Goal: Task Accomplishment & Management: Manage account settings

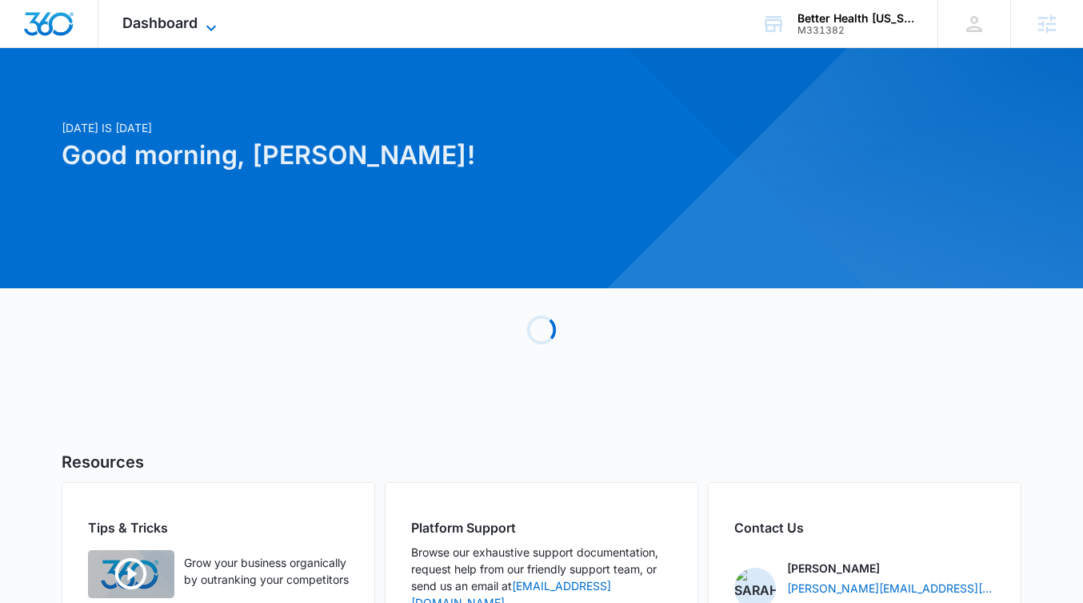
click at [189, 21] on span "Dashboard" at bounding box center [159, 22] width 75 height 17
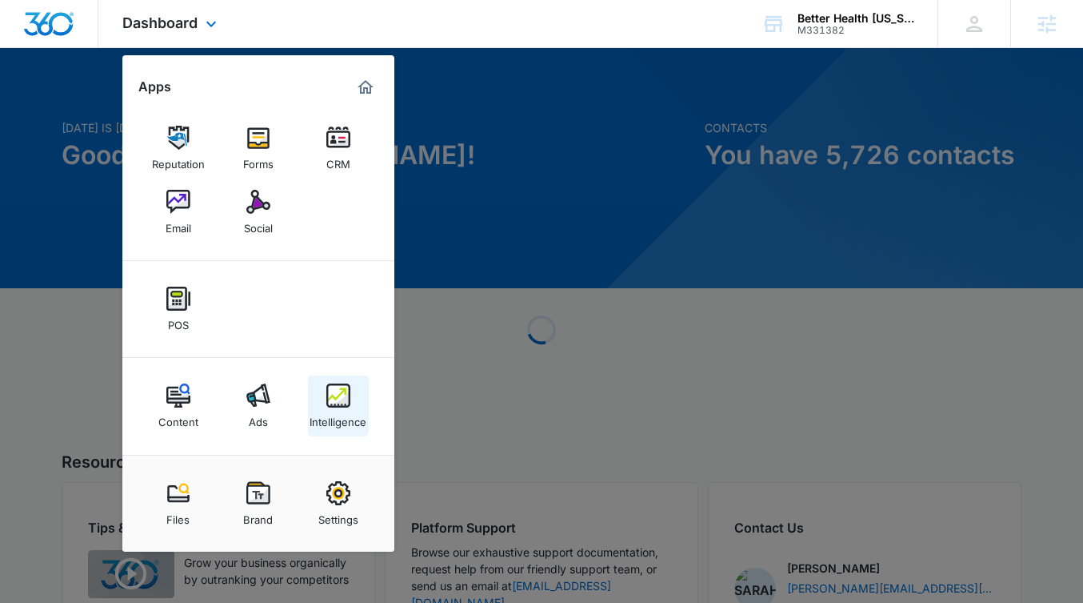
click at [320, 409] on div "Intelligence" at bounding box center [338, 417] width 57 height 21
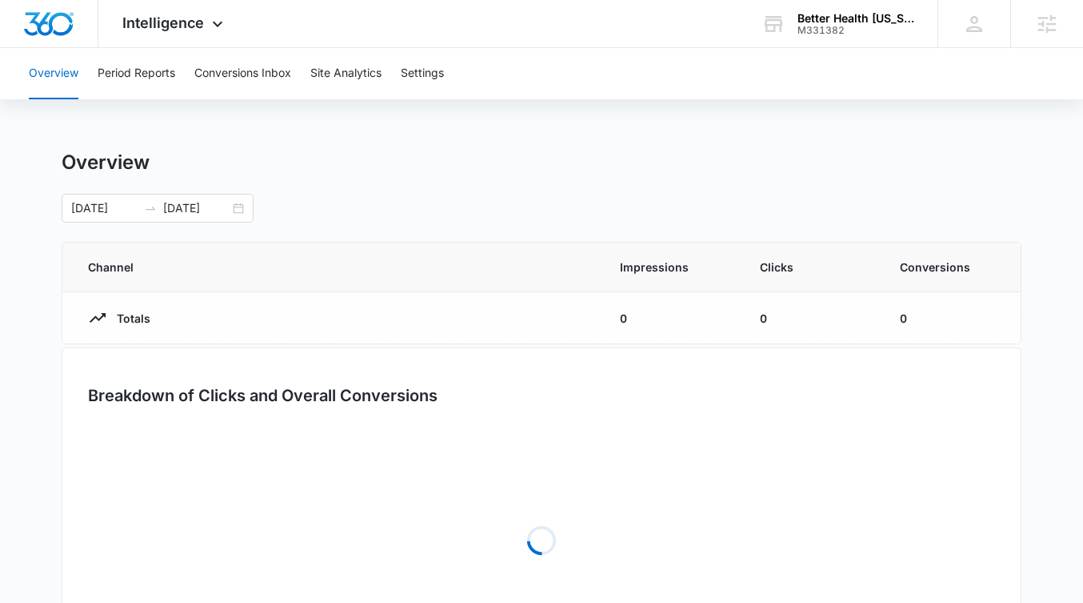
click at [459, 61] on div "Overview Period Reports Conversions Inbox Site Analytics Settings" at bounding box center [541, 73] width 1045 height 51
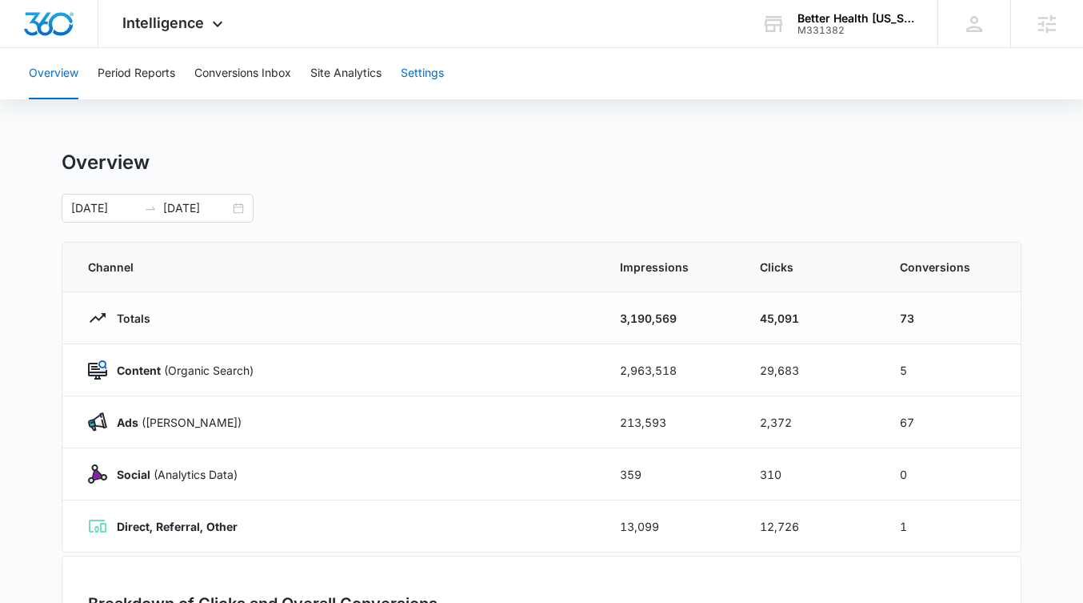
click at [416, 76] on button "Settings" at bounding box center [422, 73] width 43 height 51
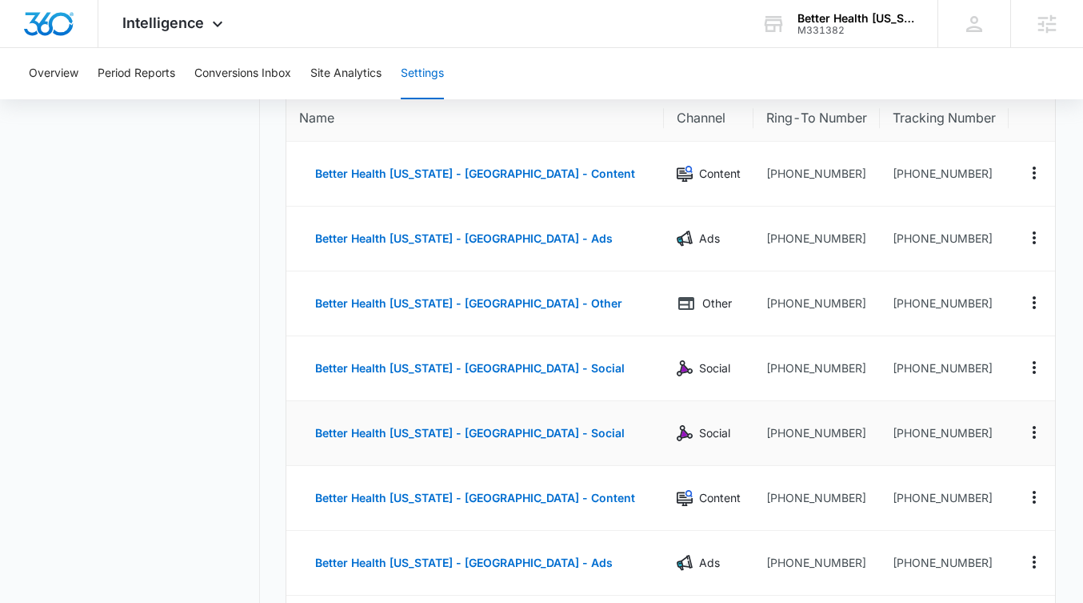
scroll to position [89, 0]
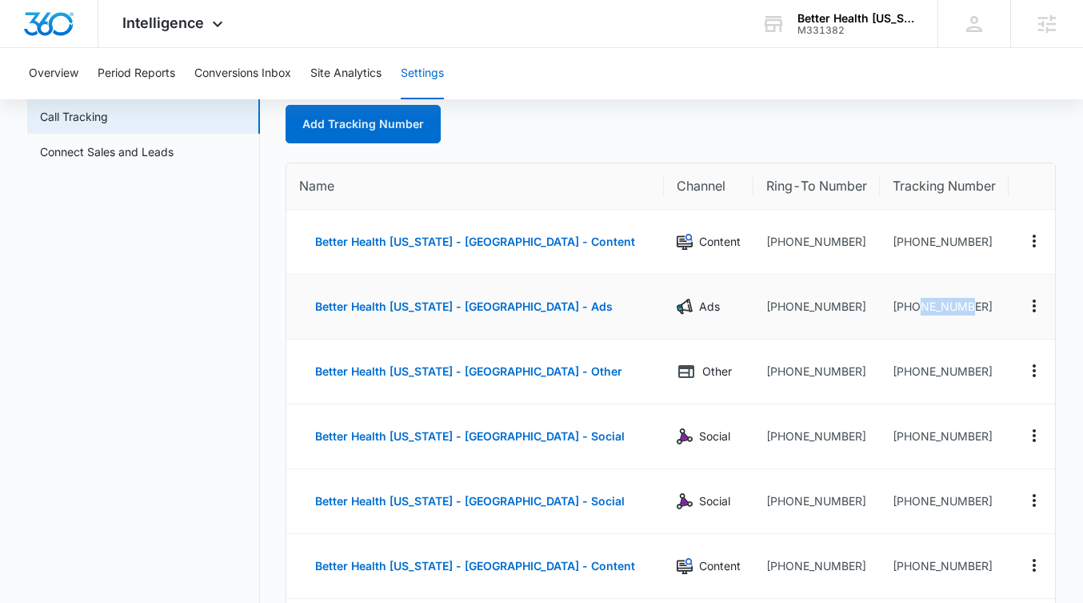
drag, startPoint x: 959, startPoint y: 310, endPoint x: 906, endPoint y: 309, distance: 53.6
click at [906, 309] on td "+18334673410" at bounding box center [944, 306] width 129 height 65
drag, startPoint x: 972, startPoint y: 309, endPoint x: 891, endPoint y: 309, distance: 80.8
click at [891, 309] on td "+18334673410" at bounding box center [944, 306] width 129 height 65
copy td "8334673410"
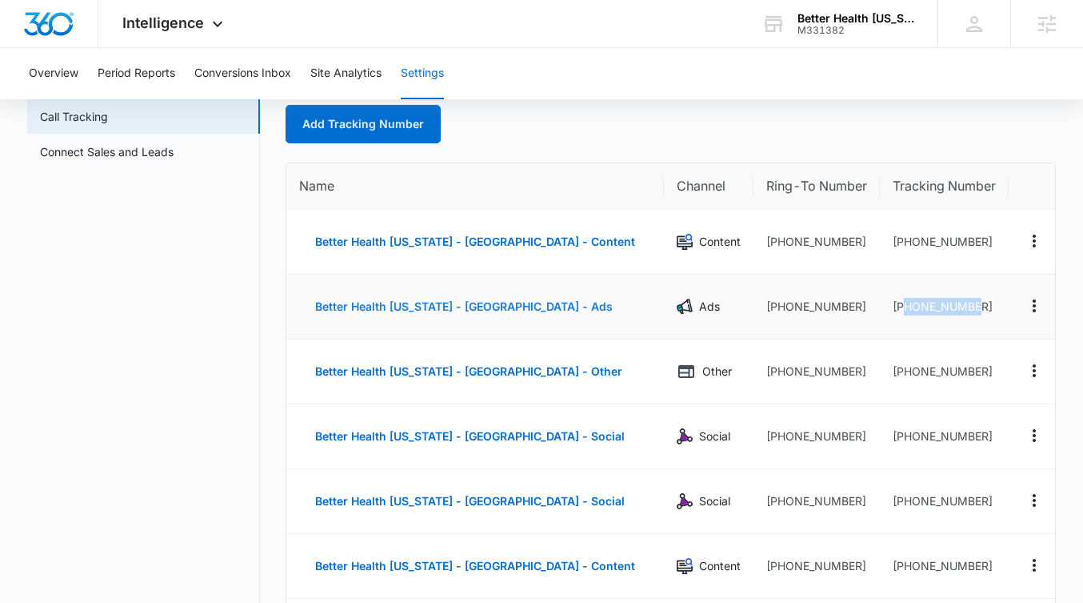
click at [531, 303] on button "Better Health Alaska - South Anchorage - Ads" at bounding box center [464, 306] width 330 height 38
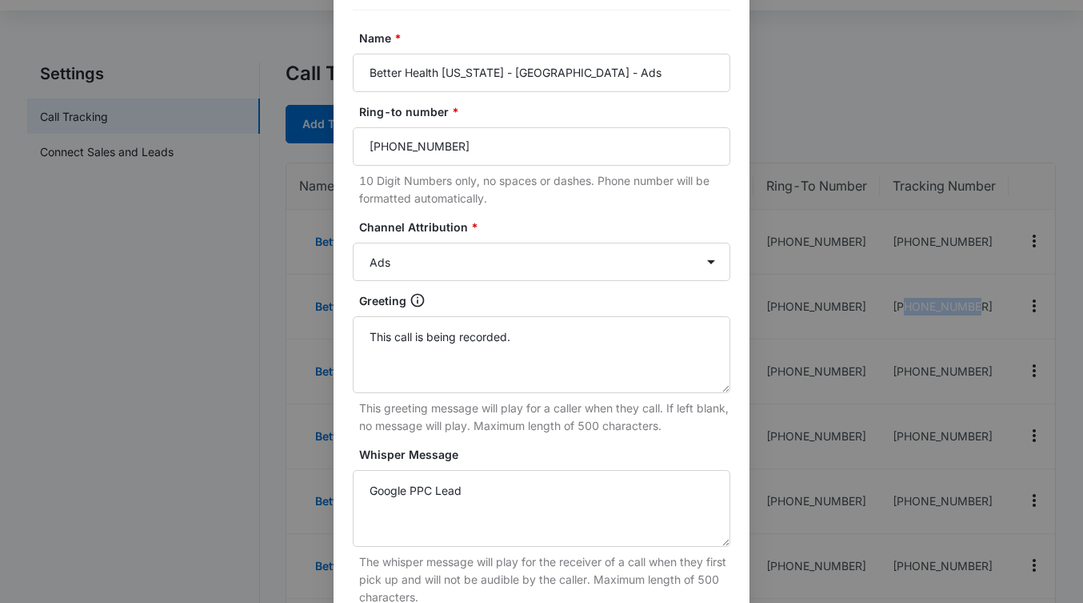
scroll to position [118, 0]
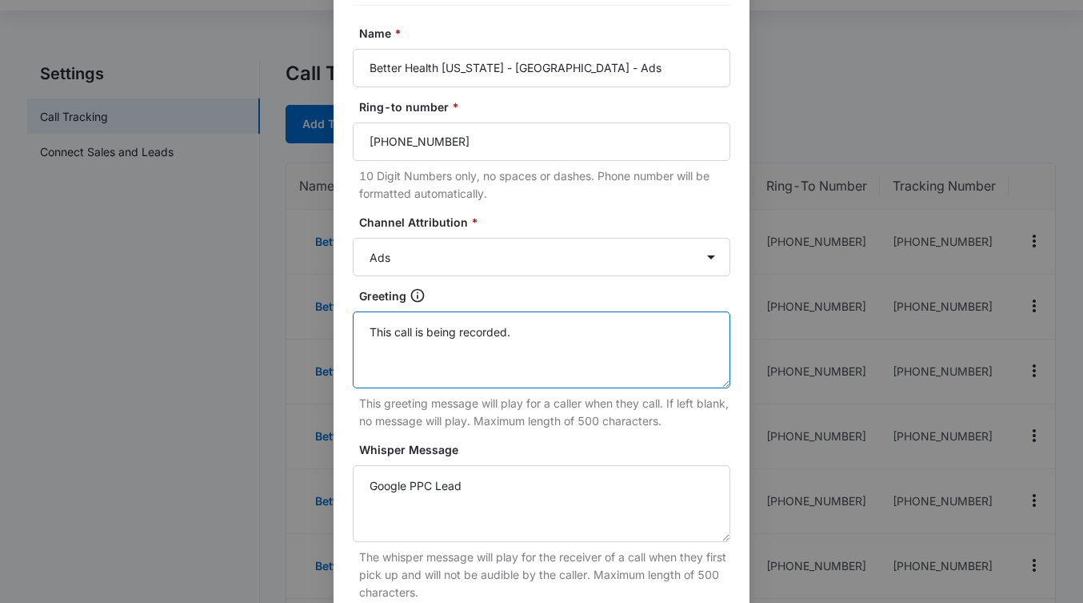
click at [531, 339] on textarea "This call is being recorded." at bounding box center [542, 349] width 378 height 77
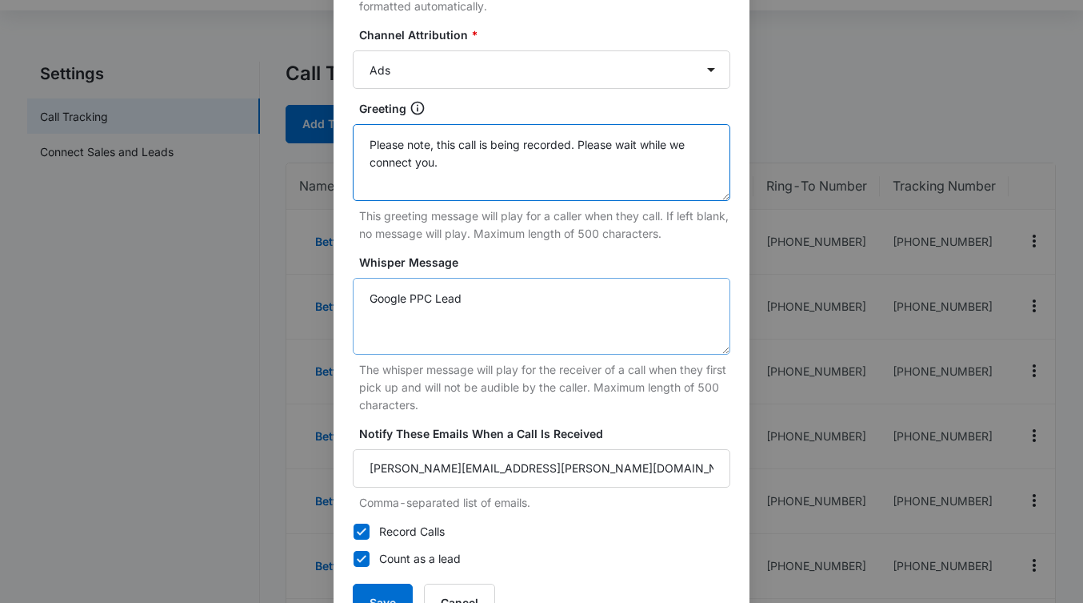
scroll to position [288, 0]
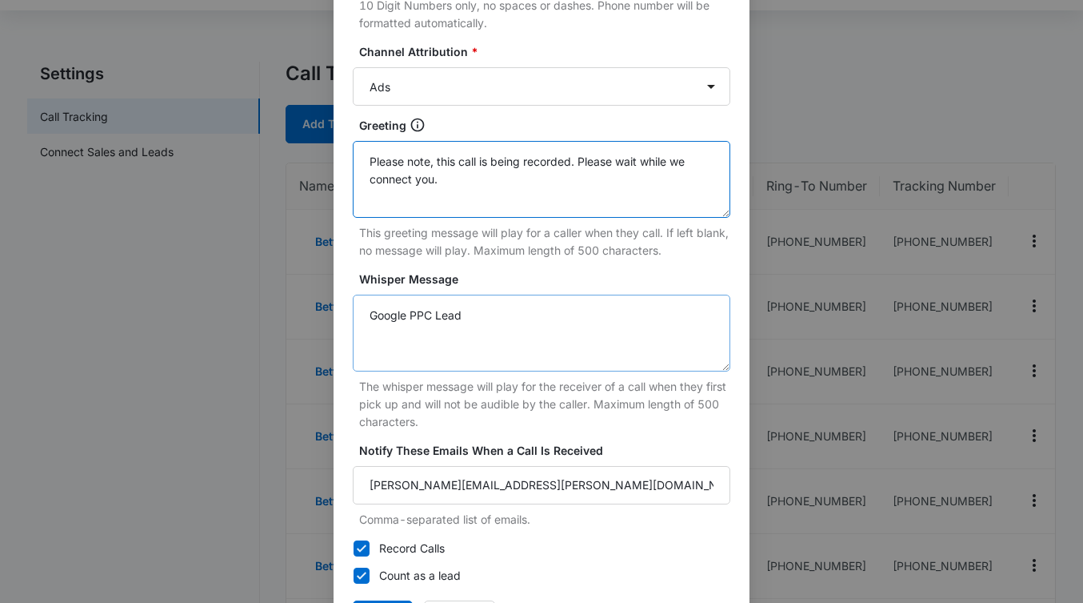
type textarea "Please note, this call is being recorded. Please wait while we connect you."
drag, startPoint x: 431, startPoint y: 313, endPoint x: 410, endPoint y: 311, distance: 20.9
click at [410, 311] on textarea "Google PPC Lead" at bounding box center [542, 332] width 378 height 77
type textarea "Google PPC Lead"
click at [487, 319] on textarea "Google PPC Lead" at bounding box center [542, 332] width 378 height 77
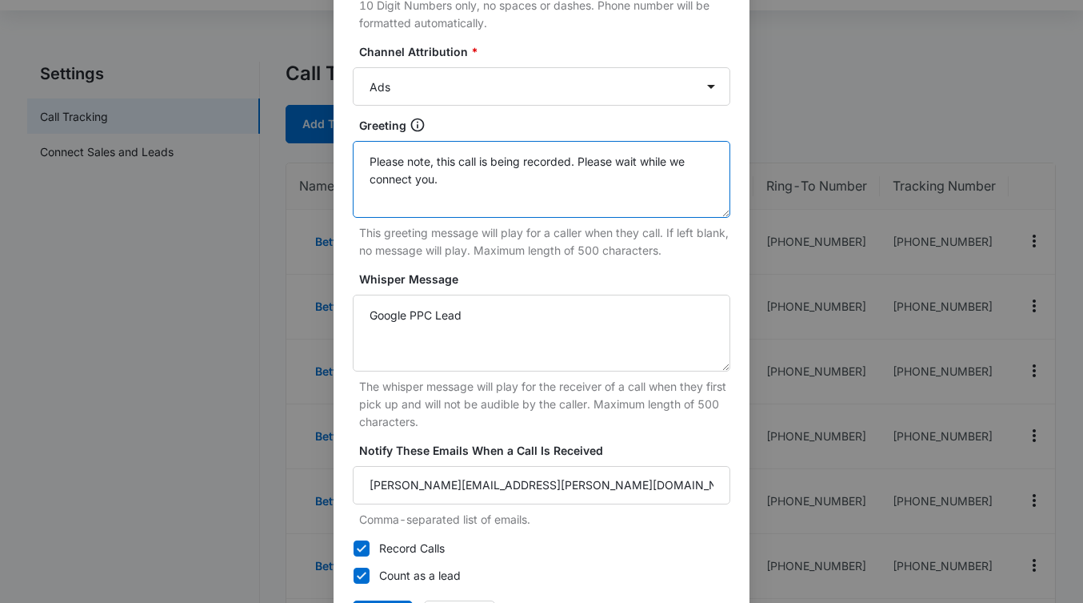
click at [520, 173] on textarea "Please note, this call is being recorded. Please wait while we connect you." at bounding box center [542, 179] width 378 height 77
drag, startPoint x: 431, startPoint y: 153, endPoint x: 394, endPoint y: 129, distance: 43.3
click at [394, 129] on div "Greeting Please note, this call is being recorded. Please wait while we connect…" at bounding box center [542, 188] width 378 height 142
click at [498, 181] on textarea "This call is being recorded. Please wait while we connect you." at bounding box center [542, 179] width 378 height 77
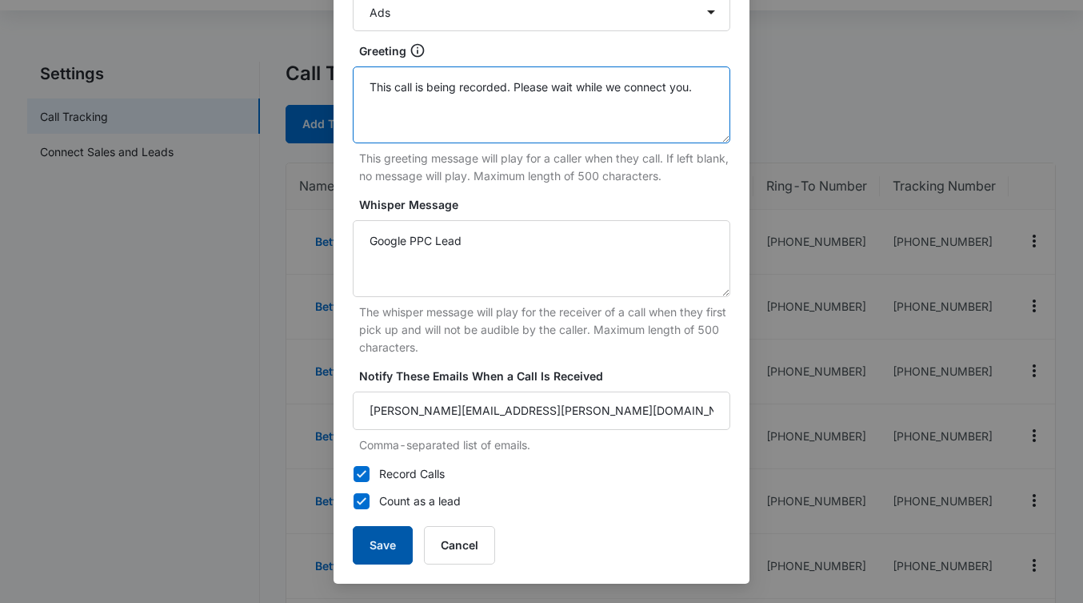
type textarea "This call is being recorded. Please wait while we connect you."
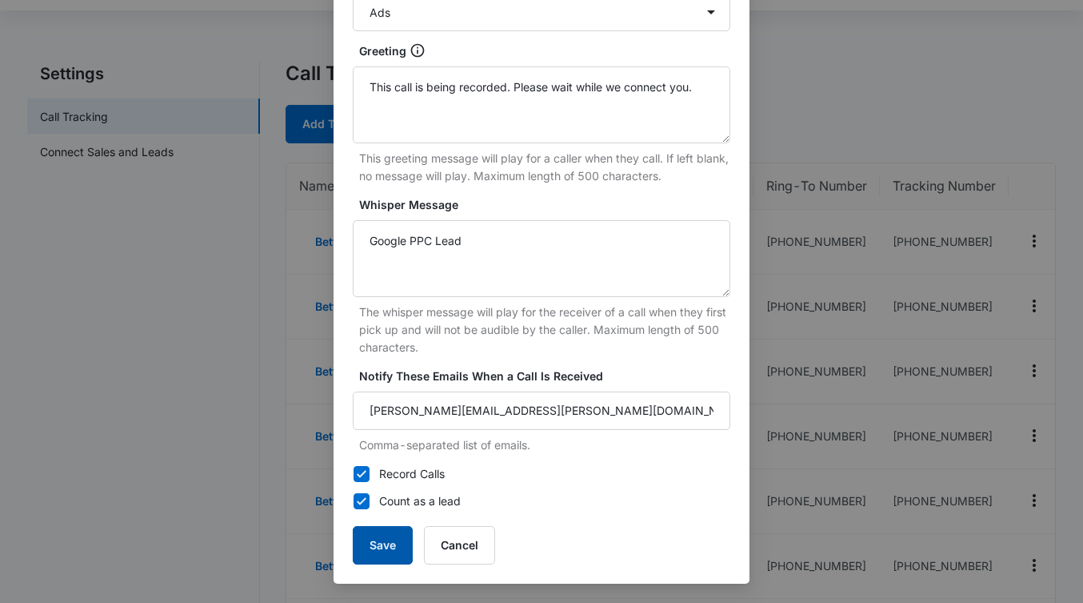
click at [395, 536] on button "Save" at bounding box center [383, 545] width 60 height 38
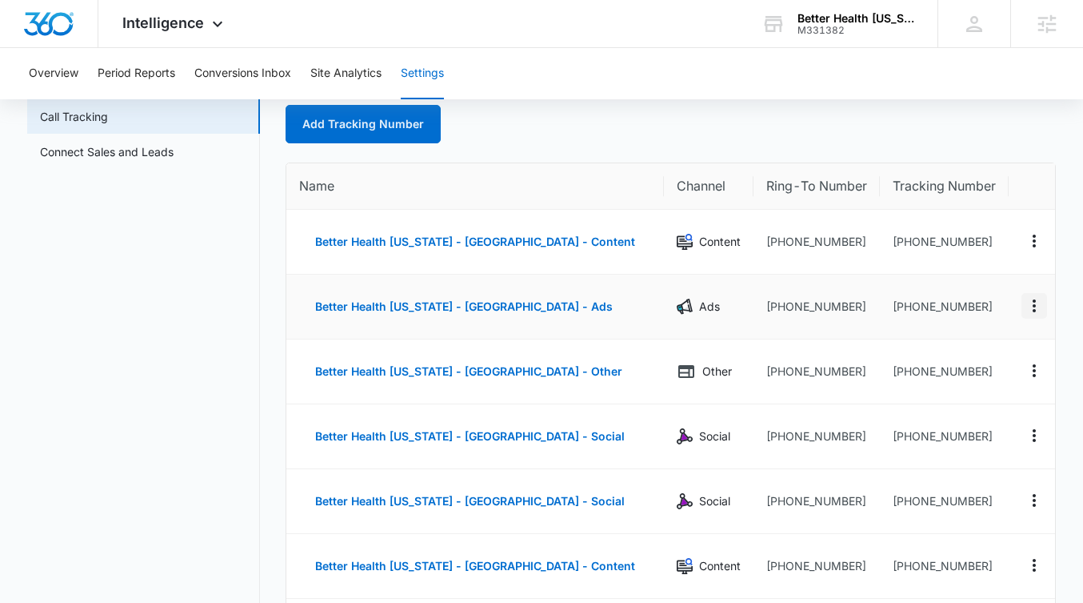
click at [1033, 300] on icon "Actions" at bounding box center [1034, 305] width 3 height 13
click at [1025, 246] on icon "Actions" at bounding box center [1034, 240] width 19 height 19
click at [964, 232] on div "Edit" at bounding box center [960, 228] width 34 height 11
select select "CONTENT"
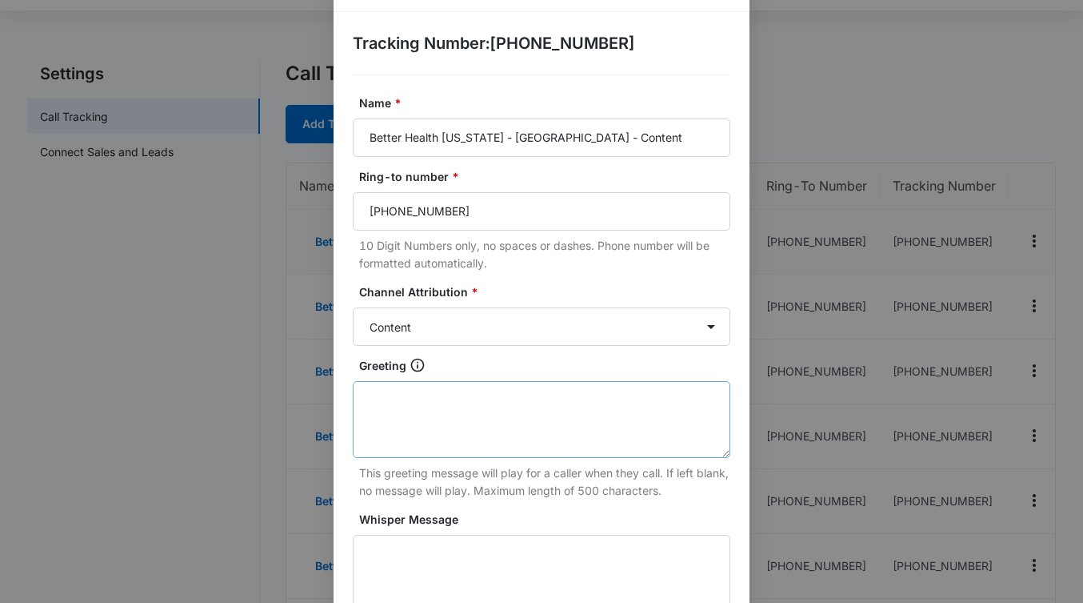
scroll to position [54, 0]
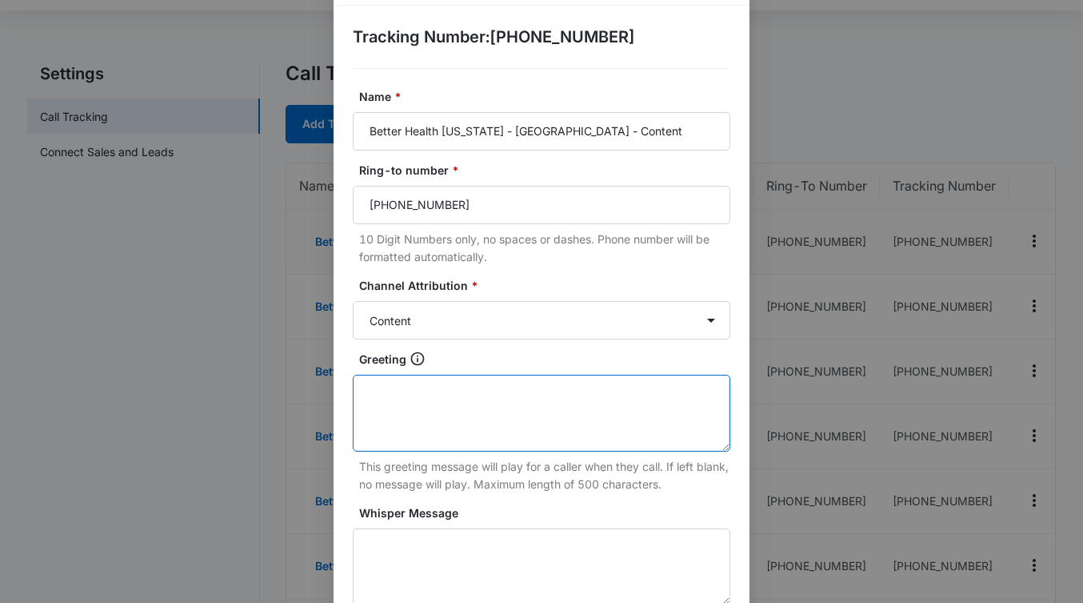
click at [483, 399] on textarea "Greeting" at bounding box center [542, 412] width 378 height 77
paste textarea "This call is being recorded. Please wait while we connect you."
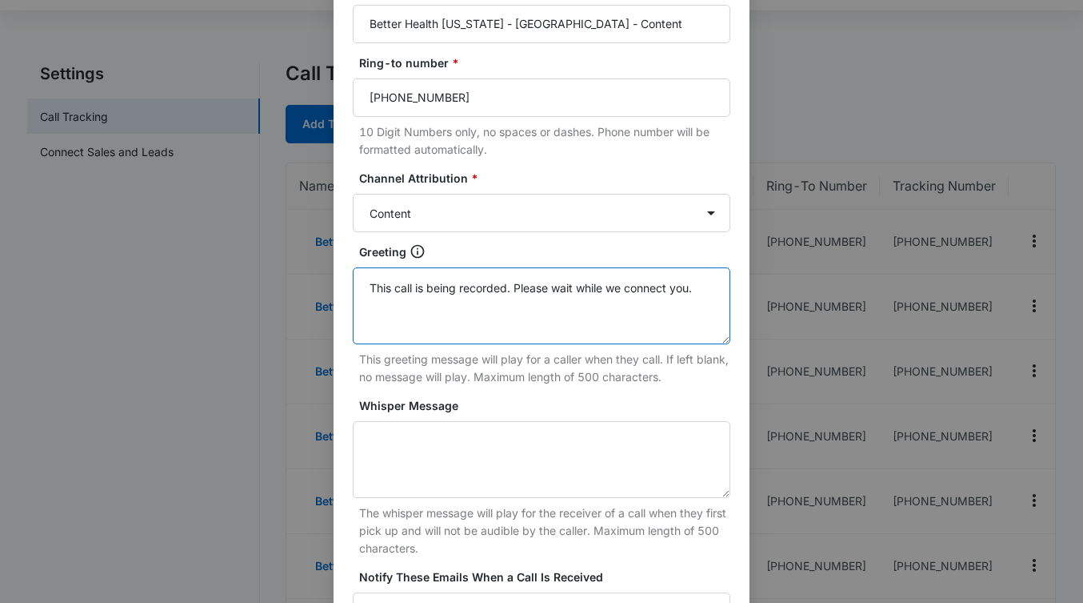
scroll to position [173, 0]
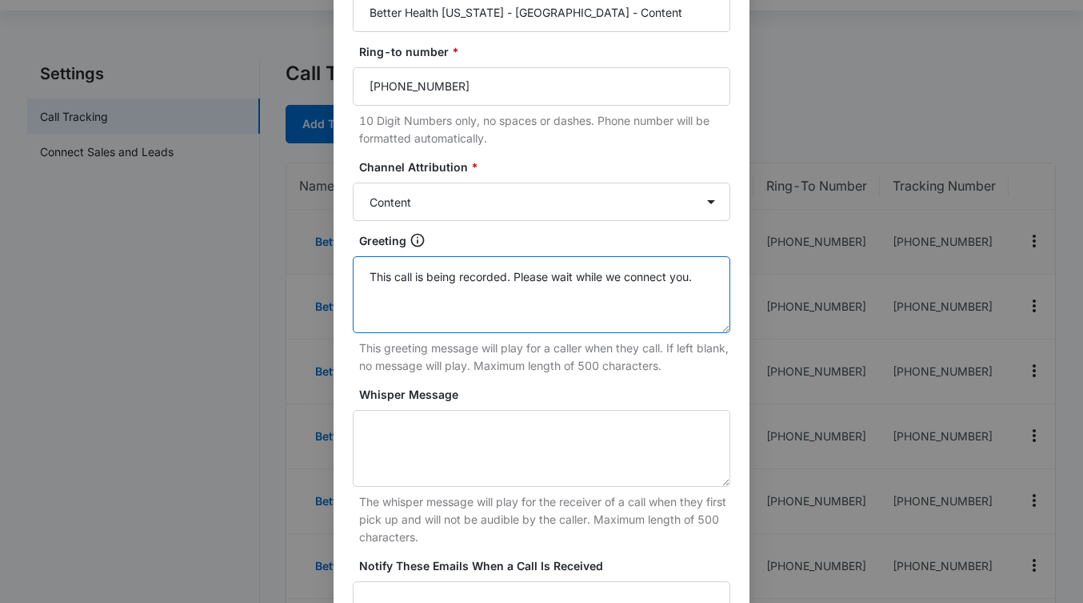
click at [509, 275] on textarea "This call is being recorded. Please wait while we connect you." at bounding box center [542, 294] width 378 height 77
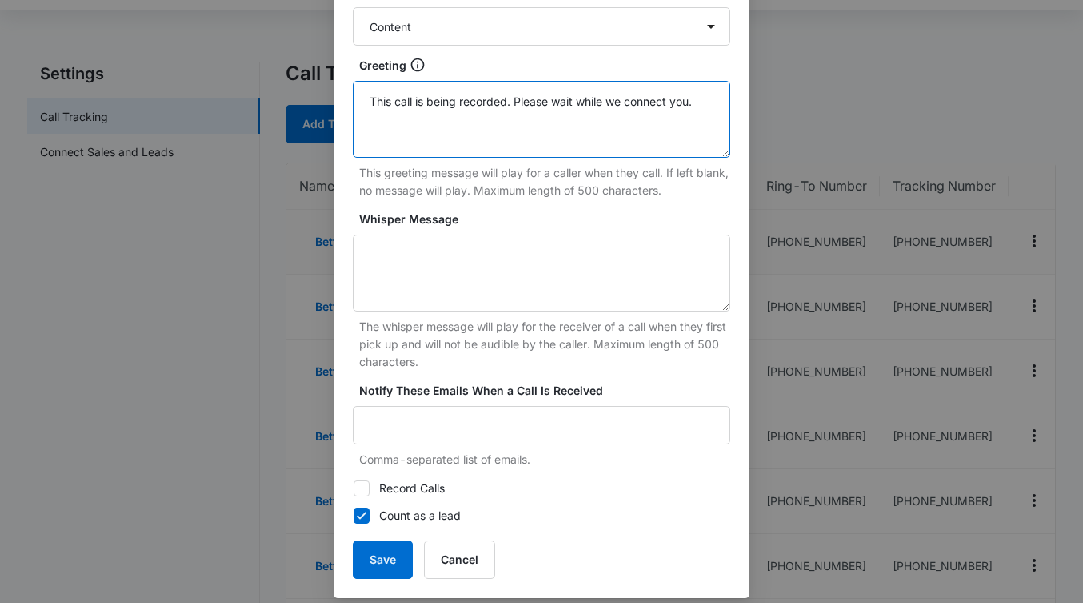
scroll to position [362, 0]
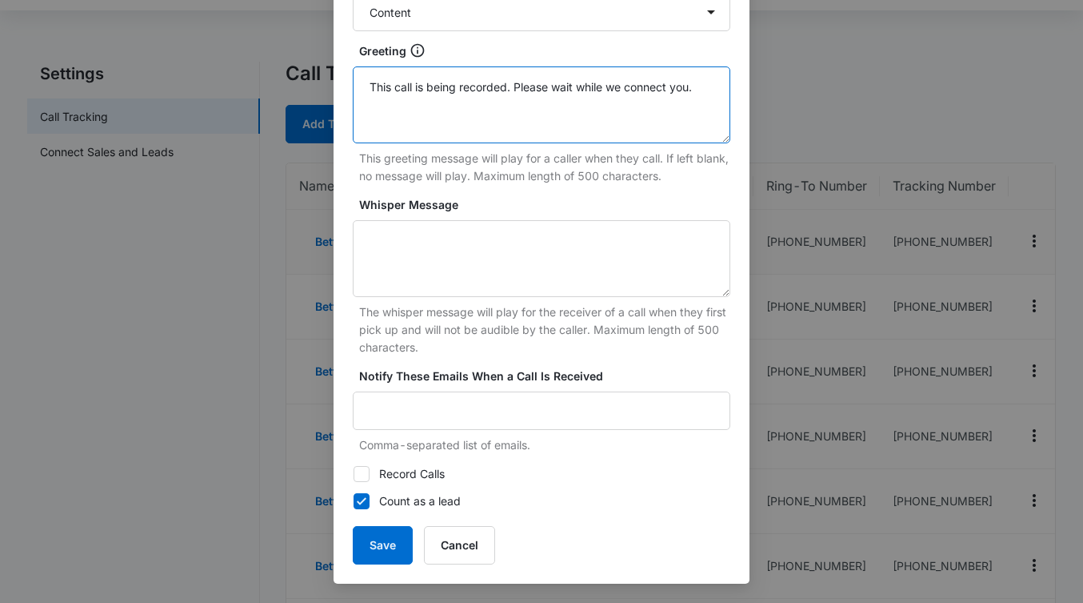
type textarea "This call is being recorded. Please wait while we connect you."
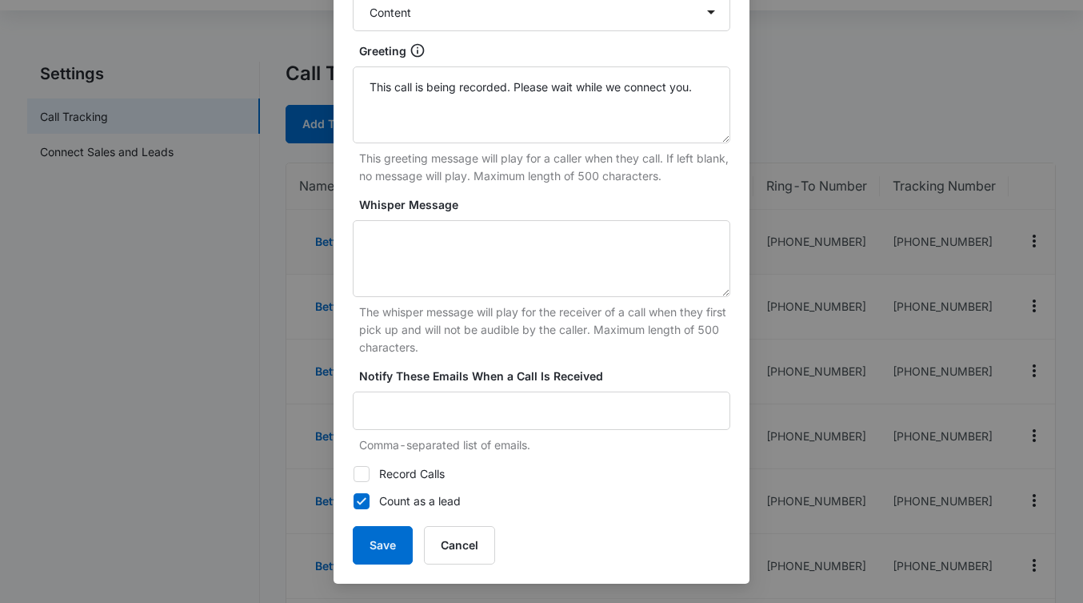
click at [362, 479] on icon at bounding box center [361, 474] width 14 height 14
click at [354, 475] on input "Record Calls" at bounding box center [353, 474] width 1 height 1
checkbox input "true"
click at [382, 555] on button "Save" at bounding box center [383, 545] width 60 height 38
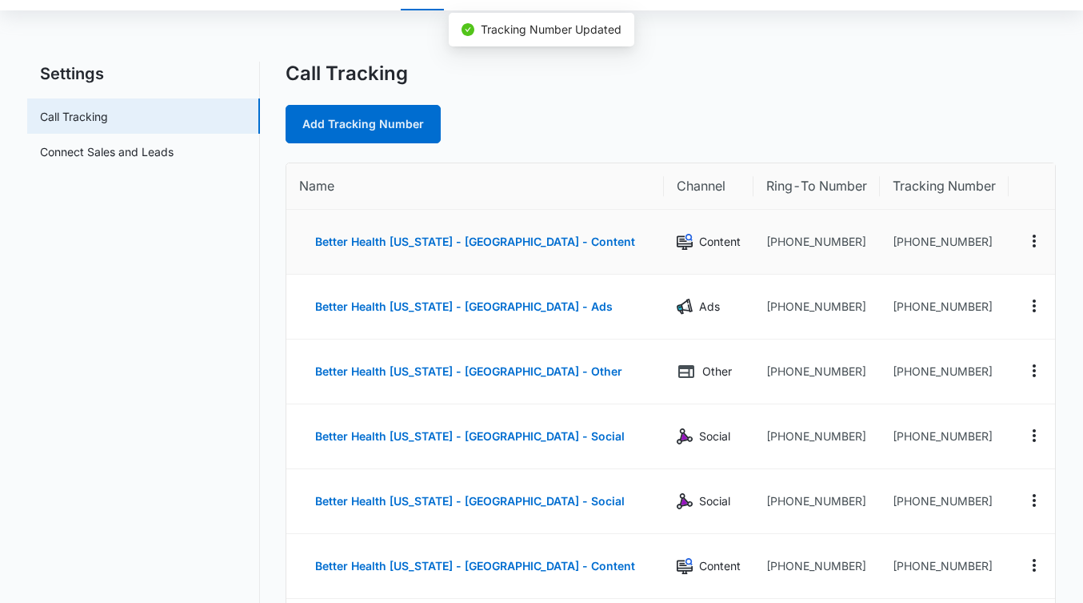
scroll to position [346, 0]
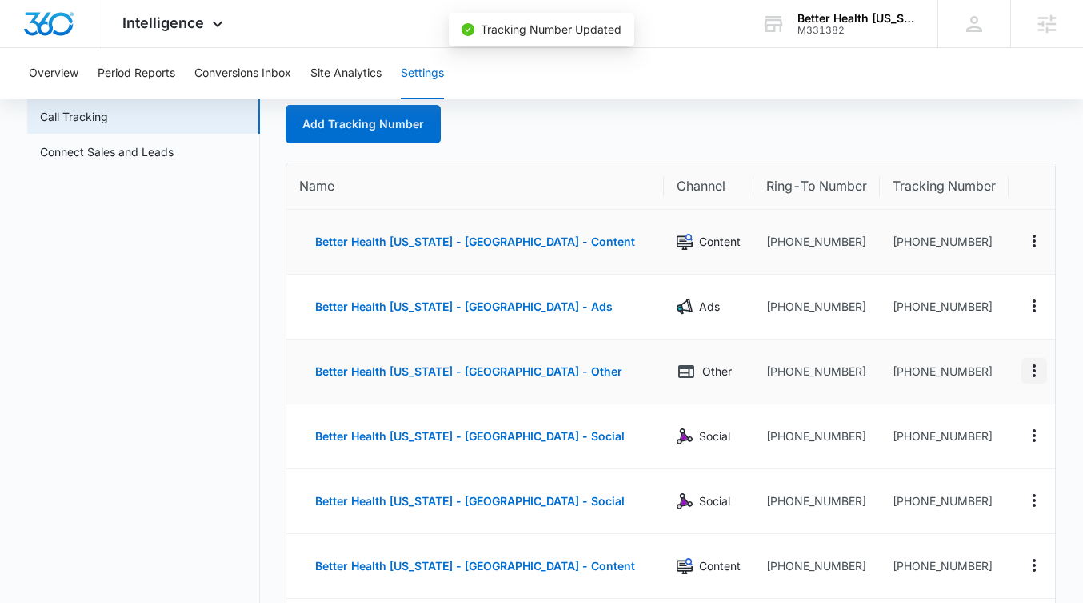
click at [1029, 369] on icon "Actions" at bounding box center [1034, 370] width 19 height 19
click at [982, 358] on button "Edit" at bounding box center [968, 358] width 91 height 24
select select "OTHER"
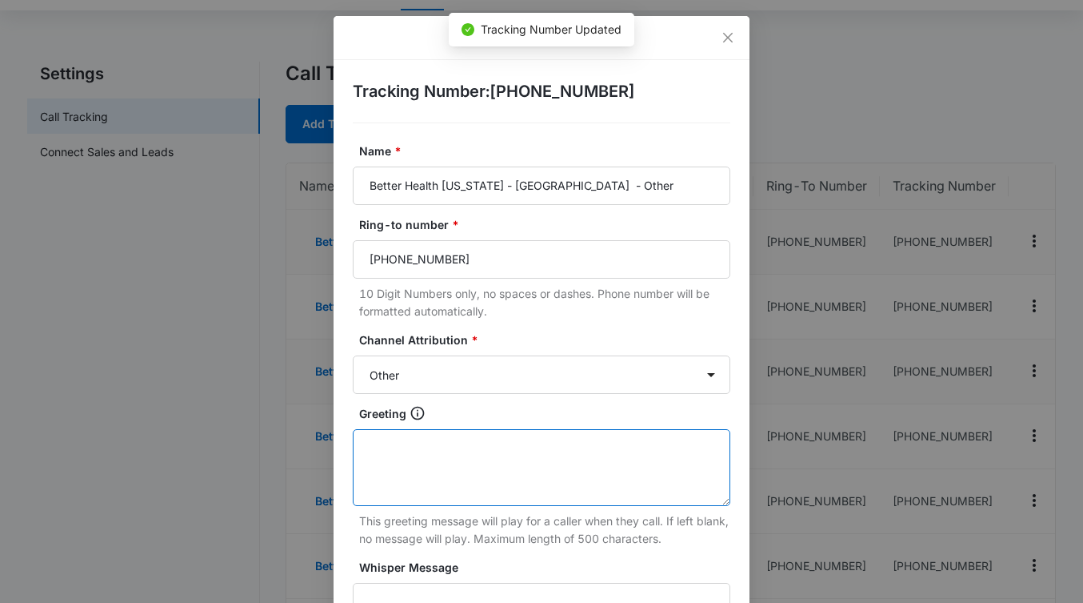
click at [599, 471] on textarea "Greeting" at bounding box center [542, 467] width 378 height 77
paste textarea "This call is being recorded. Please wait while we connect you."
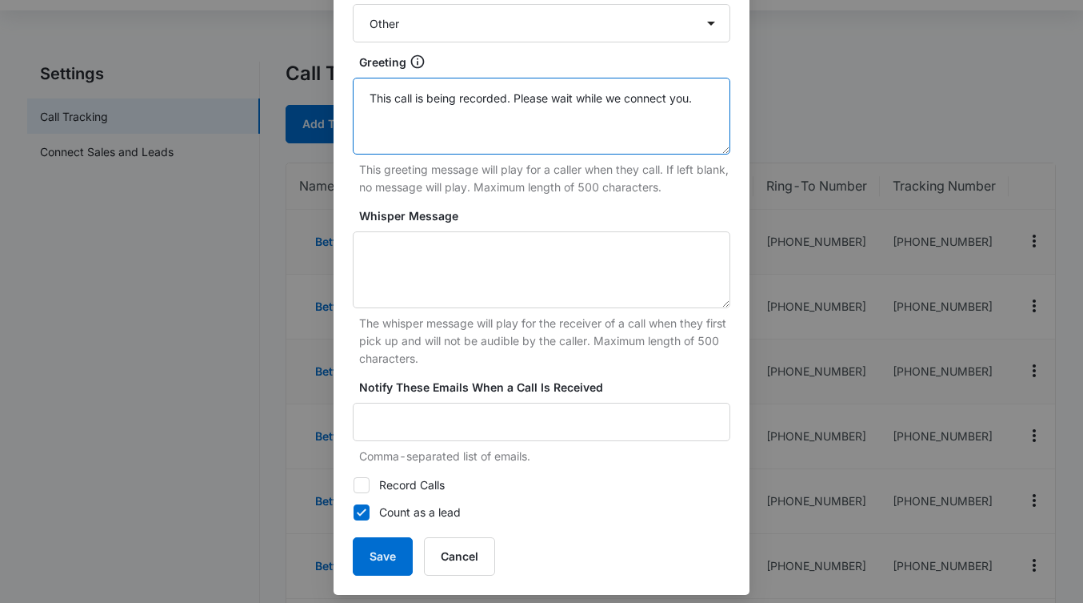
scroll to position [362, 0]
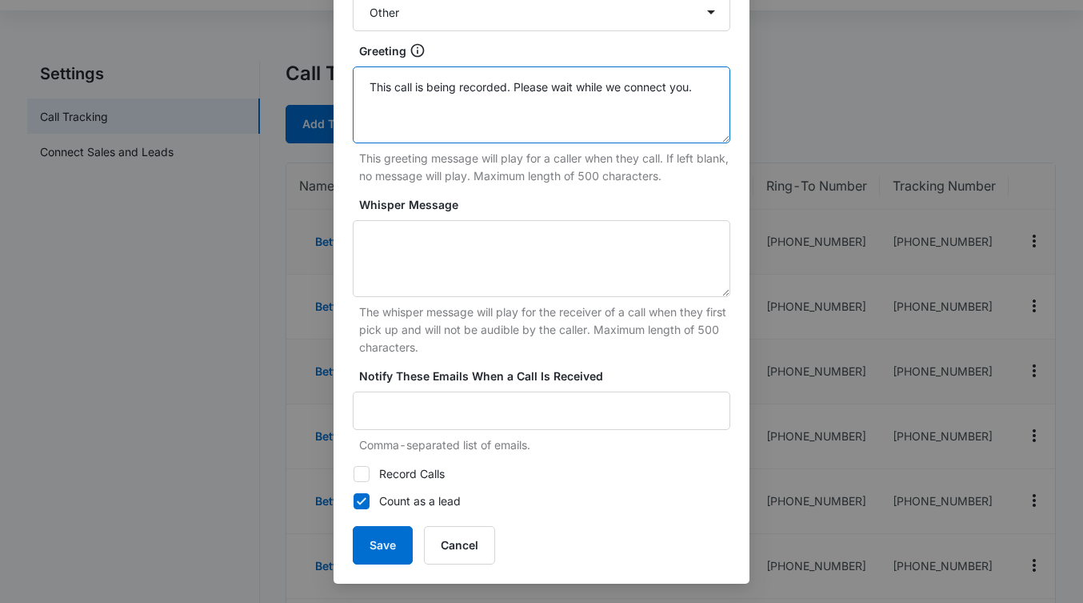
type textarea "This call is being recorded. Please wait while we connect you."
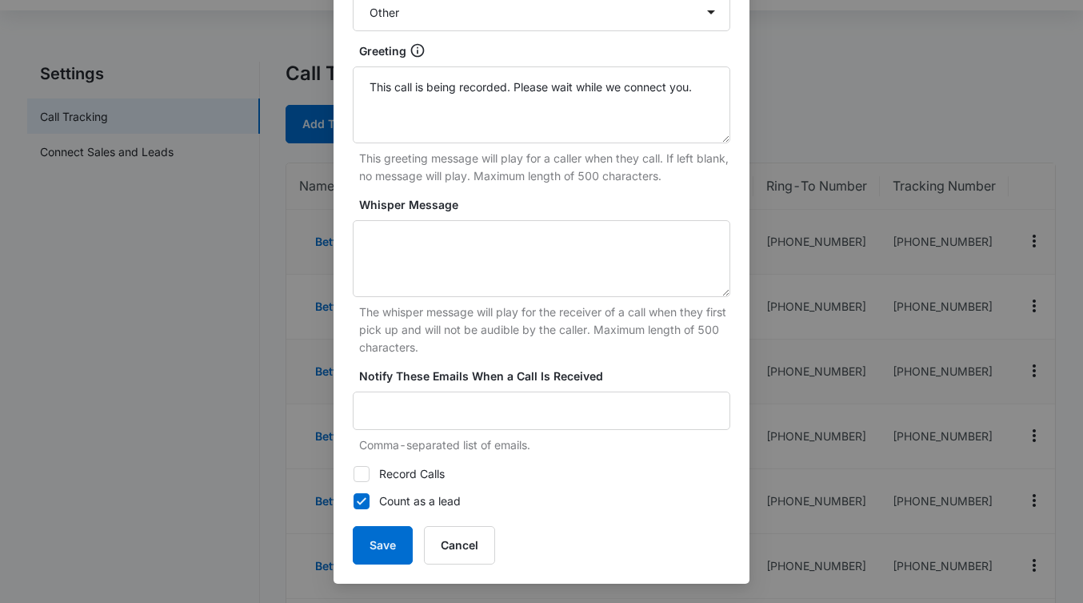
click at [377, 468] on label "Record Calls" at bounding box center [542, 474] width 378 height 18
click at [354, 474] on input "Record Calls" at bounding box center [353, 474] width 1 height 1
checkbox input "true"
click at [379, 523] on form "Name * Better Health Alaska - South Anchorage - Other Ring-to number * (907) 34…" at bounding box center [542, 172] width 378 height 784
click at [379, 551] on button "Save" at bounding box center [383, 545] width 60 height 38
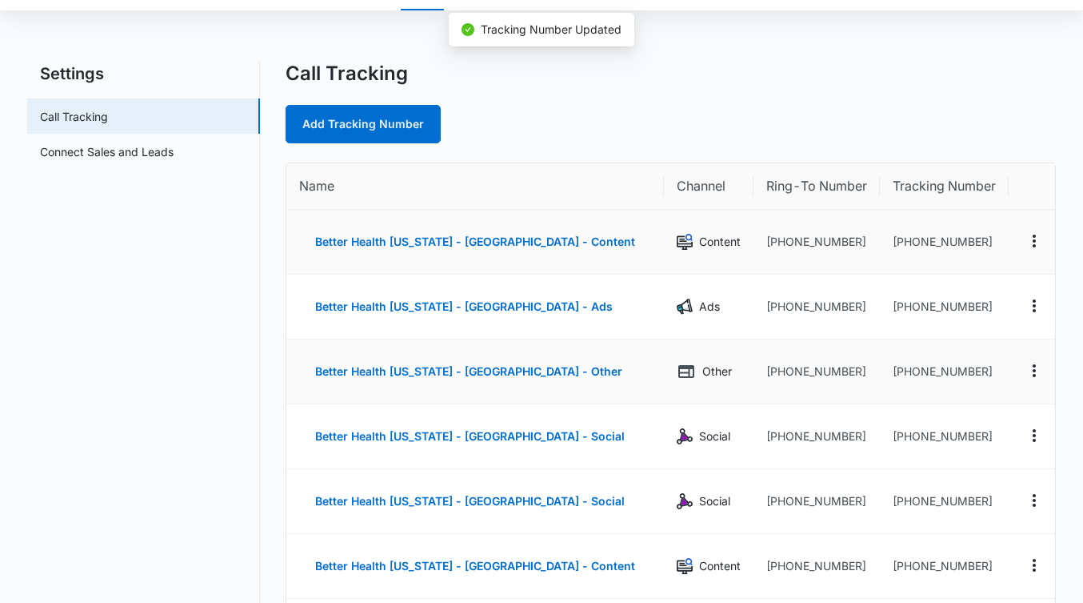
scroll to position [346, 0]
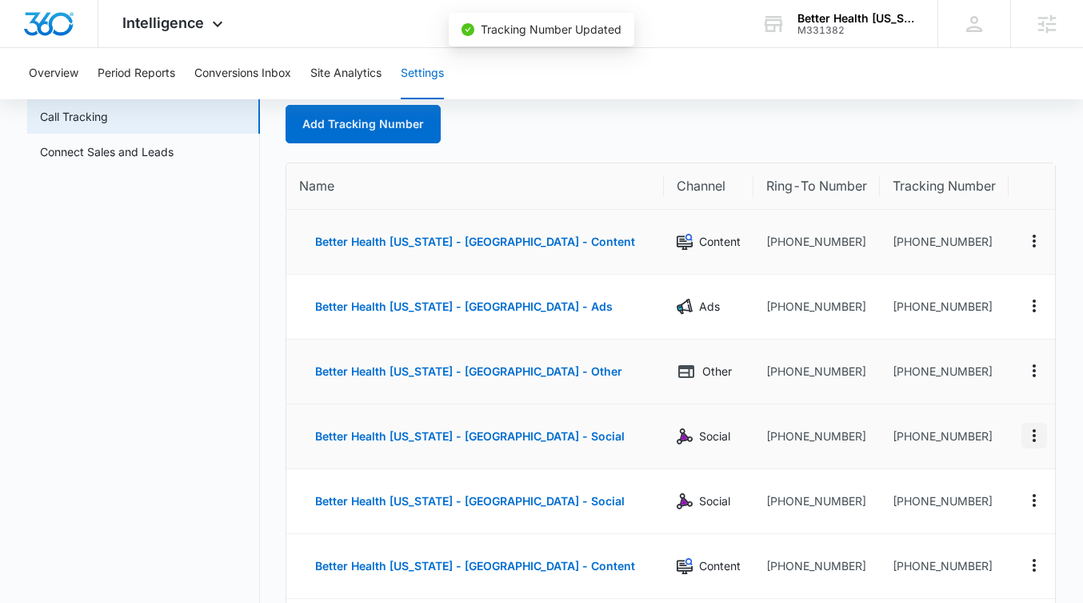
click at [1033, 431] on icon "Actions" at bounding box center [1034, 435] width 3 height 13
click at [979, 422] on button "Edit" at bounding box center [968, 423] width 91 height 24
select select "SOCIAL"
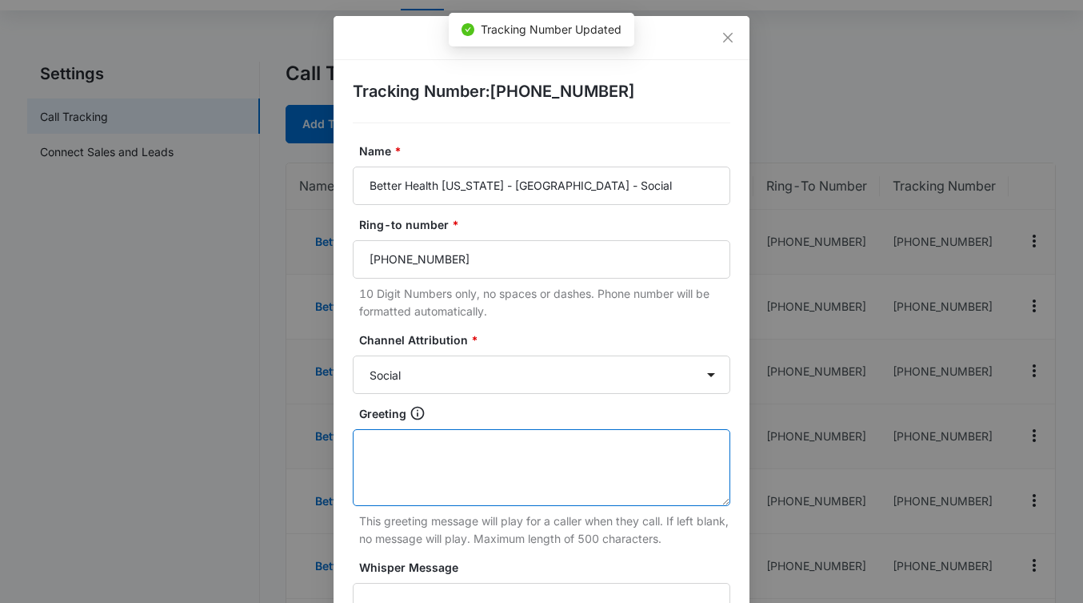
click at [519, 446] on textarea "Greeting" at bounding box center [542, 467] width 378 height 77
paste textarea "This call is being recorded. Please wait while we connect you."
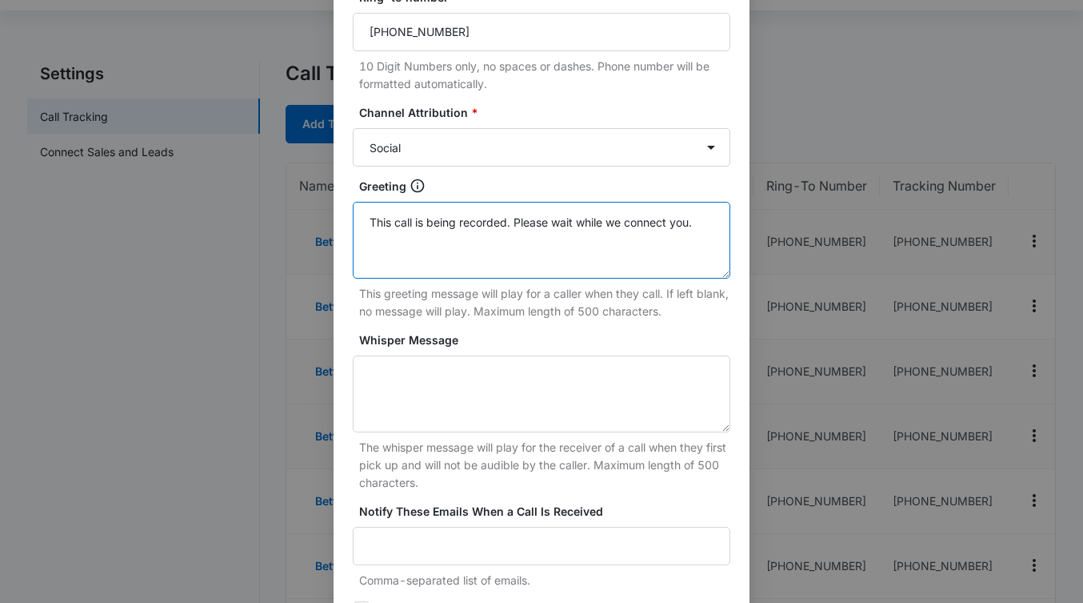
scroll to position [280, 0]
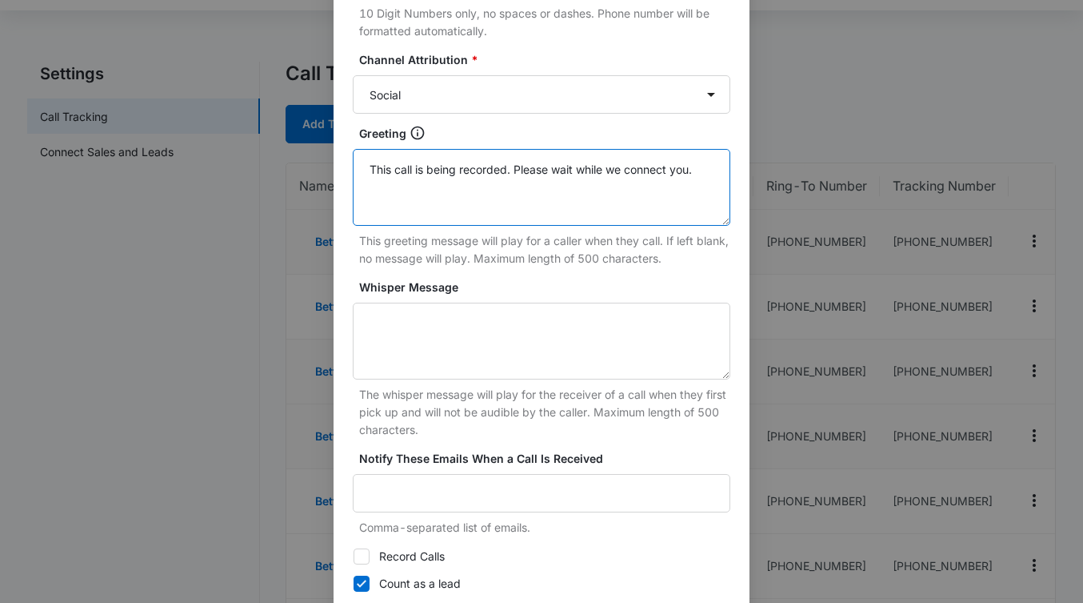
type textarea "This call is being recorded. Please wait while we connect you."
click at [364, 555] on icon at bounding box center [361, 556] width 14 height 14
click at [354, 556] on input "Record Calls" at bounding box center [353, 556] width 1 height 1
checkbox input "true"
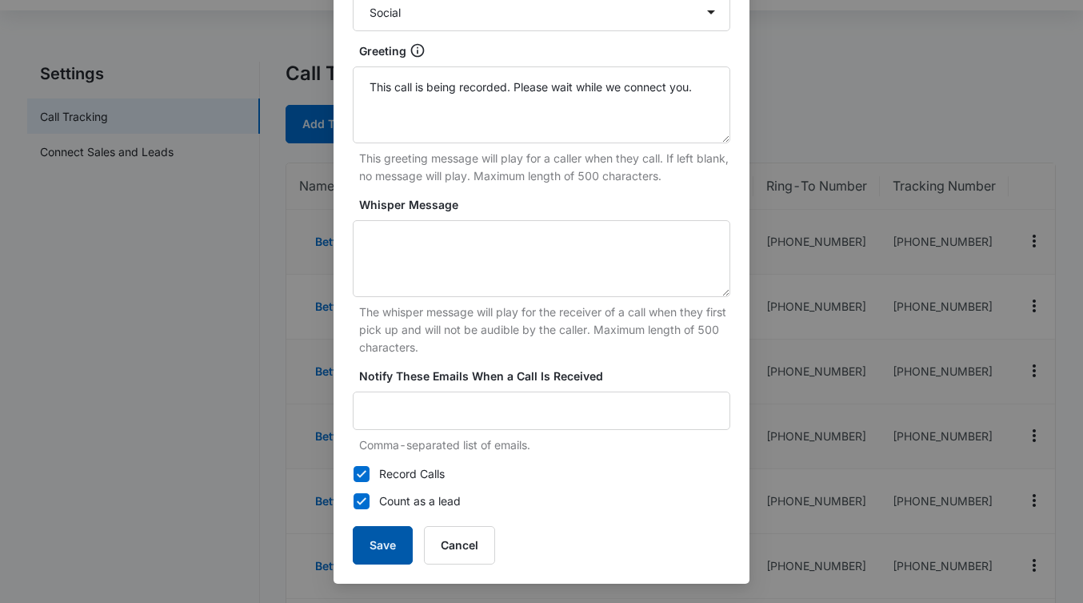
click at [367, 547] on button "Save" at bounding box center [383, 545] width 60 height 38
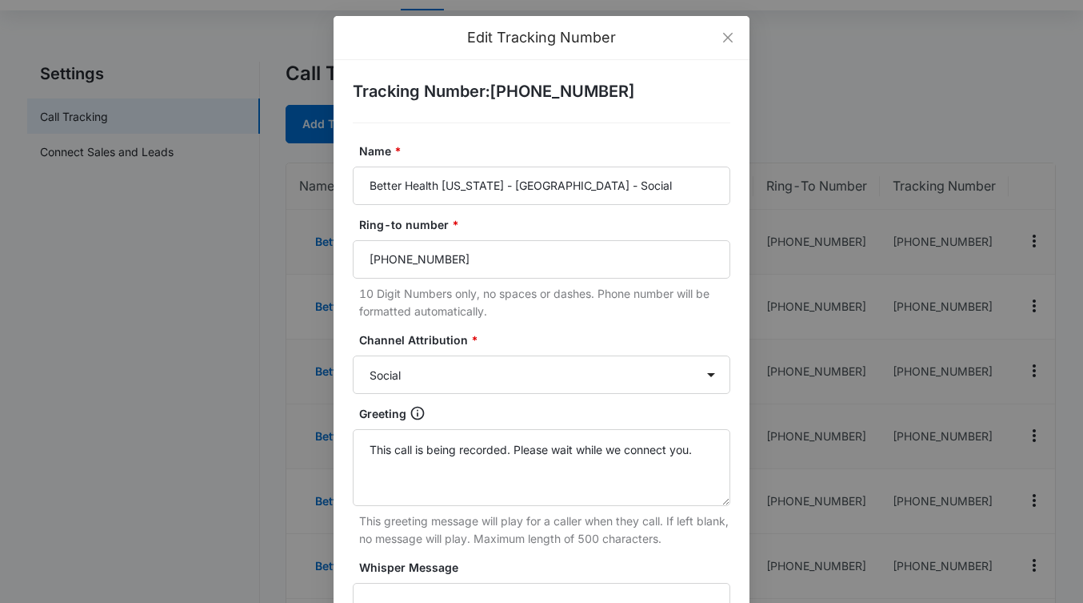
scroll to position [183, 0]
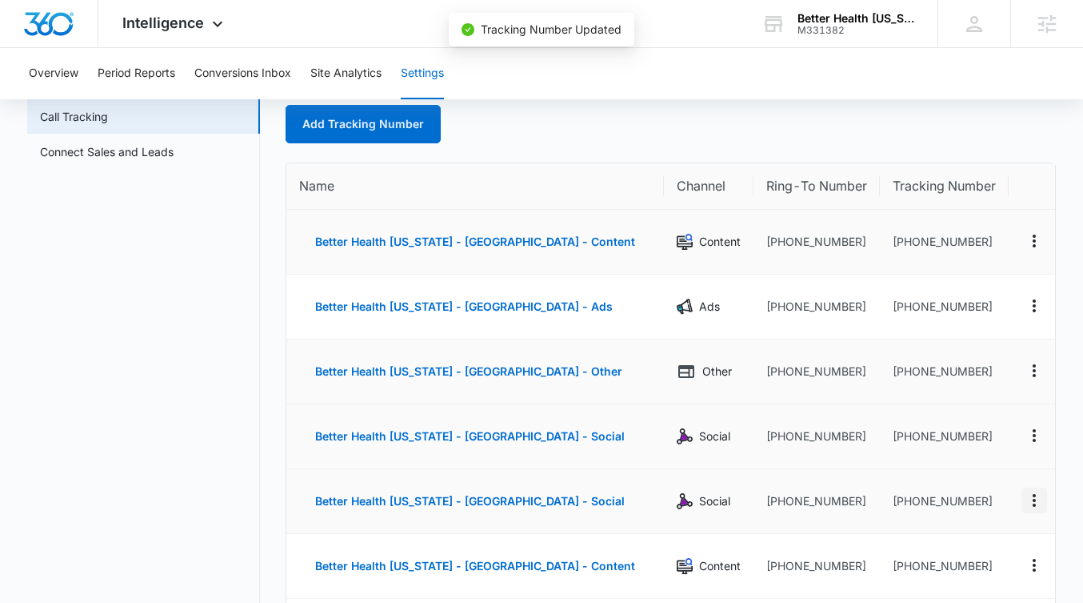
click at [1033, 504] on icon "Actions" at bounding box center [1034, 500] width 19 height 19
click at [968, 487] on div "Edit" at bounding box center [960, 488] width 34 height 11
select select "SOCIAL"
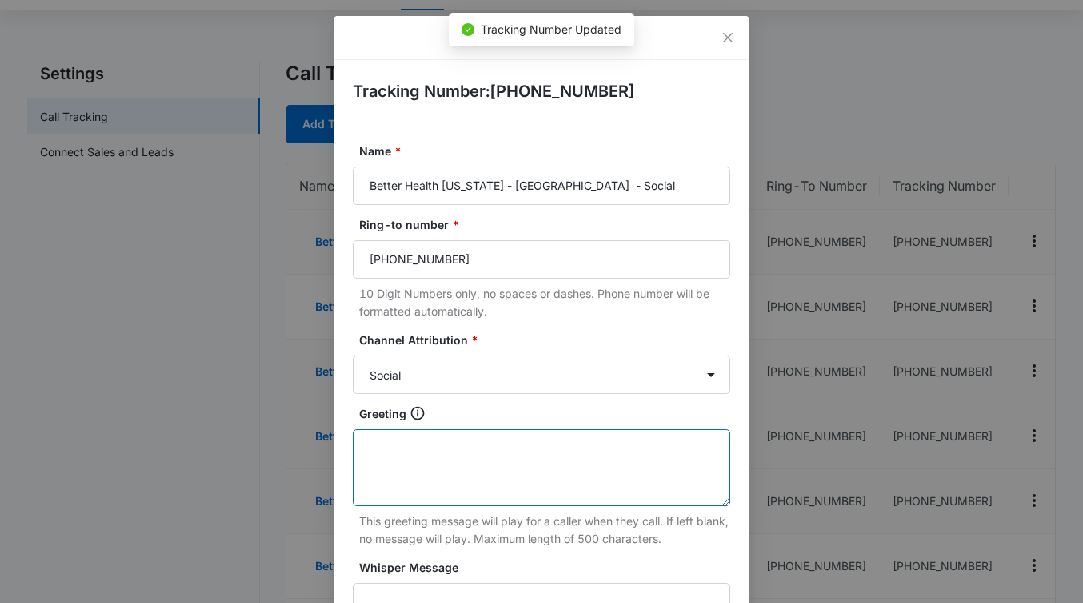
click at [513, 438] on textarea "Greeting" at bounding box center [542, 467] width 378 height 77
paste textarea "This call is being recorded. Please wait while we connect you."
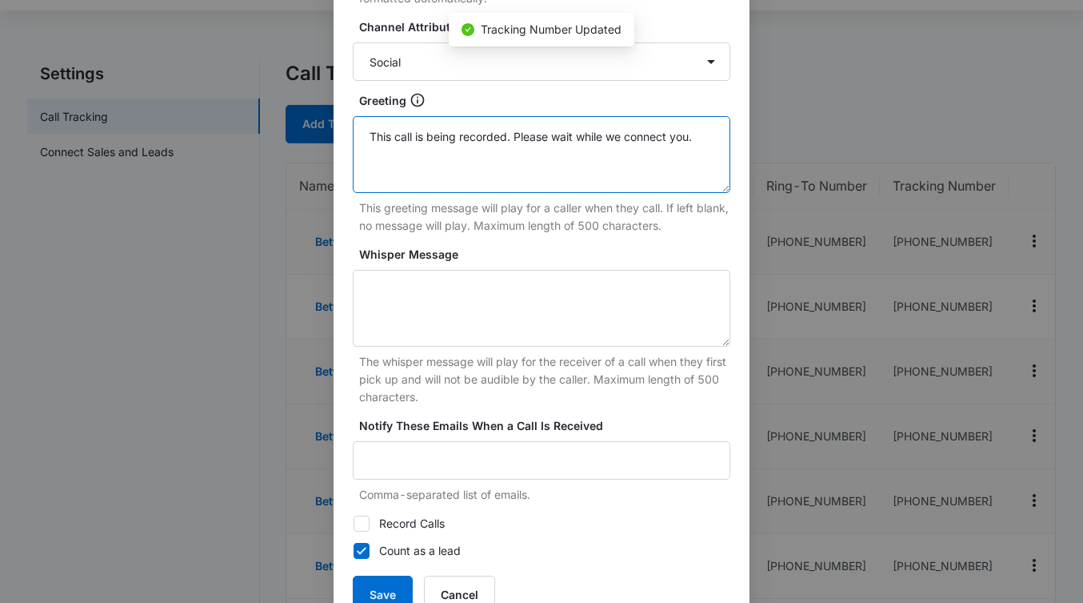
scroll to position [362, 0]
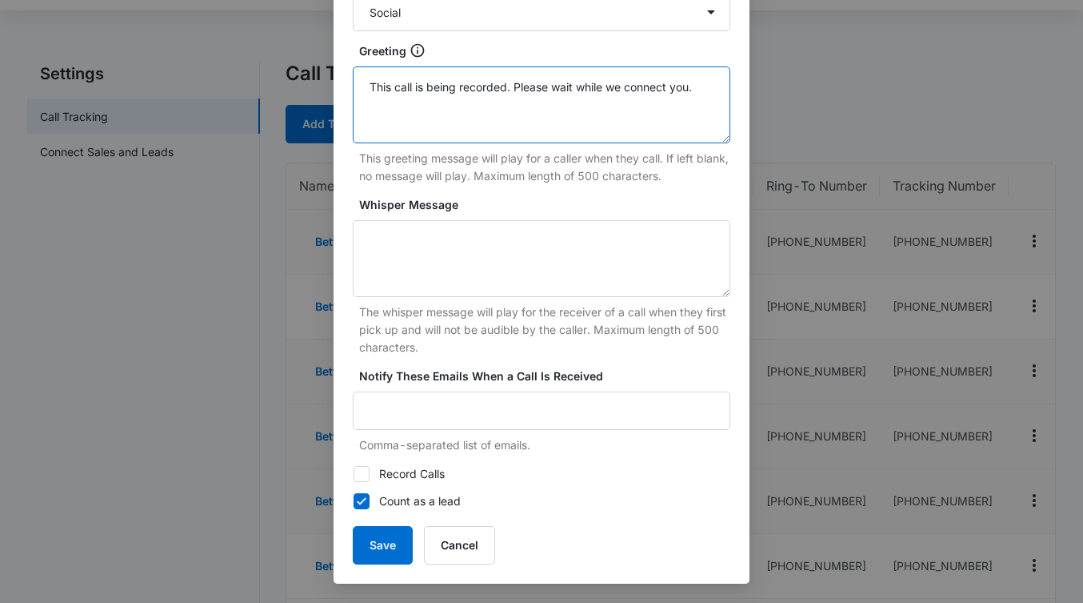
type textarea "This call is being recorded. Please wait while we connect you."
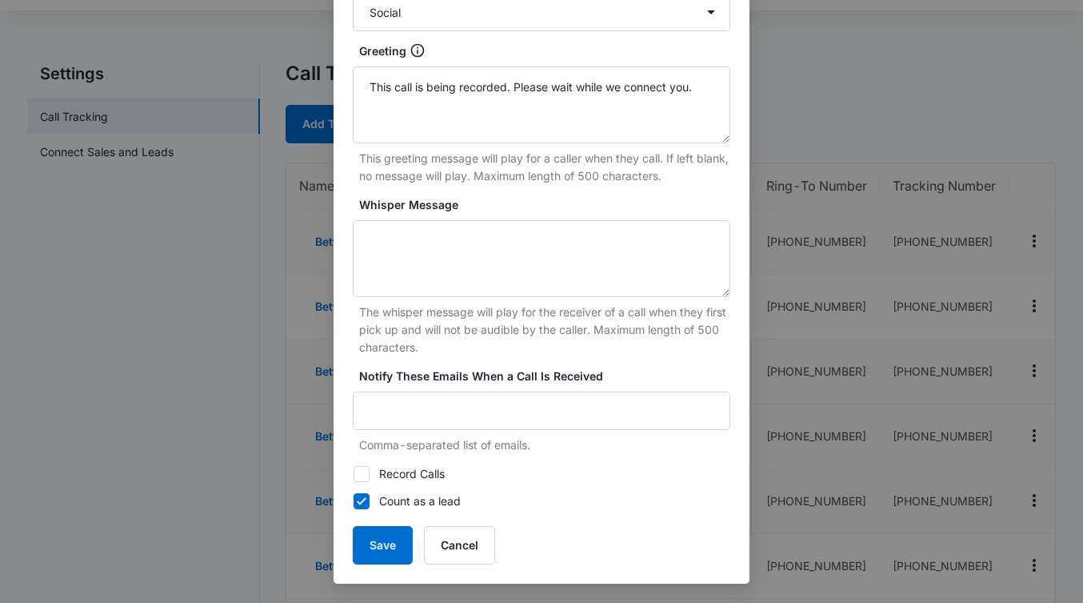
click at [401, 464] on form "Name * Better Health Alaska - South Anchorage - Social Ring-to number * (907) 3…" at bounding box center [542, 172] width 378 height 784
click at [398, 480] on label "Record Calls" at bounding box center [542, 474] width 378 height 18
click at [354, 475] on input "Record Calls" at bounding box center [353, 474] width 1 height 1
checkbox input "true"
click at [389, 535] on button "Save" at bounding box center [383, 545] width 60 height 38
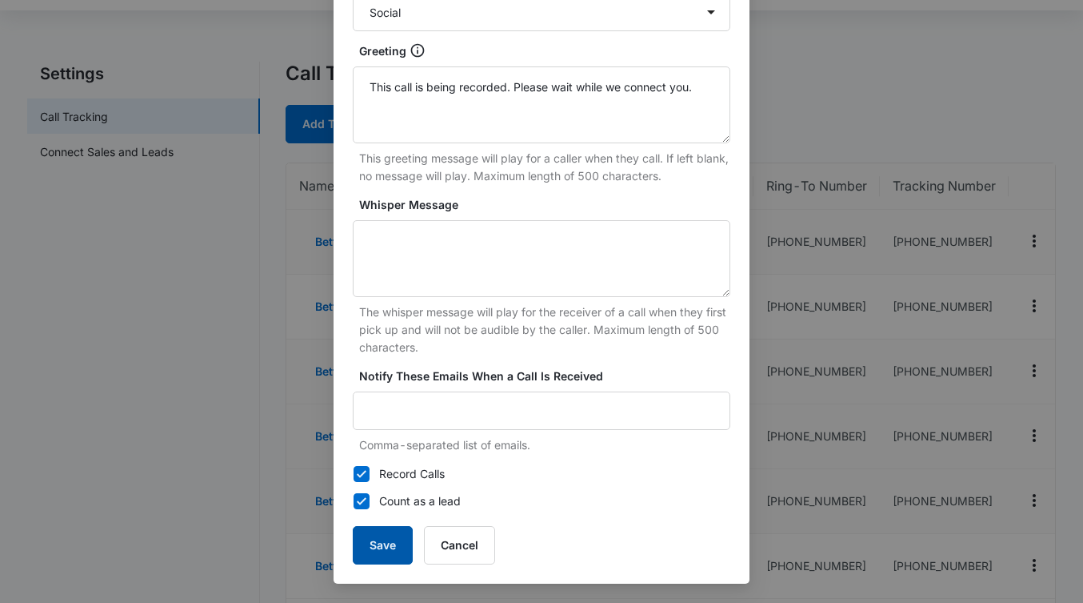
scroll to position [346, 0]
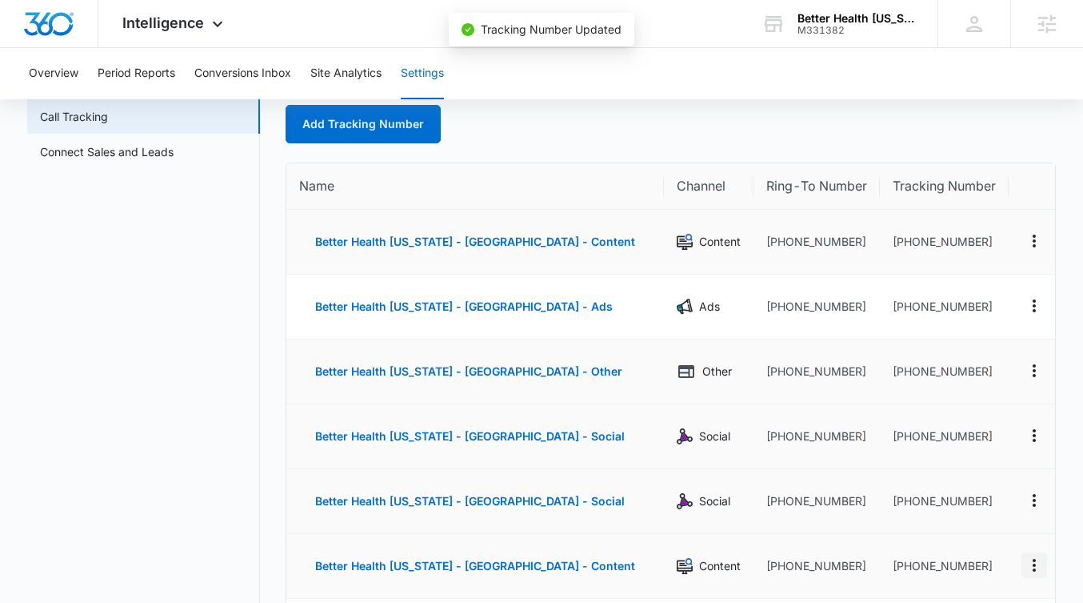
click at [1032, 562] on icon "Actions" at bounding box center [1034, 564] width 19 height 19
click at [974, 547] on button "Edit" at bounding box center [968, 553] width 91 height 24
select select "CONTENT"
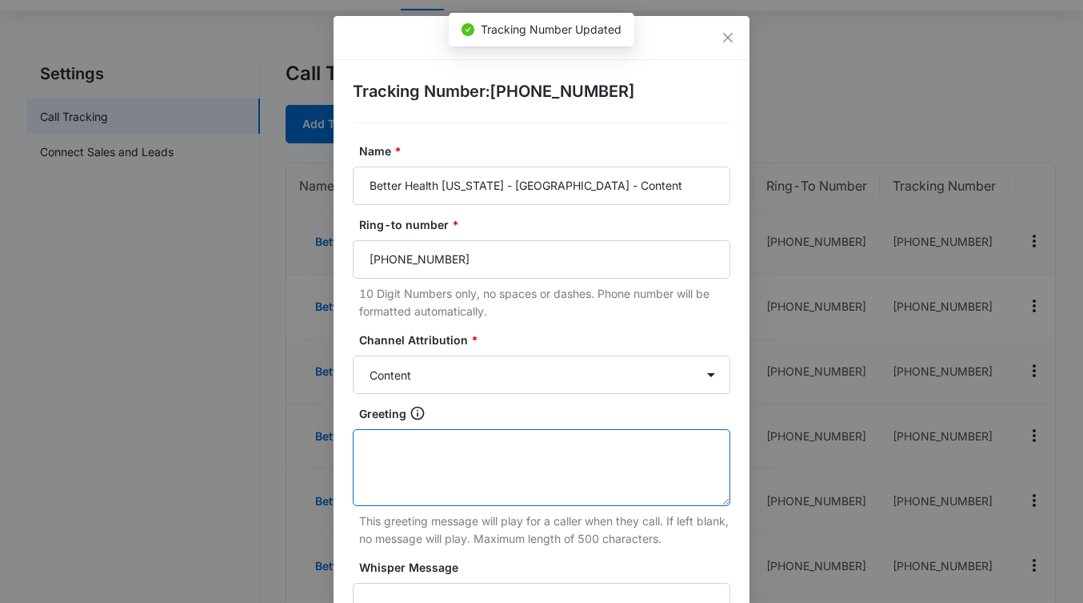
click at [460, 444] on textarea "Greeting" at bounding box center [542, 467] width 378 height 77
paste textarea "This call is being recorded. Please wait while we connect you."
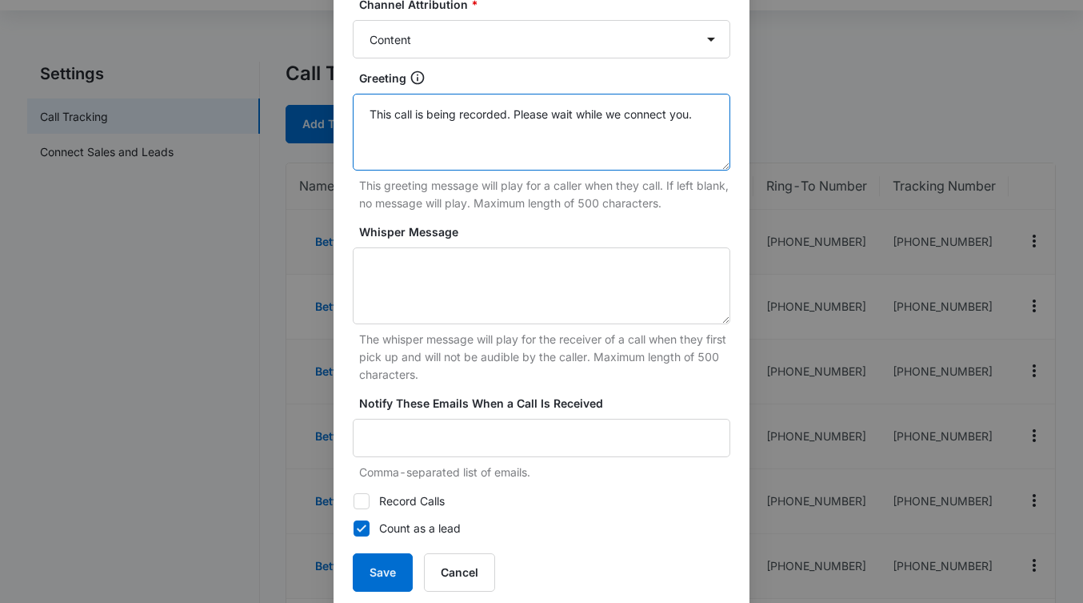
scroll to position [362, 0]
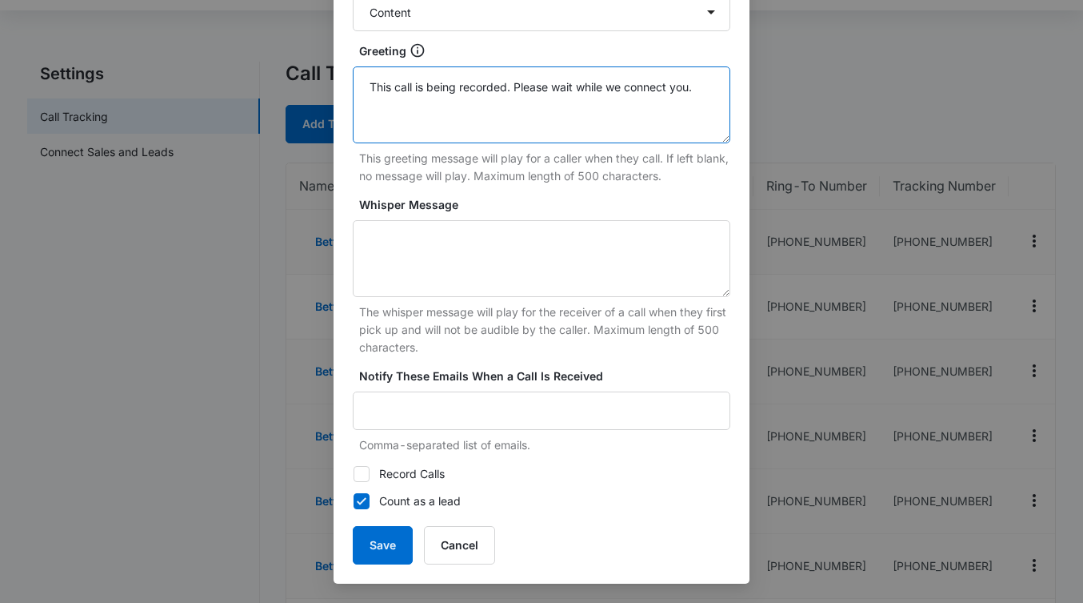
type textarea "This call is being recorded. Please wait while we connect you."
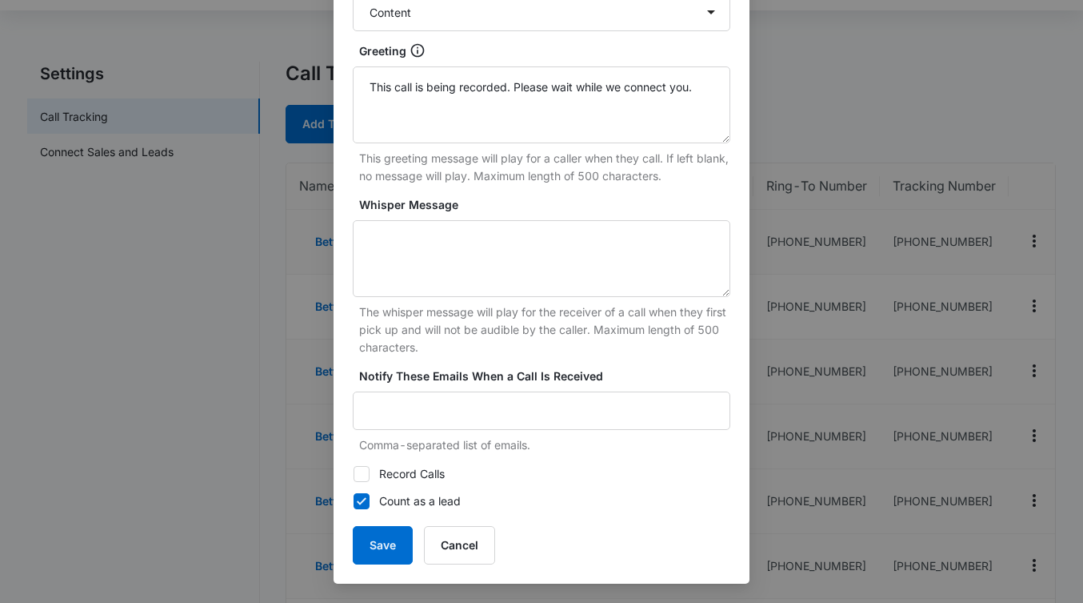
click at [397, 470] on label "Record Calls" at bounding box center [542, 474] width 378 height 18
click at [354, 474] on input "Record Calls" at bounding box center [353, 474] width 1 height 1
checkbox input "true"
click at [383, 551] on button "Save" at bounding box center [383, 545] width 60 height 38
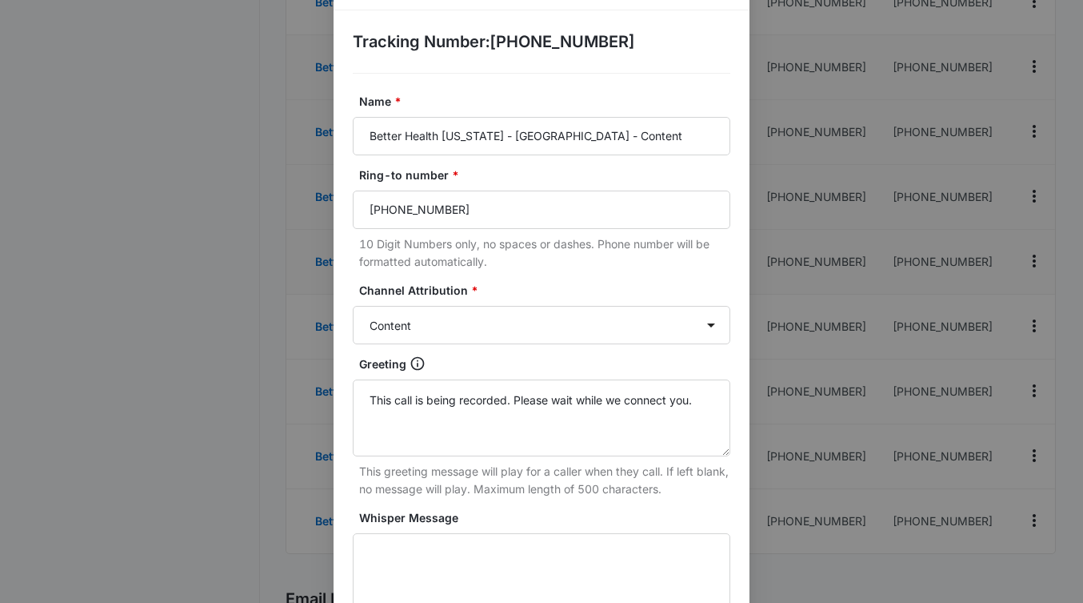
scroll to position [51, 0]
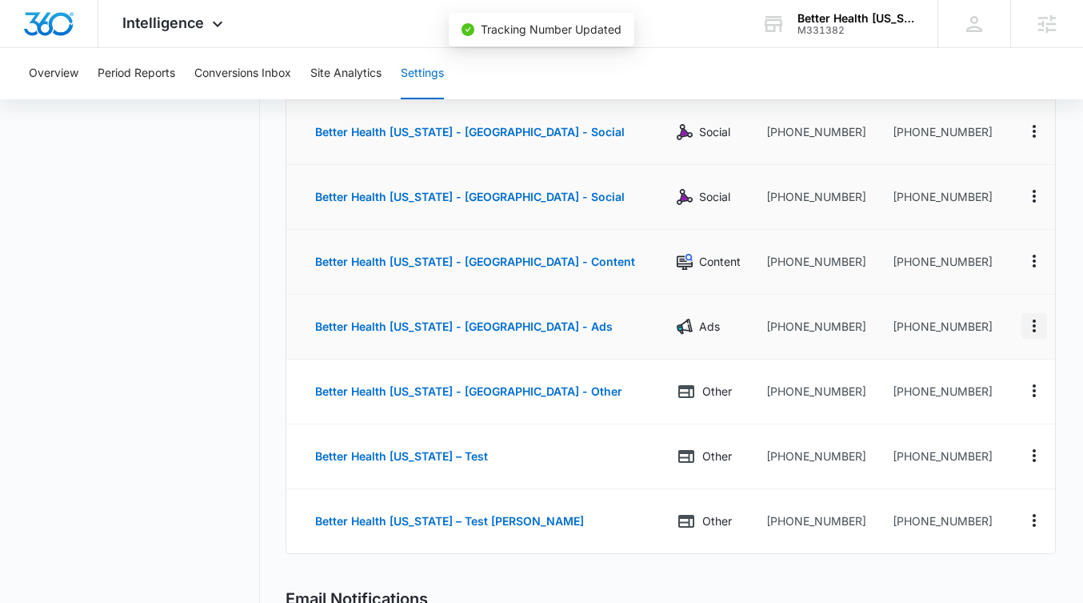
click at [1029, 328] on icon "Actions" at bounding box center [1034, 325] width 19 height 19
click at [971, 314] on button "Edit" at bounding box center [968, 314] width 91 height 24
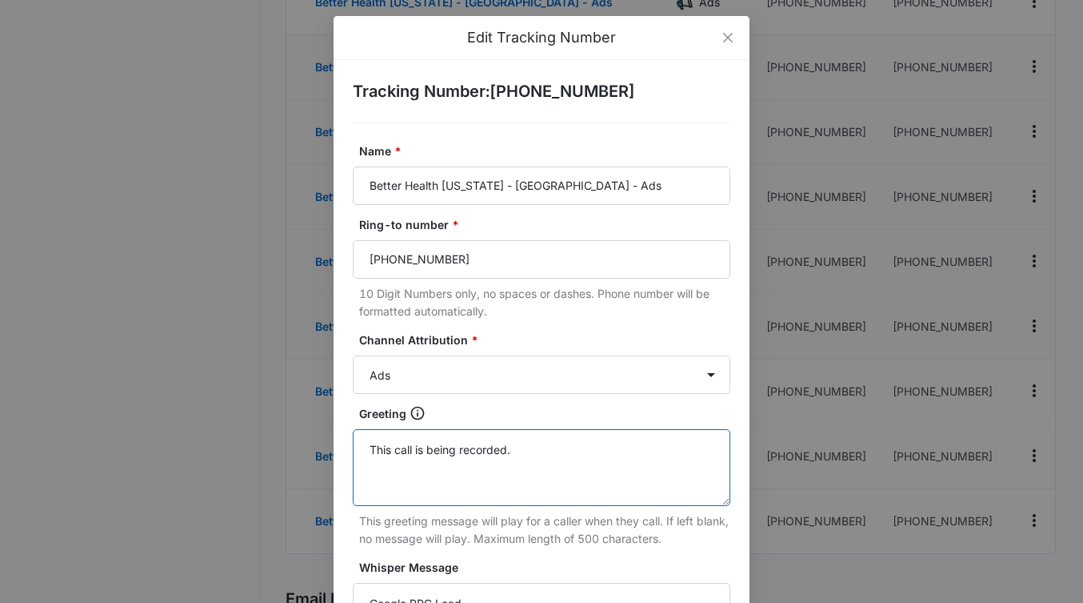
click at [495, 445] on textarea "This call is being recorded." at bounding box center [542, 467] width 378 height 77
paste textarea "Please wait while we connect you."
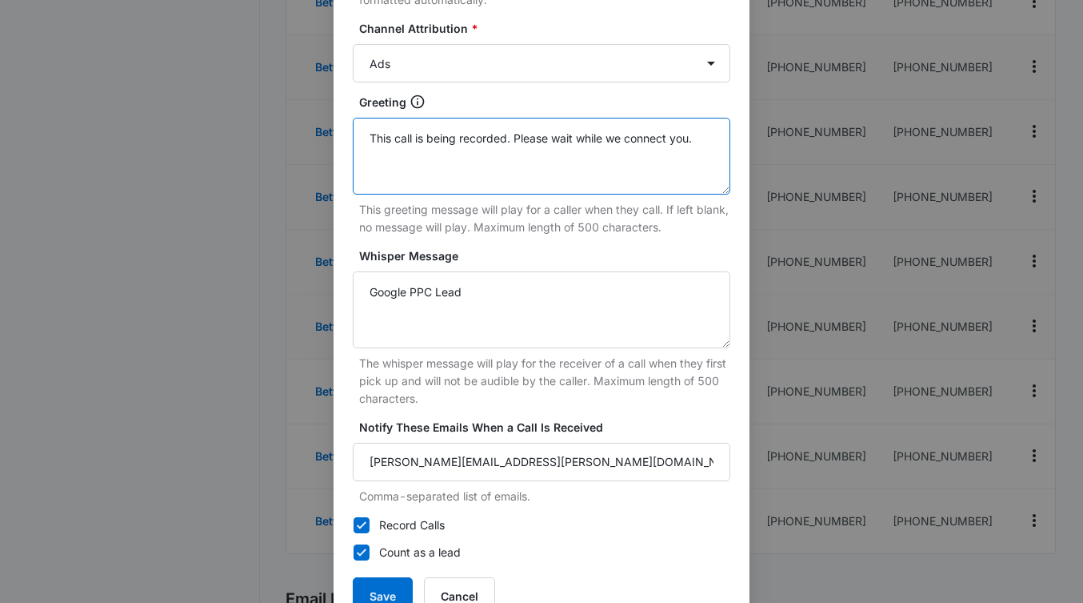
scroll to position [362, 0]
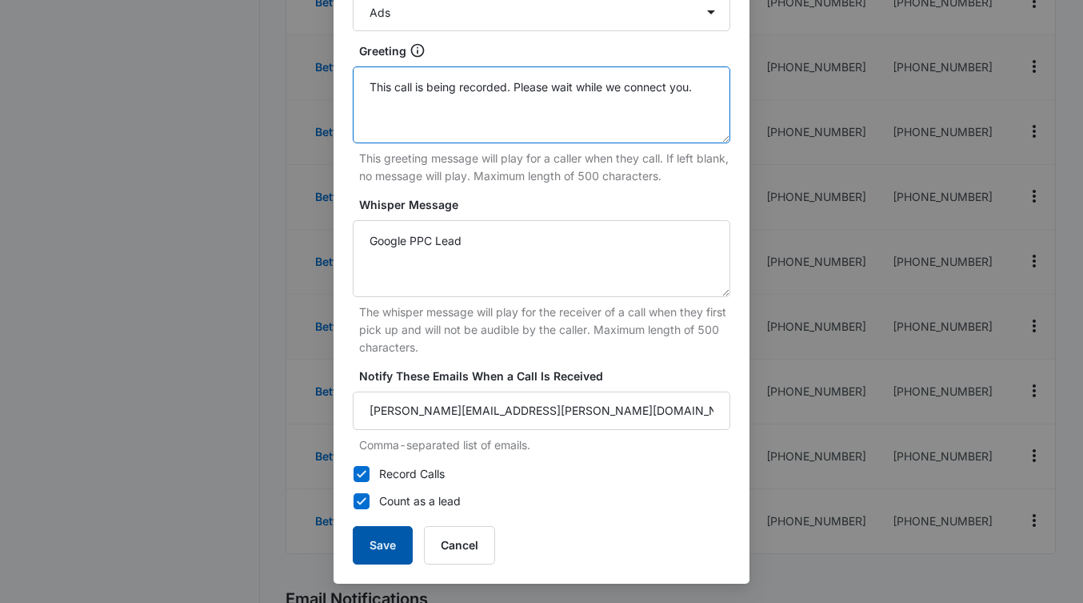
type textarea "This call is being recorded. Please wait while we connect you."
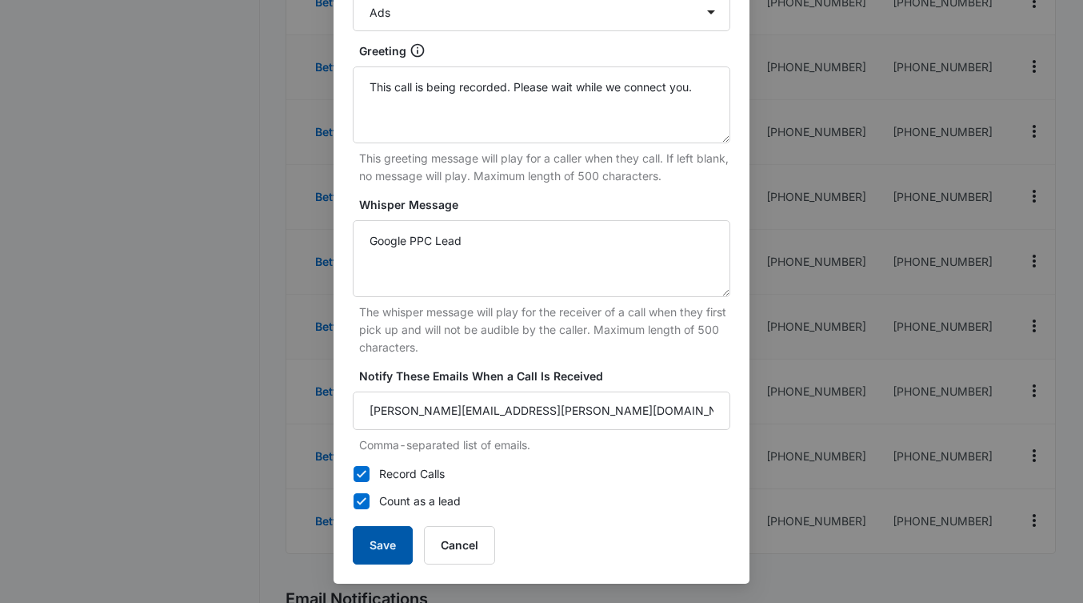
click at [394, 542] on button "Save" at bounding box center [383, 545] width 60 height 38
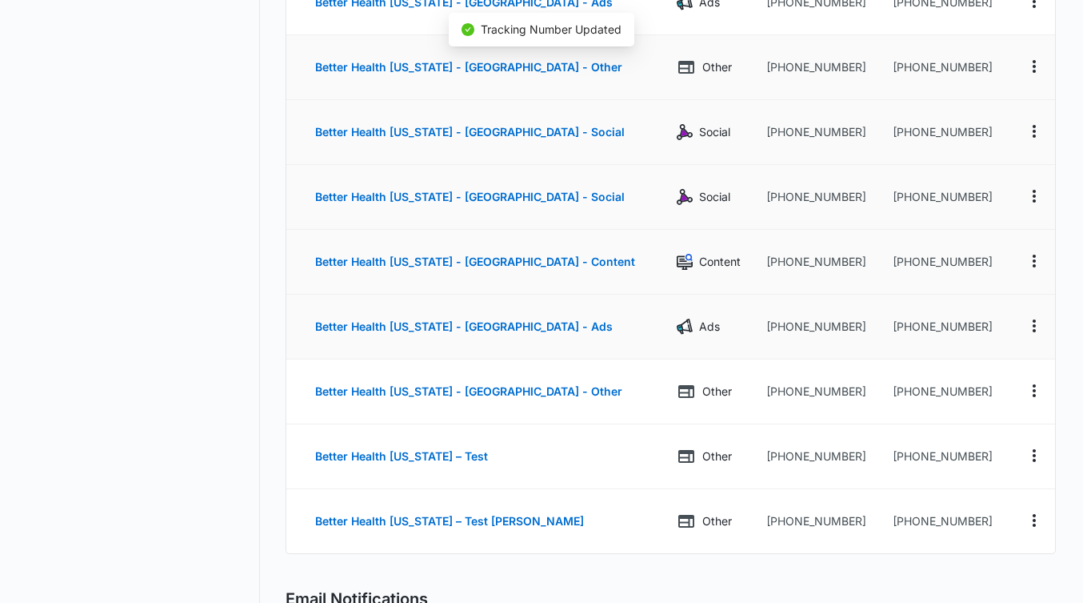
scroll to position [346, 0]
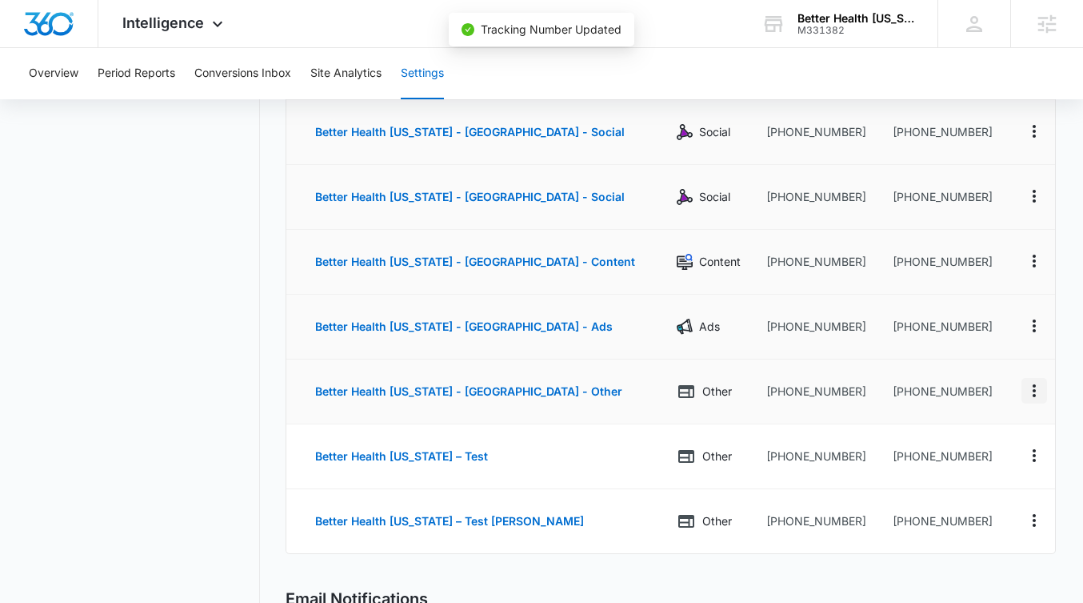
click at [1033, 396] on icon "Actions" at bounding box center [1034, 390] width 3 height 13
click at [958, 377] on div "Edit" at bounding box center [960, 378] width 34 height 11
select select "OTHER"
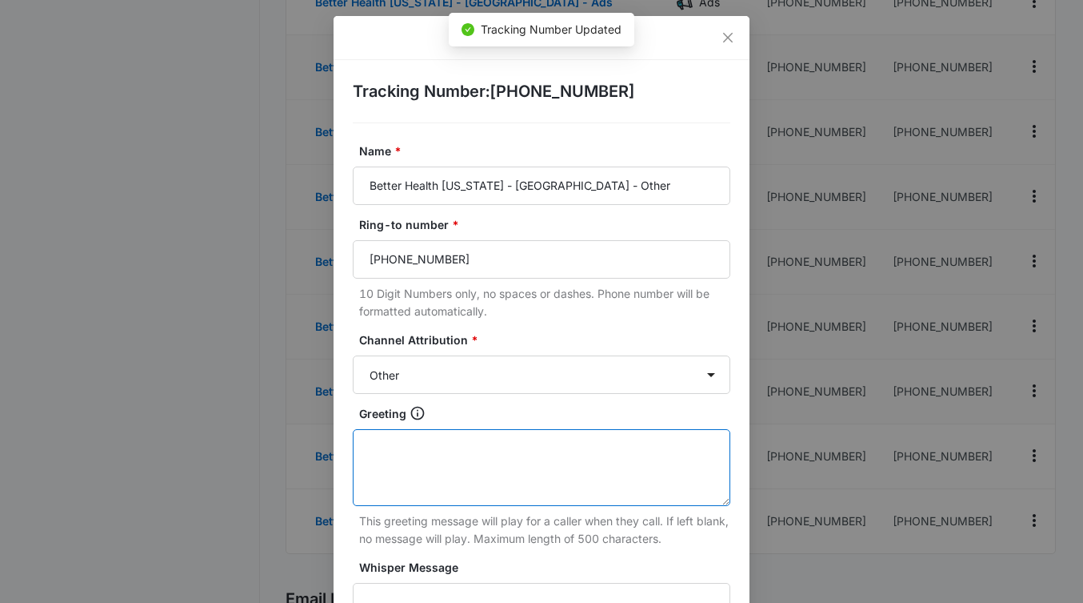
click at [450, 459] on textarea "Greeting" at bounding box center [542, 467] width 378 height 77
paste textarea "This call is being recorded. Please wait while we connect you."
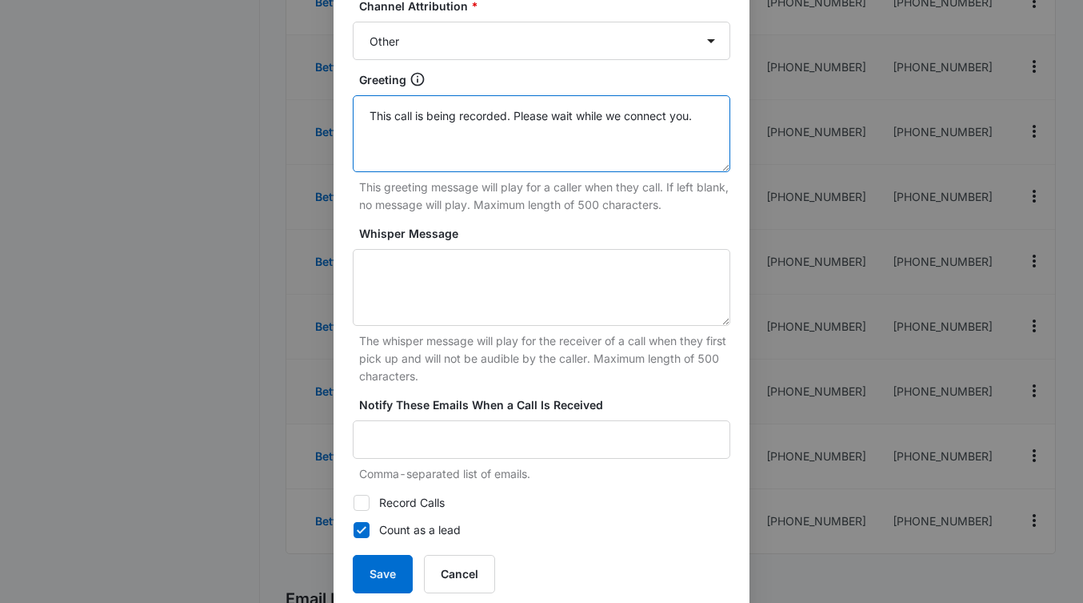
scroll to position [362, 0]
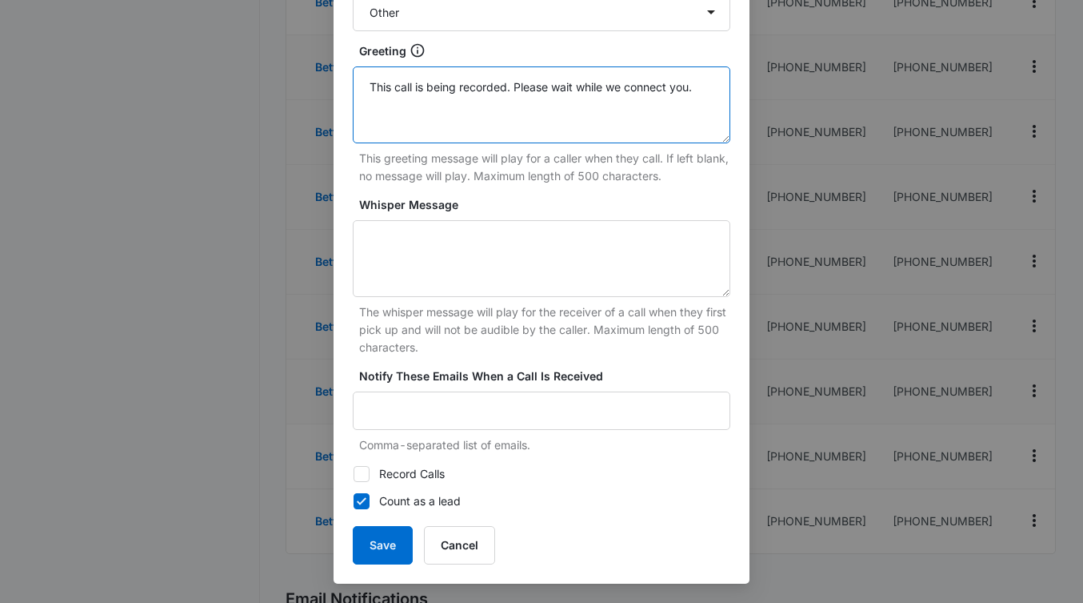
type textarea "This call is being recorded. Please wait while we connect you."
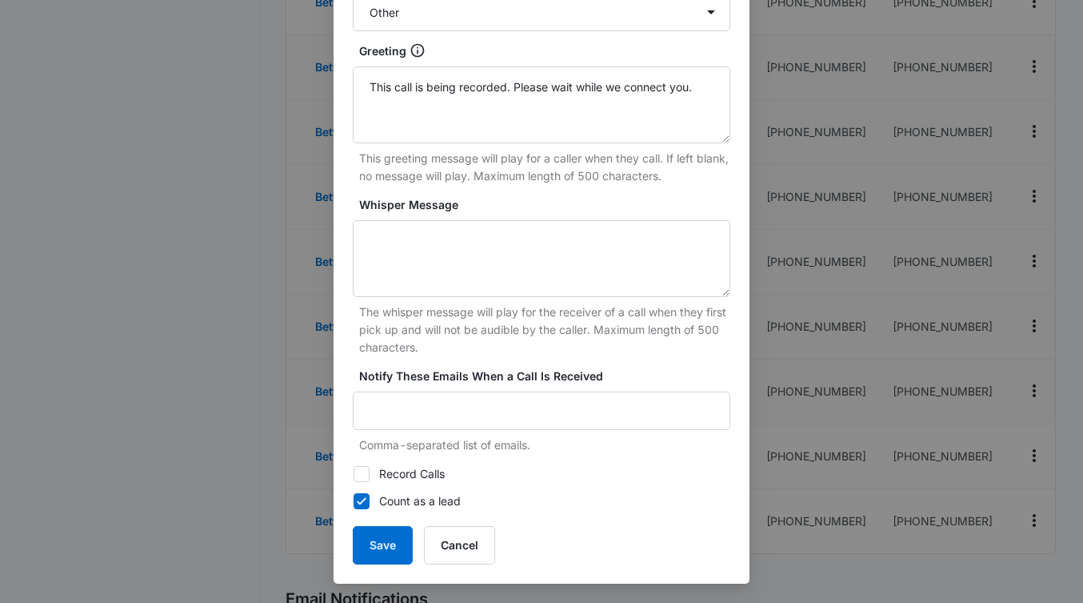
click at [366, 481] on label "Record Calls" at bounding box center [542, 474] width 378 height 18
click at [354, 475] on input "Record Calls" at bounding box center [353, 474] width 1 height 1
checkbox input "true"
click at [377, 543] on button "Save" at bounding box center [383, 545] width 60 height 38
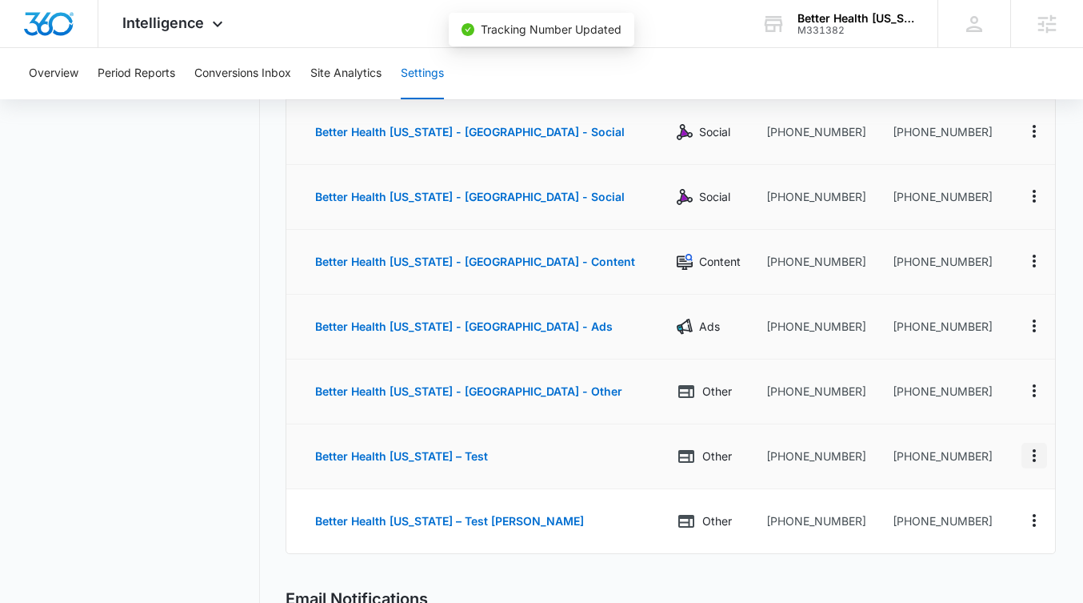
click at [1027, 460] on icon "Actions" at bounding box center [1034, 455] width 19 height 19
click at [967, 439] on div "Edit" at bounding box center [960, 443] width 34 height 11
select select "OTHER"
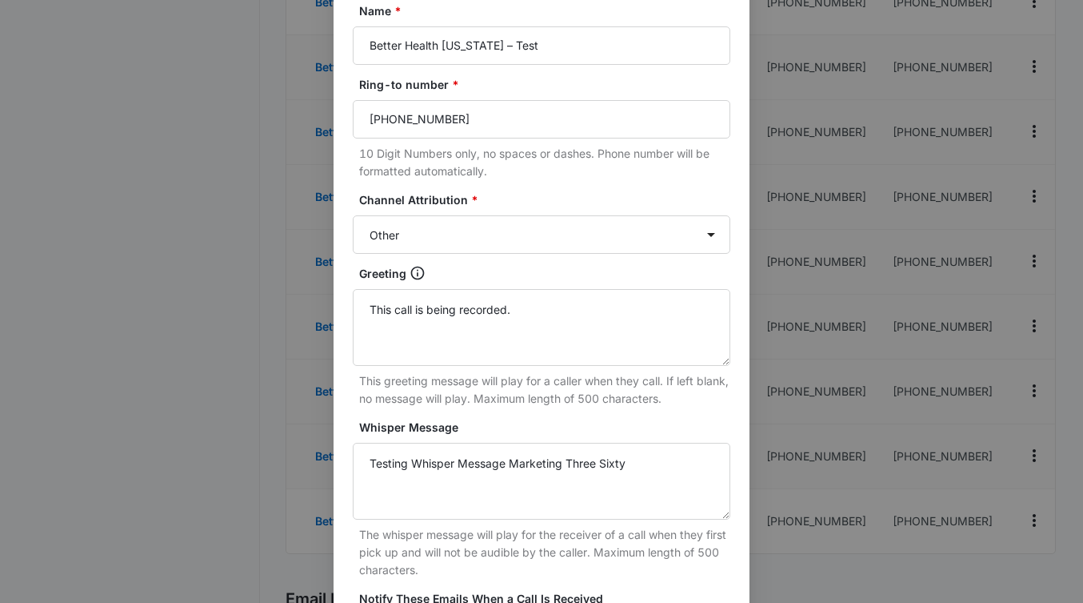
scroll to position [145, 0]
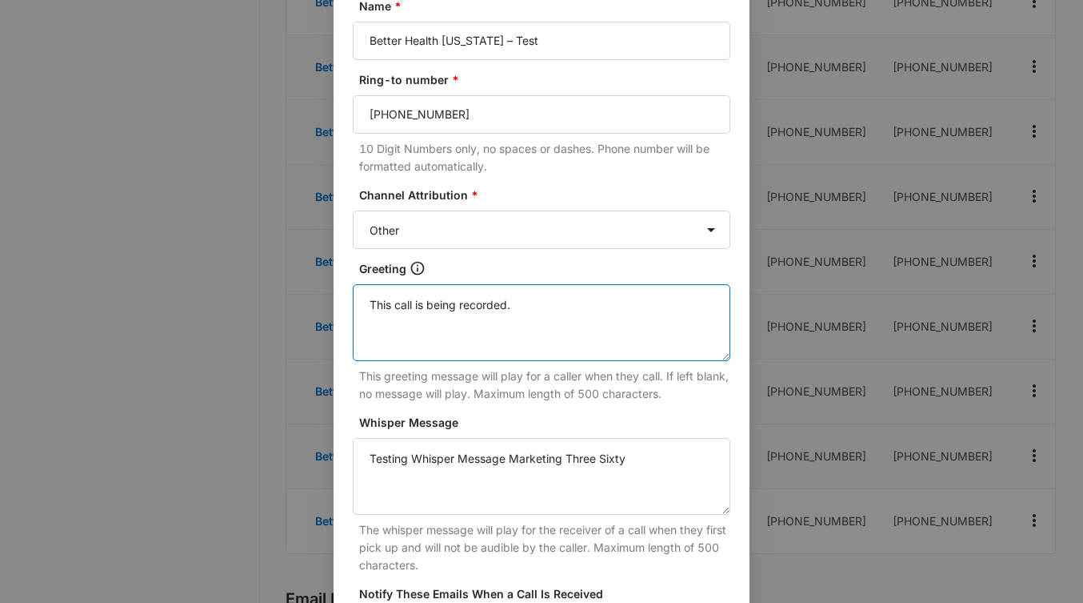
click at [438, 352] on textarea "This call is being recorded." at bounding box center [542, 322] width 378 height 77
paste textarea "Please wait while we connect you."
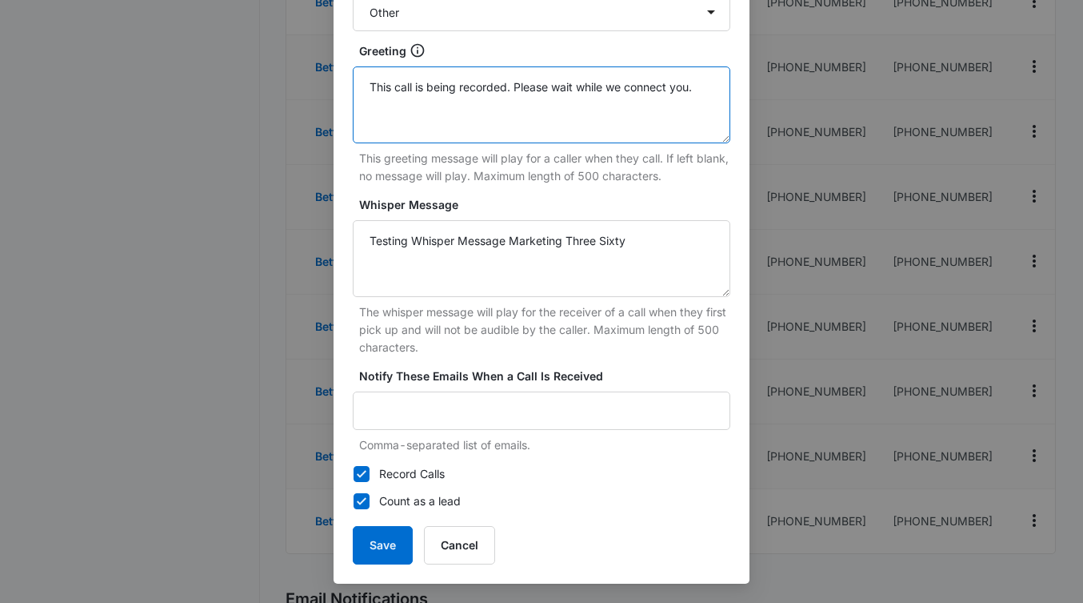
scroll to position [401, 0]
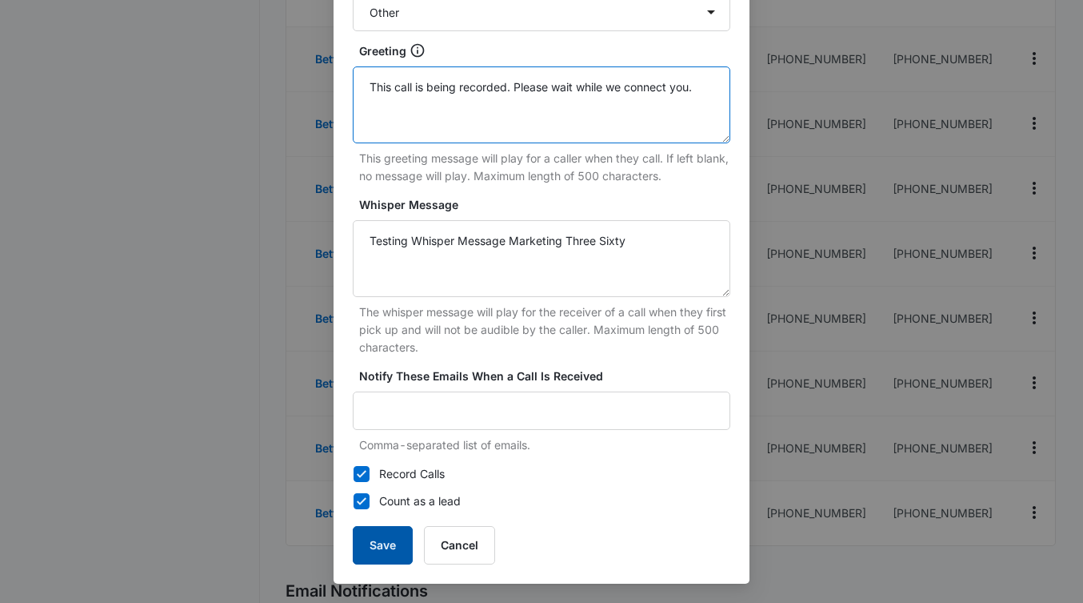
type textarea "This call is being recorded. Please wait while we connect you."
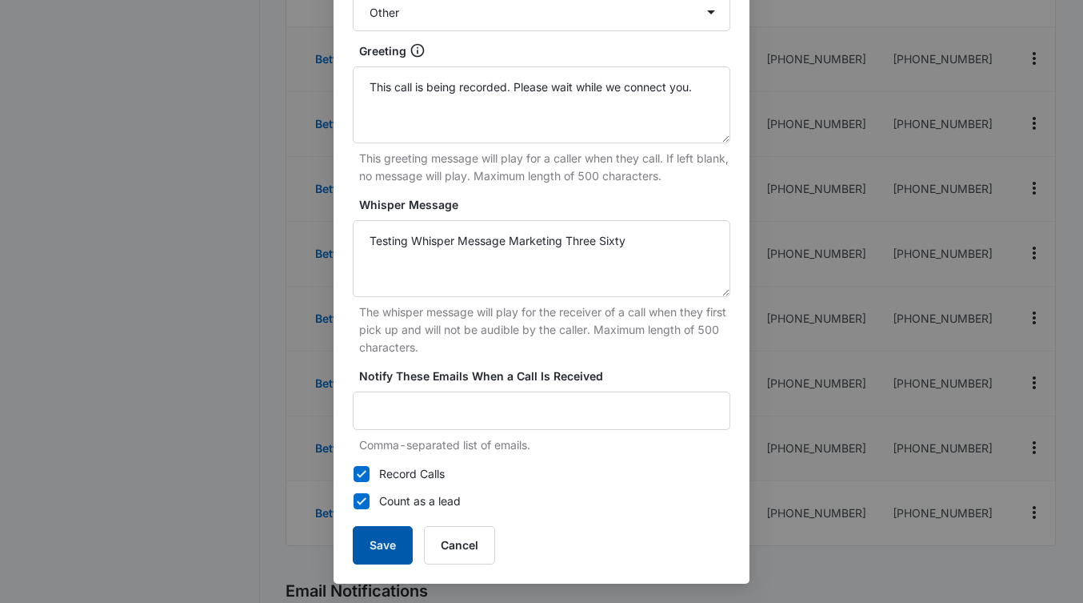
click at [379, 548] on button "Save" at bounding box center [383, 545] width 60 height 38
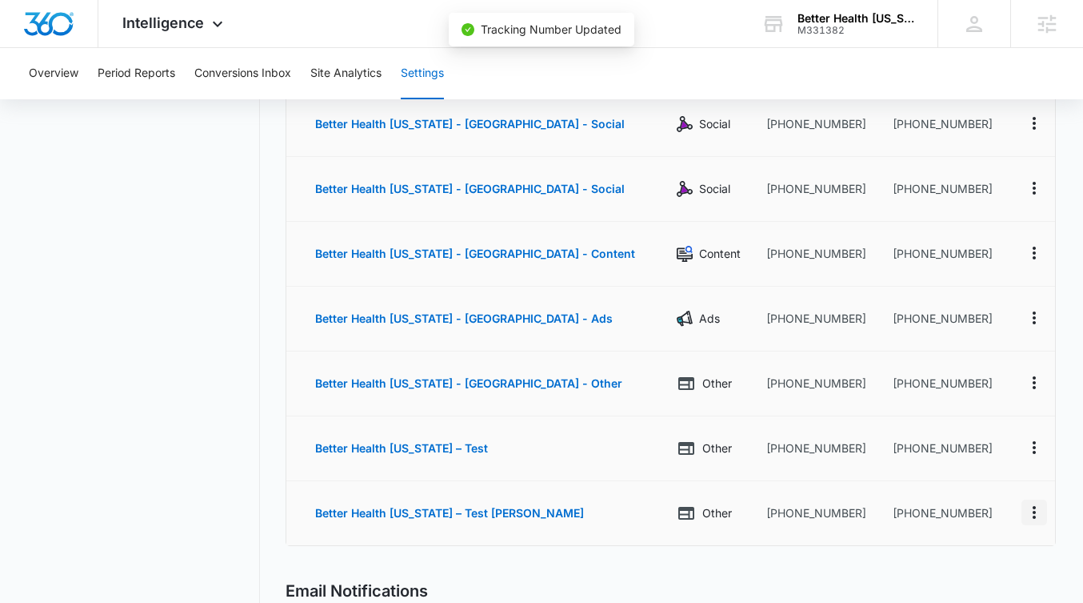
click at [1033, 511] on icon "Actions" at bounding box center [1034, 512] width 3 height 13
click at [979, 492] on button "Edit" at bounding box center [968, 495] width 91 height 24
select select "OTHER"
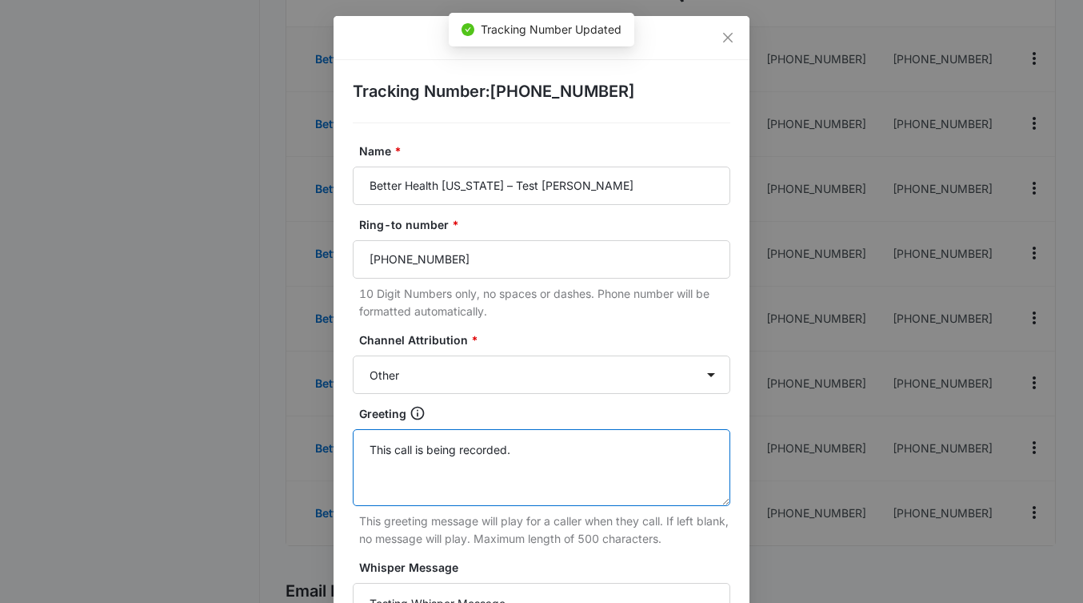
click at [475, 455] on textarea "This call is being recorded." at bounding box center [542, 467] width 378 height 77
paste textarea "Please wait while we connect you."
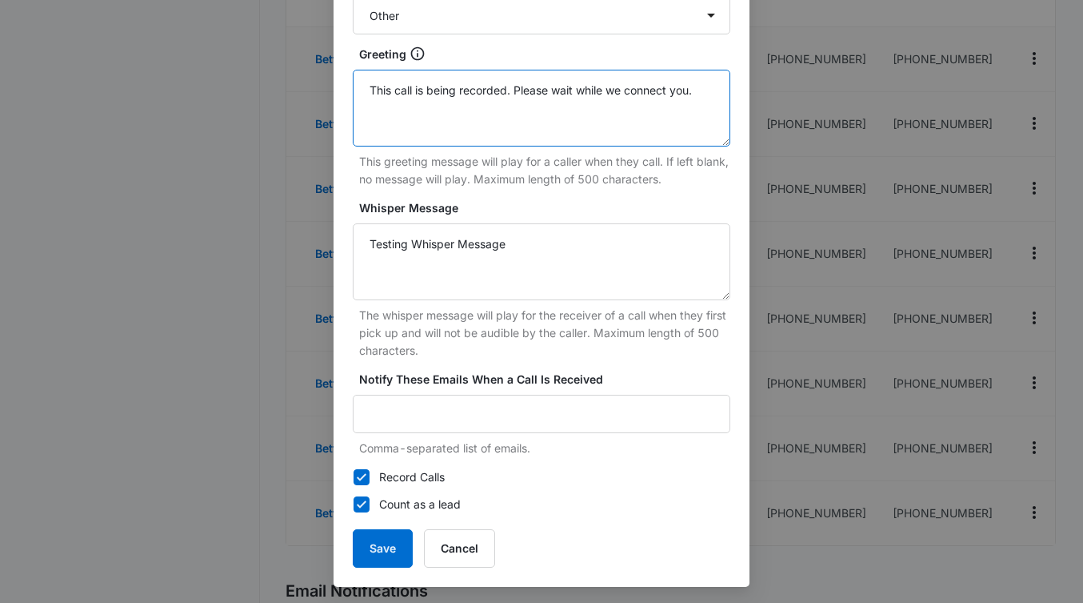
scroll to position [362, 0]
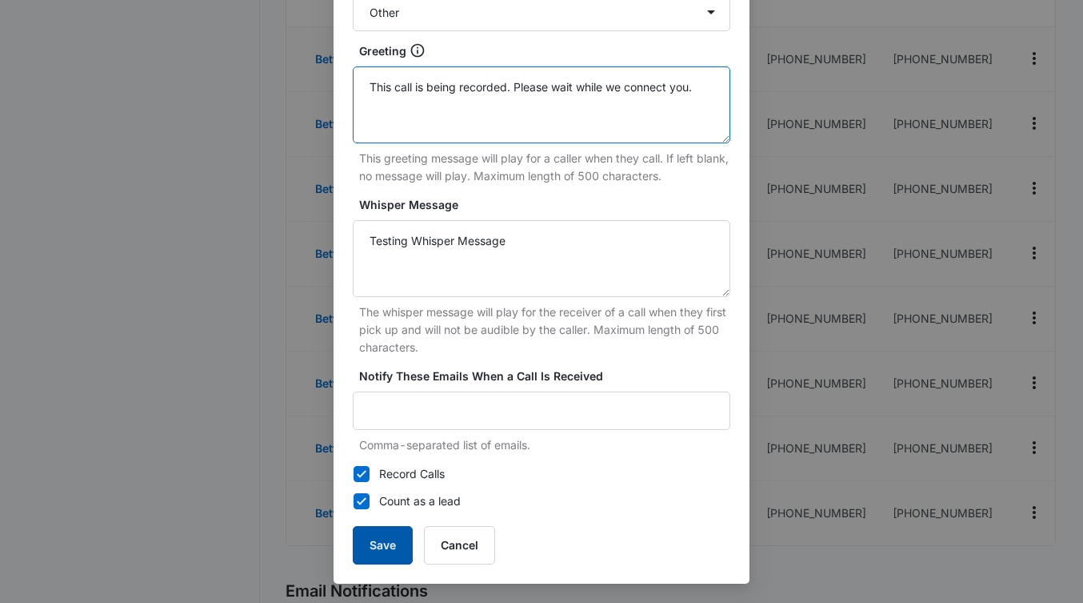
type textarea "This call is being recorded. Please wait while we connect you."
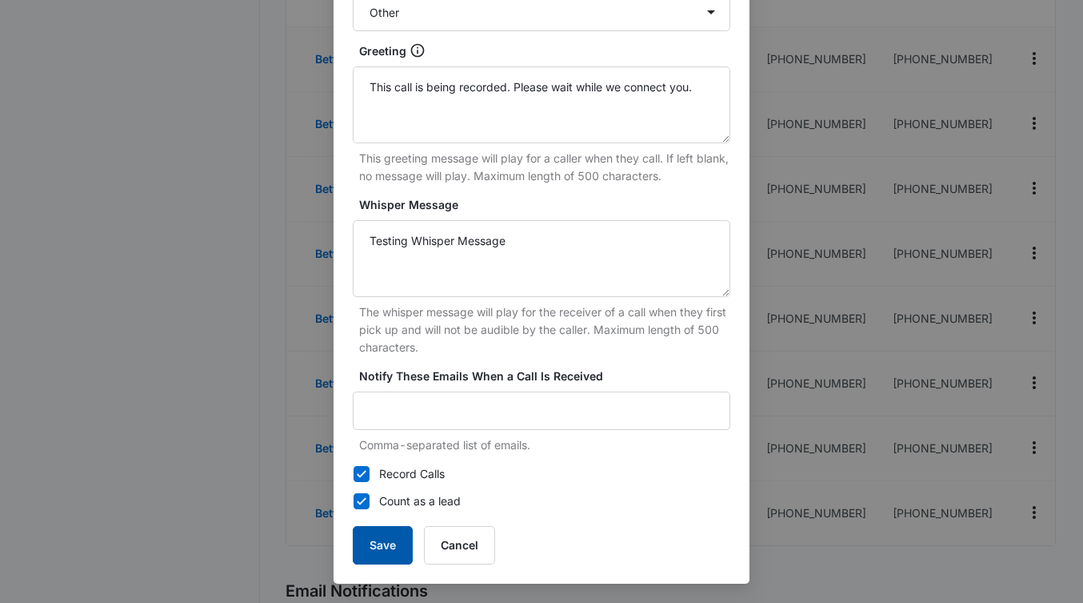
click at [391, 542] on button "Save" at bounding box center [383, 545] width 60 height 38
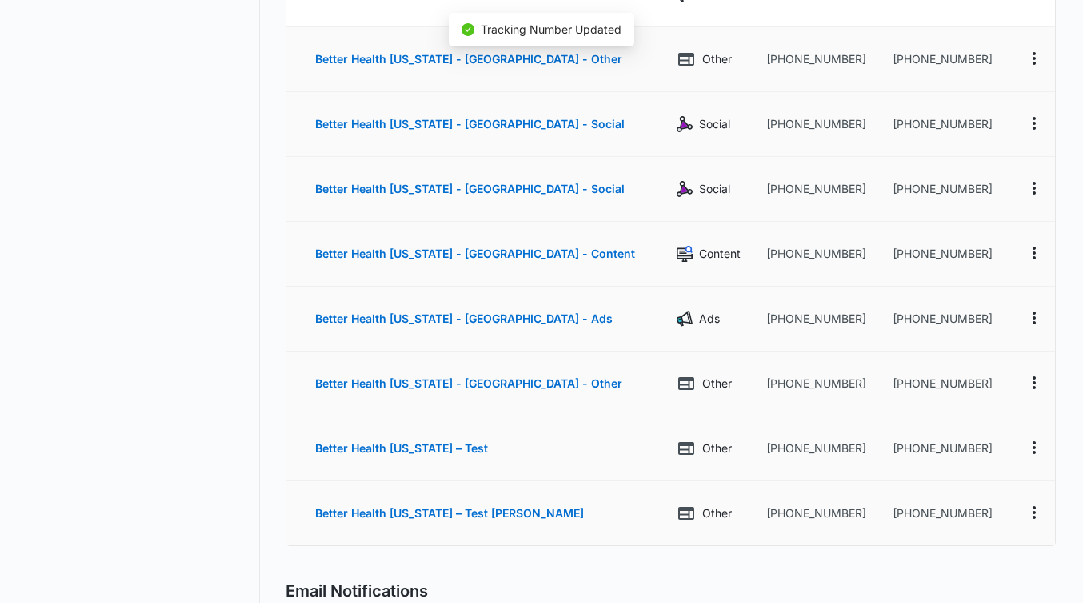
scroll to position [346, 0]
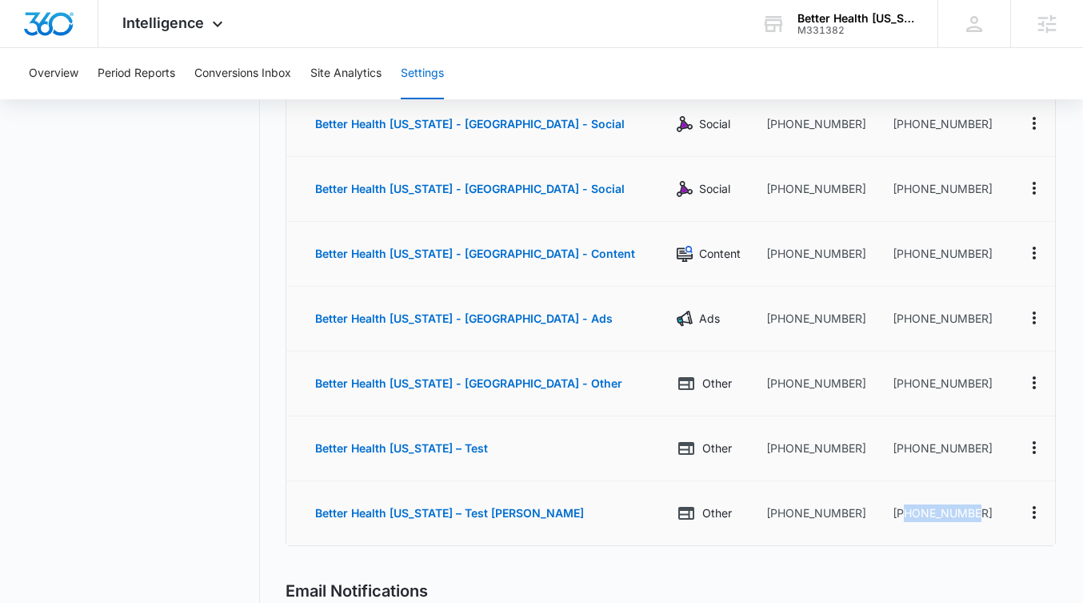
drag, startPoint x: 904, startPoint y: 513, endPoint x: 969, endPoint y: 514, distance: 64.8
click at [969, 514] on td "+18336273226" at bounding box center [944, 513] width 129 height 64
copy td "8336273226"
drag, startPoint x: 891, startPoint y: 445, endPoint x: 967, endPoint y: 447, distance: 76.9
click at [967, 447] on td "+18336273217" at bounding box center [944, 448] width 129 height 65
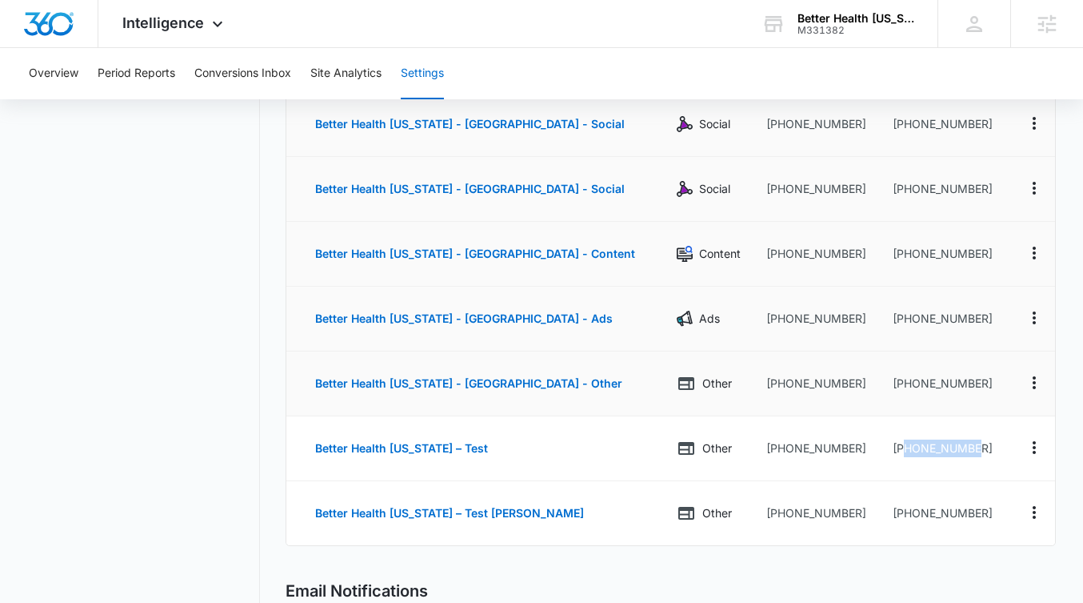
copy td "8336273217"
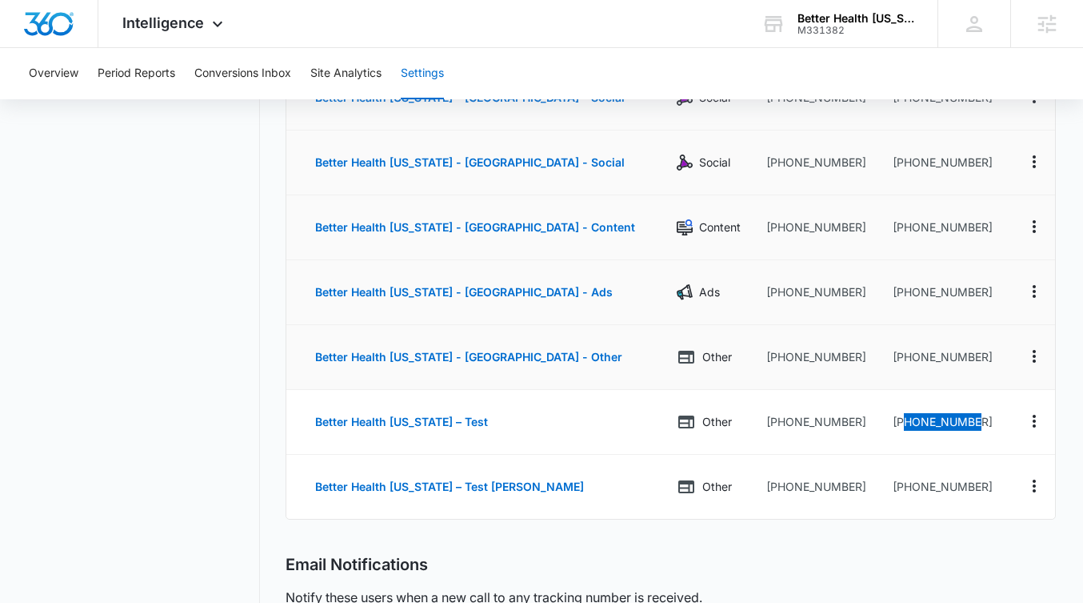
scroll to position [430, 0]
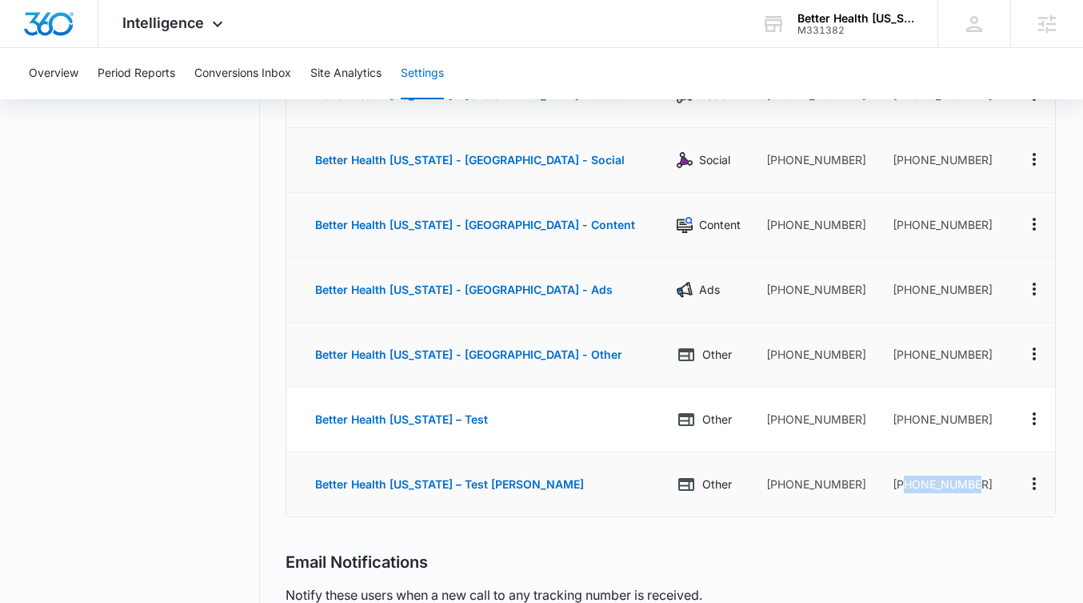
drag, startPoint x: 891, startPoint y: 485, endPoint x: 971, endPoint y: 485, distance: 79.2
click at [971, 485] on td "+18336273226" at bounding box center [944, 484] width 129 height 64
copy td "8336273226"
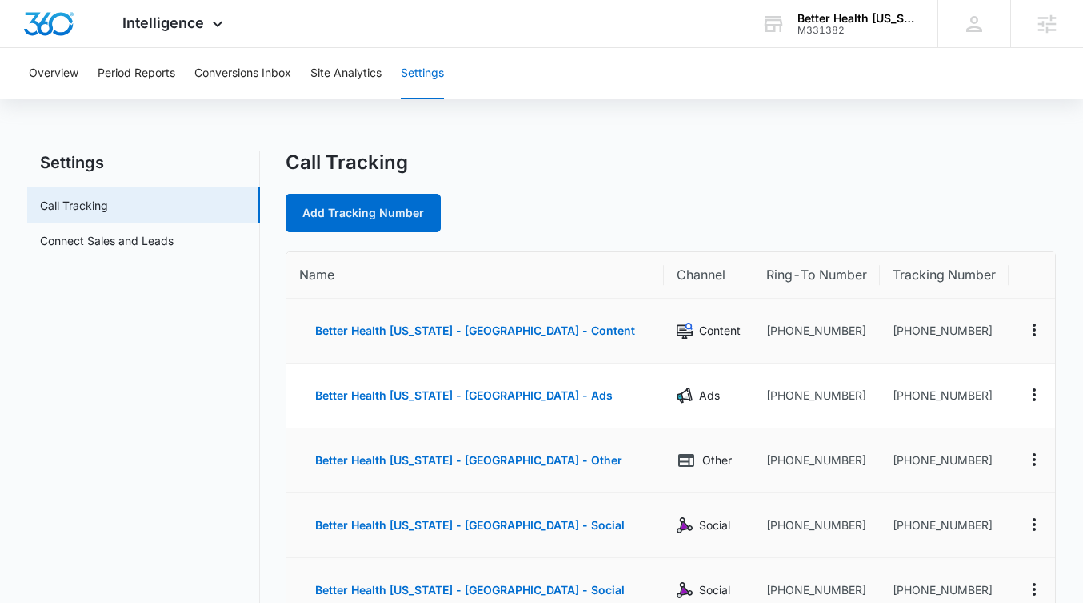
scroll to position [27, 0]
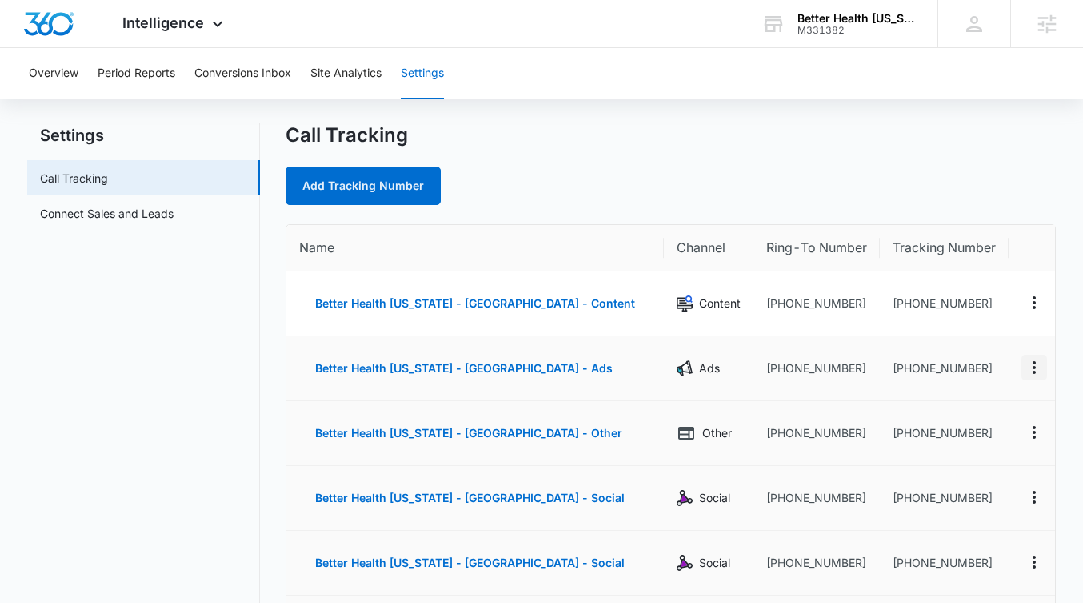
click at [1030, 365] on icon "Actions" at bounding box center [1034, 367] width 19 height 19
click at [974, 349] on button "Edit" at bounding box center [968, 355] width 91 height 24
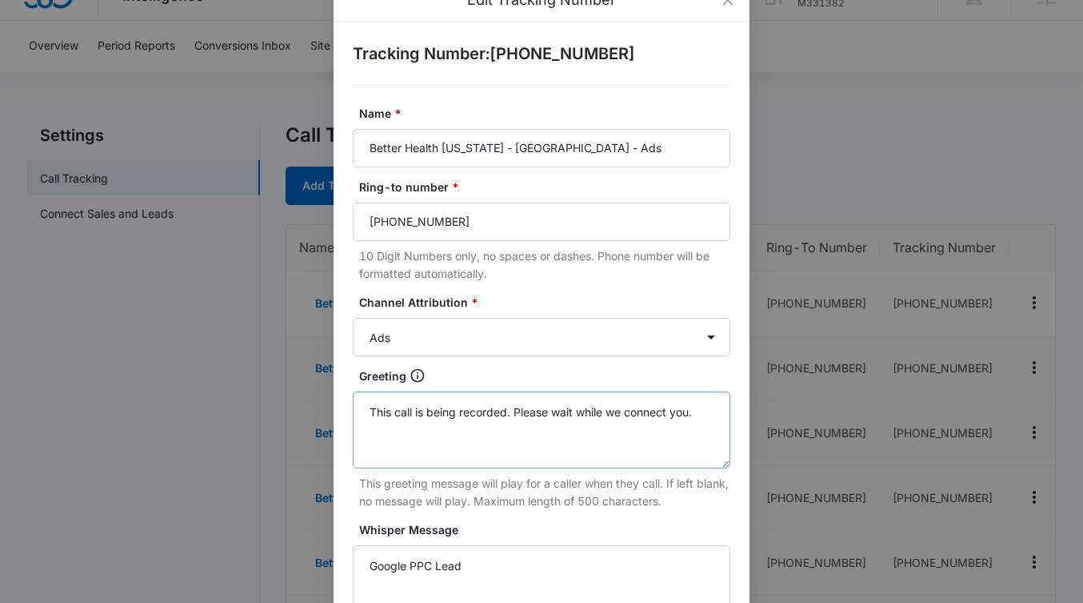
scroll to position [57, 0]
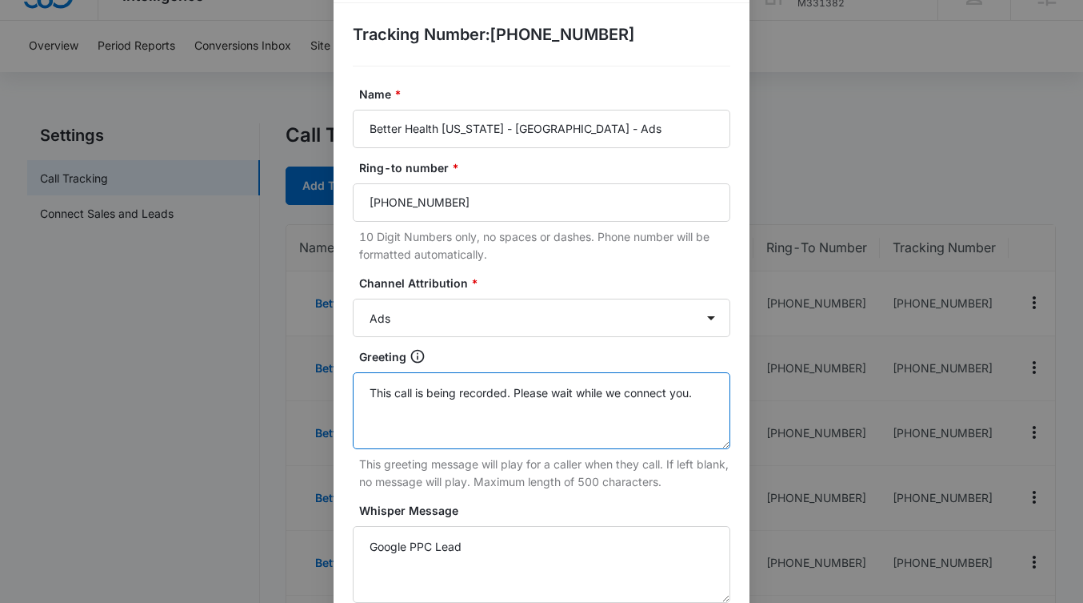
click at [404, 424] on textarea "This call is being recorded. Please wait while we connect you." at bounding box center [542, 410] width 378 height 77
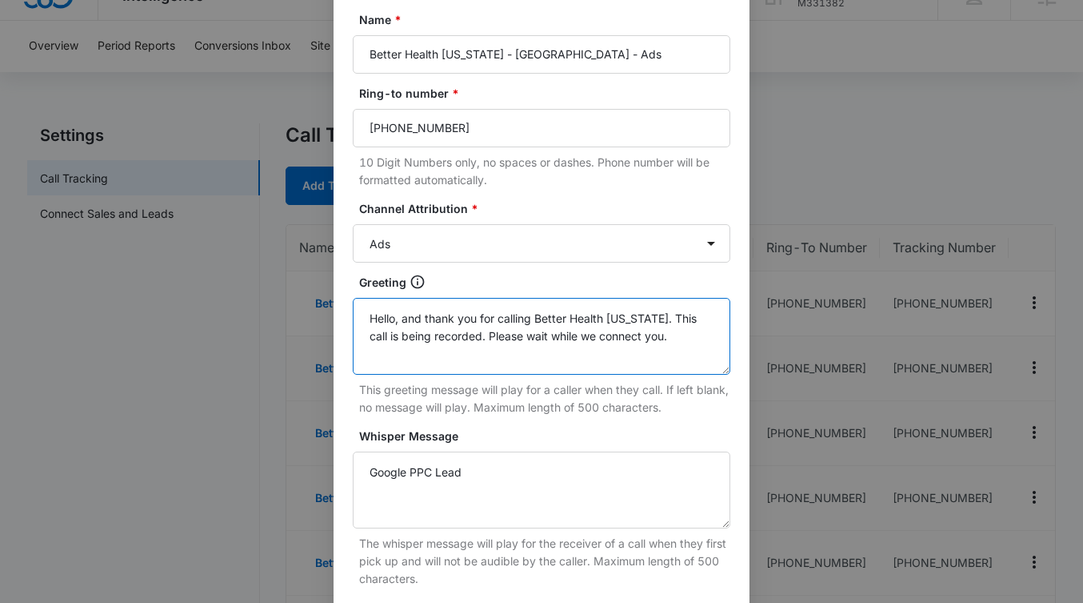
scroll to position [362, 0]
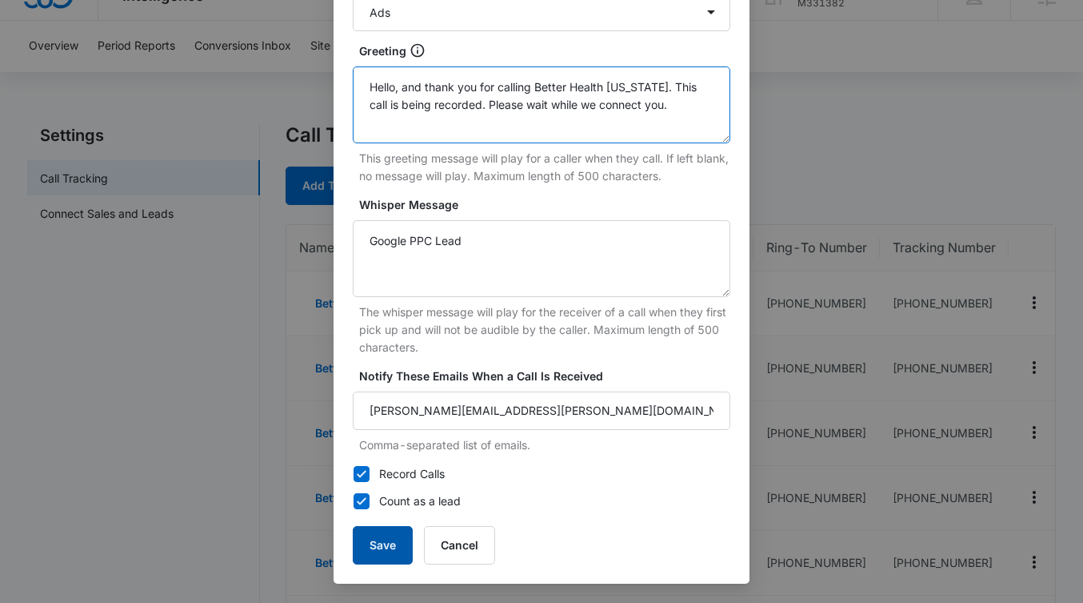
type textarea "Hello, and thank you for calling Better Health Alaska. This call is being recor…"
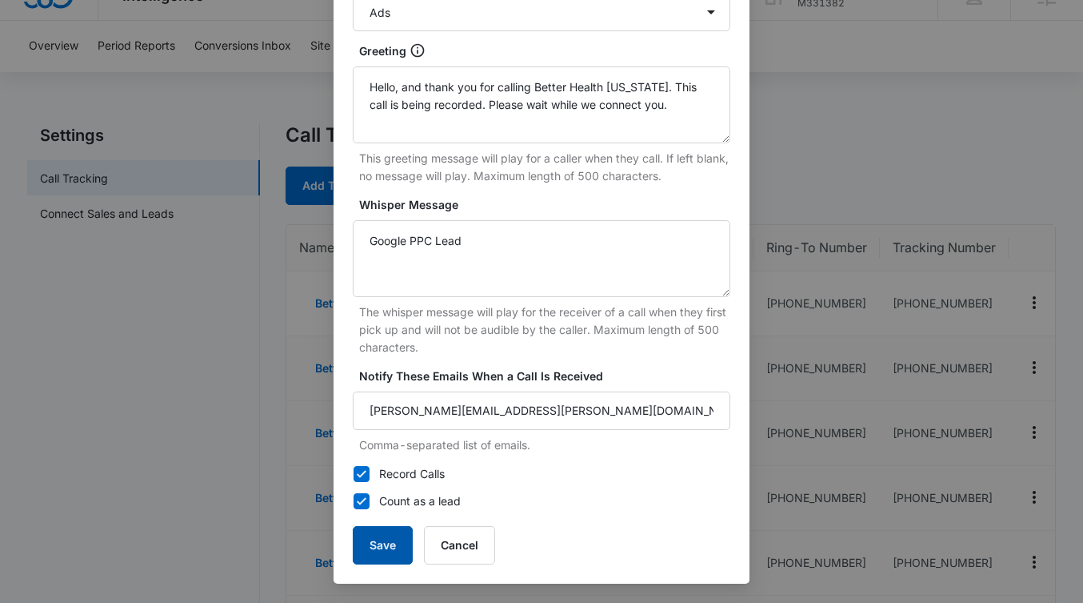
click at [385, 539] on button "Save" at bounding box center [383, 545] width 60 height 38
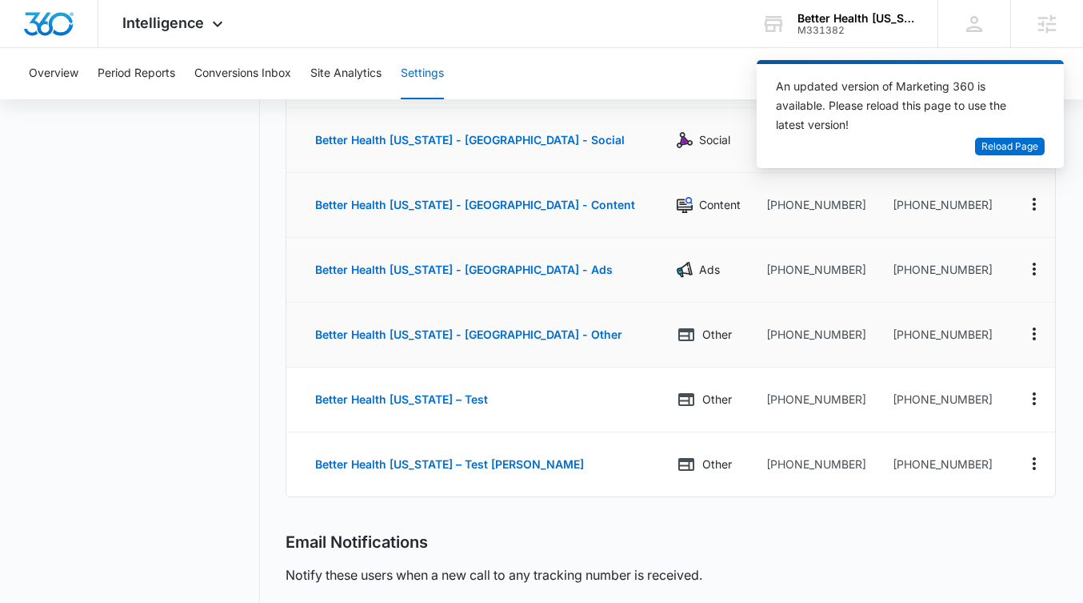
scroll to position [453, 0]
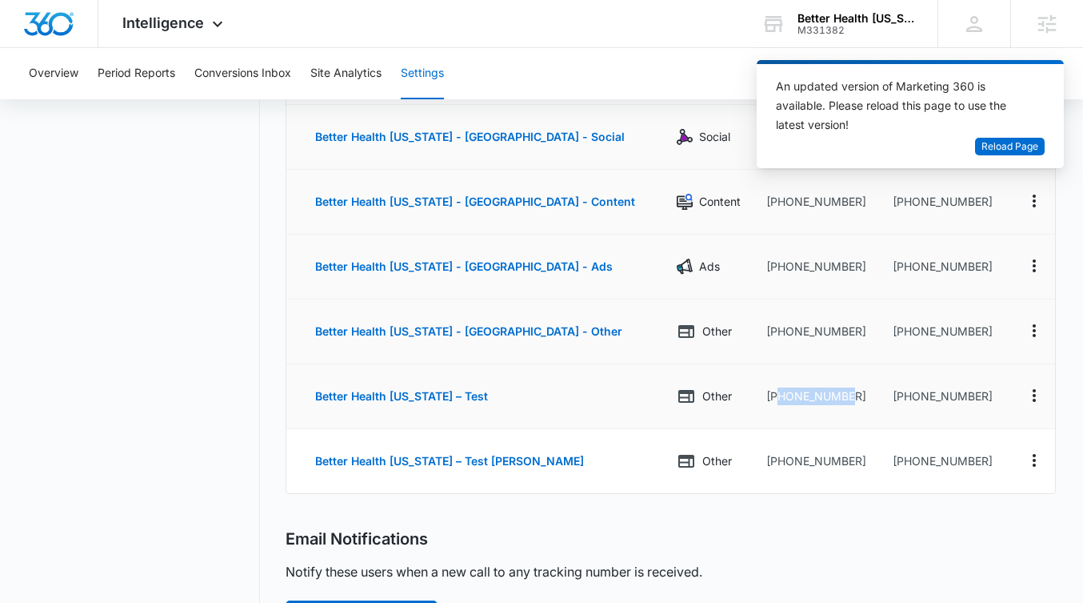
drag, startPoint x: 755, startPoint y: 397, endPoint x: 827, endPoint y: 399, distance: 72.9
click at [827, 399] on td "+19077430110" at bounding box center [817, 396] width 126 height 65
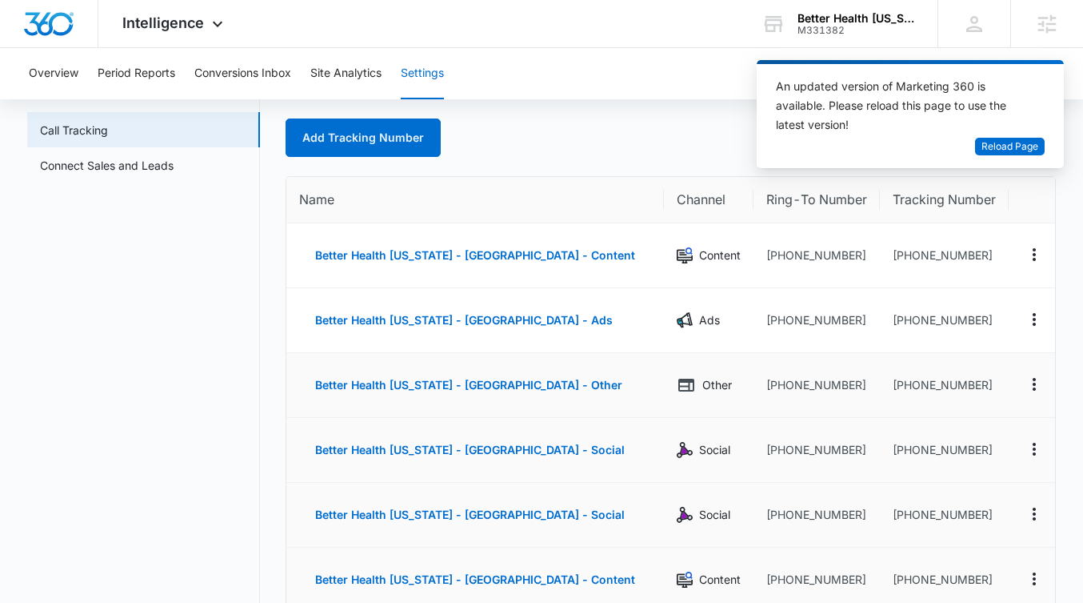
scroll to position [77, 0]
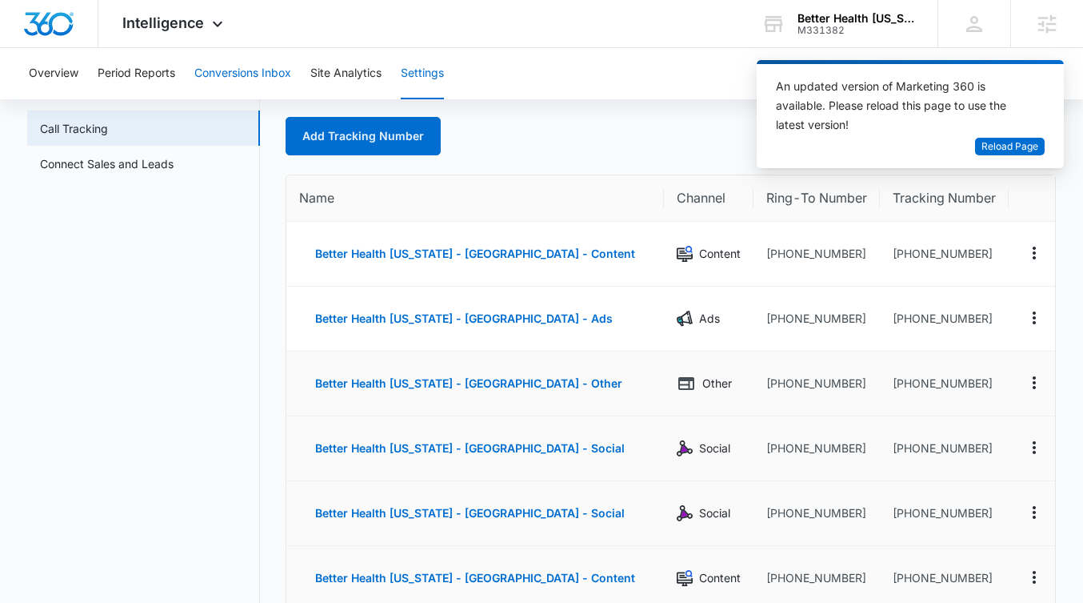
click at [233, 63] on button "Conversions Inbox" at bounding box center [242, 73] width 97 height 51
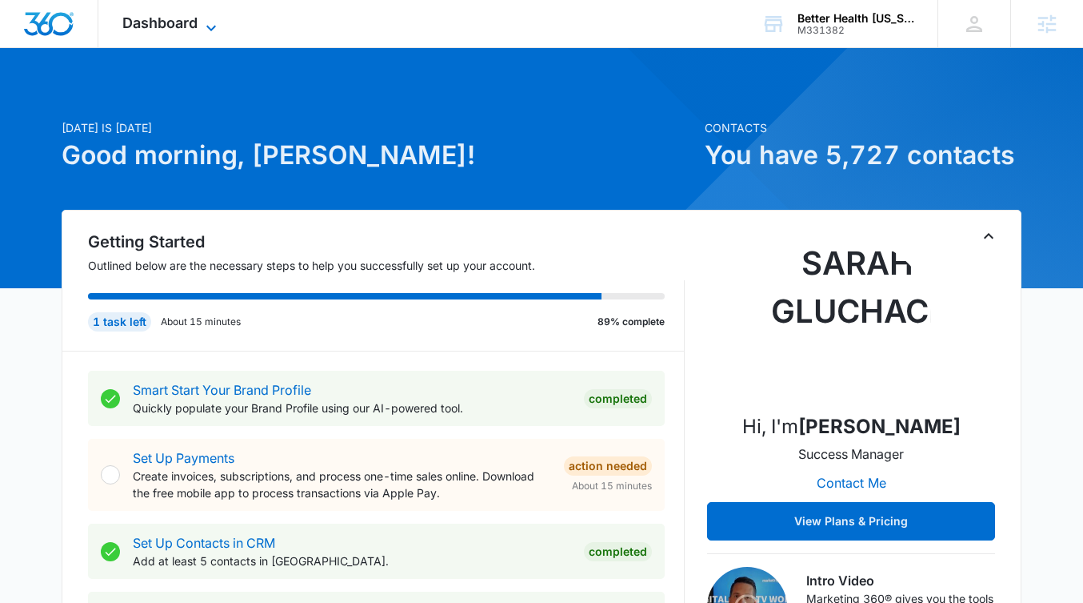
click at [178, 19] on span "Dashboard" at bounding box center [159, 22] width 75 height 17
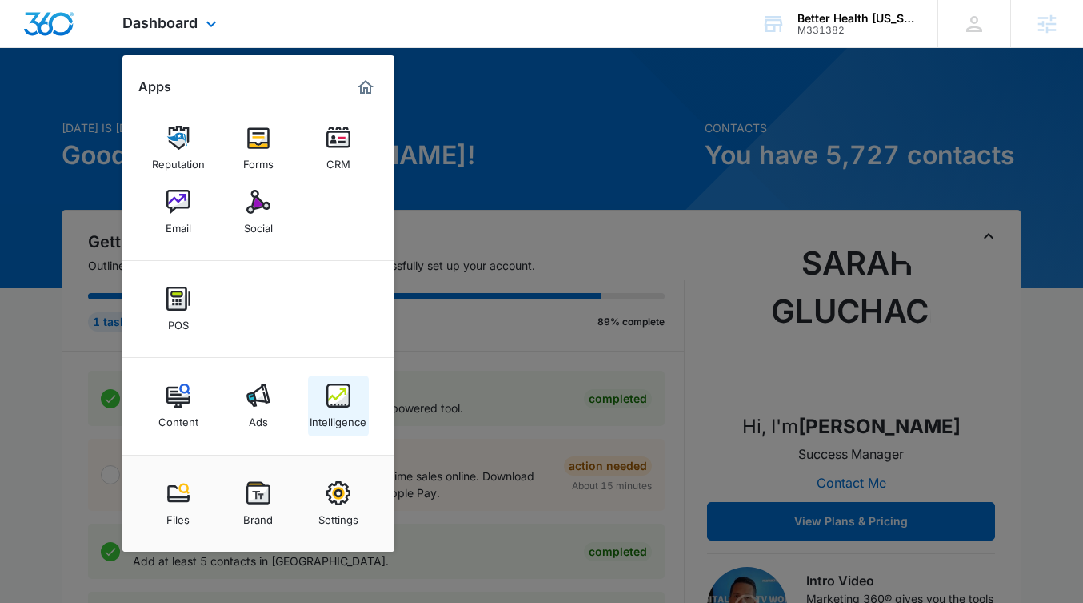
click at [334, 423] on div "Intelligence" at bounding box center [338, 417] width 57 height 21
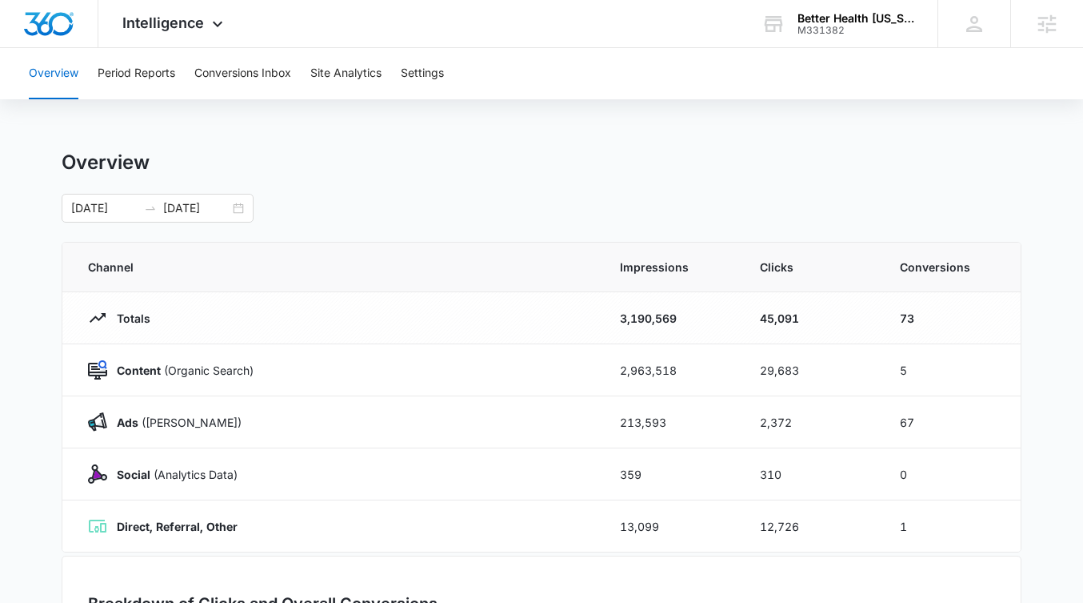
click at [228, 113] on div "Overview Period Reports Conversions Inbox Site Analytics Settings Overview [DAT…" at bounding box center [541, 519] width 1083 height 943
click at [227, 78] on button "Conversions Inbox" at bounding box center [242, 73] width 97 height 51
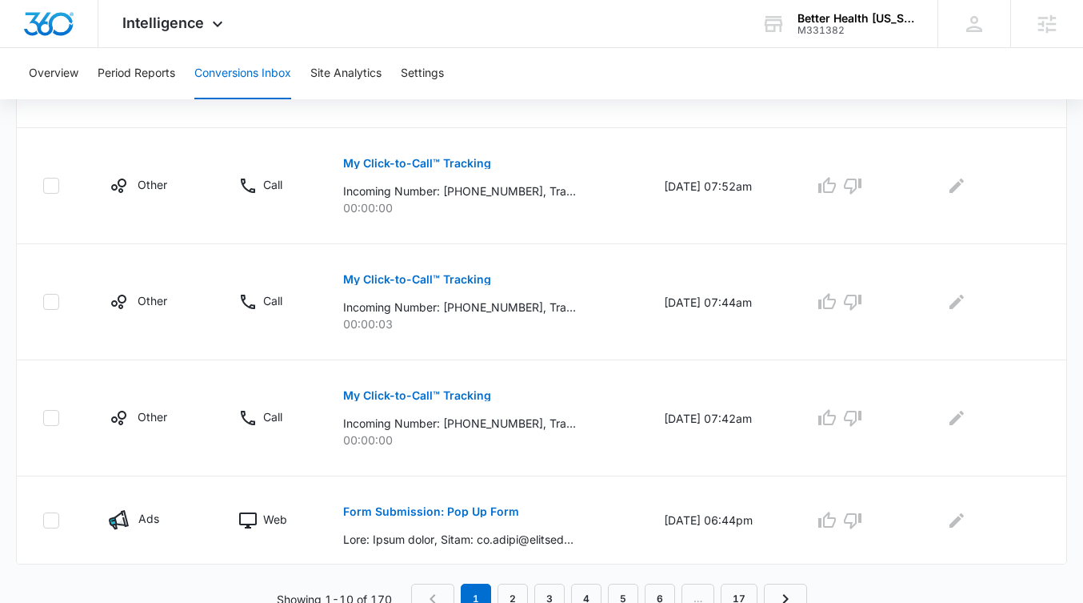
scroll to position [1083, 0]
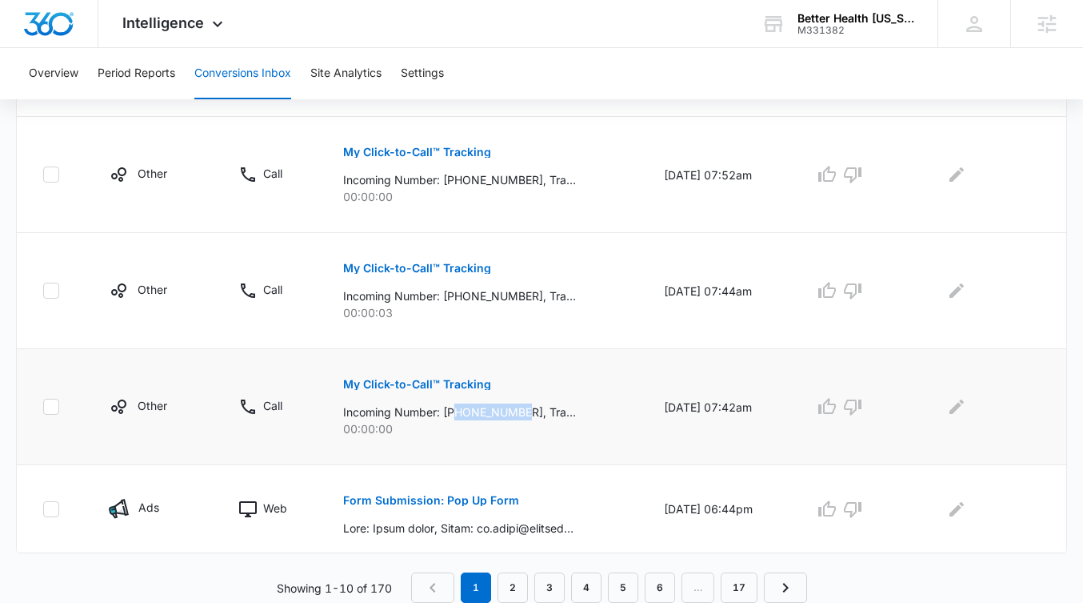
drag, startPoint x: 523, startPoint y: 408, endPoint x: 447, endPoint y: 410, distance: 76.1
click at [447, 410] on p "Incoming Number: +19706141112, Tracking Number: +18336273217, Ring To: +1907743…" at bounding box center [459, 411] width 233 height 17
copy p "9706141112"
click at [514, 583] on link "2" at bounding box center [513, 587] width 30 height 30
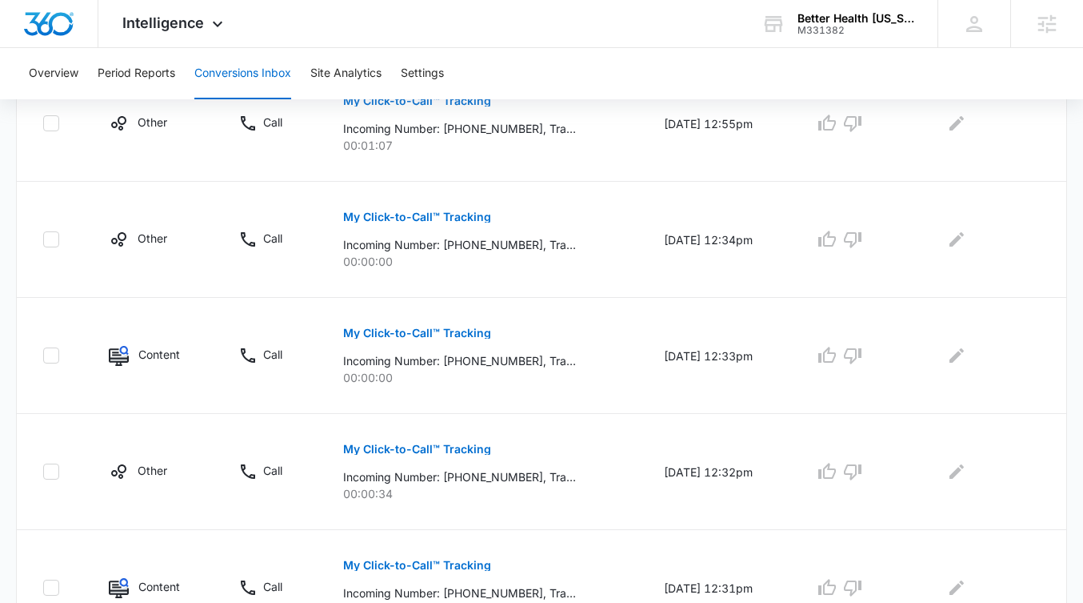
scroll to position [580, 0]
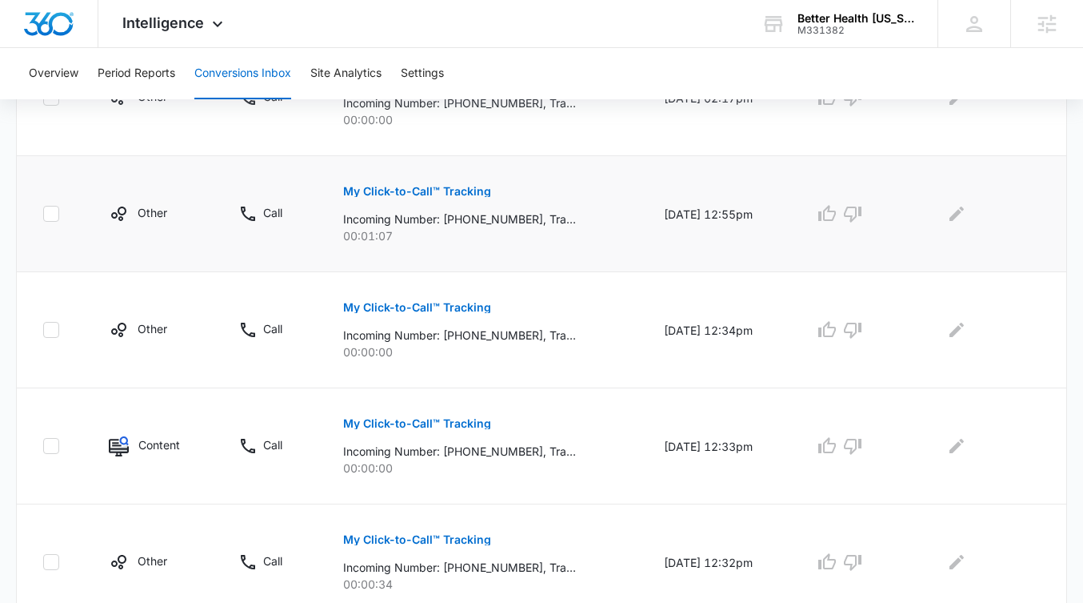
click at [382, 186] on p "My Click-to-Call™ Tracking" at bounding box center [417, 191] width 148 height 11
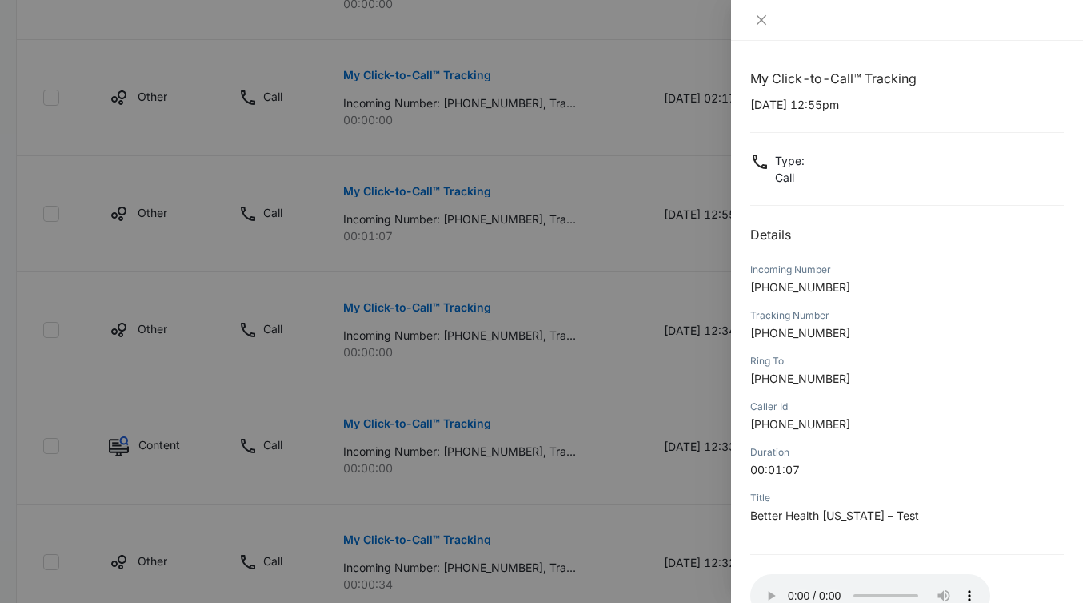
click at [681, 415] on div at bounding box center [541, 301] width 1083 height 603
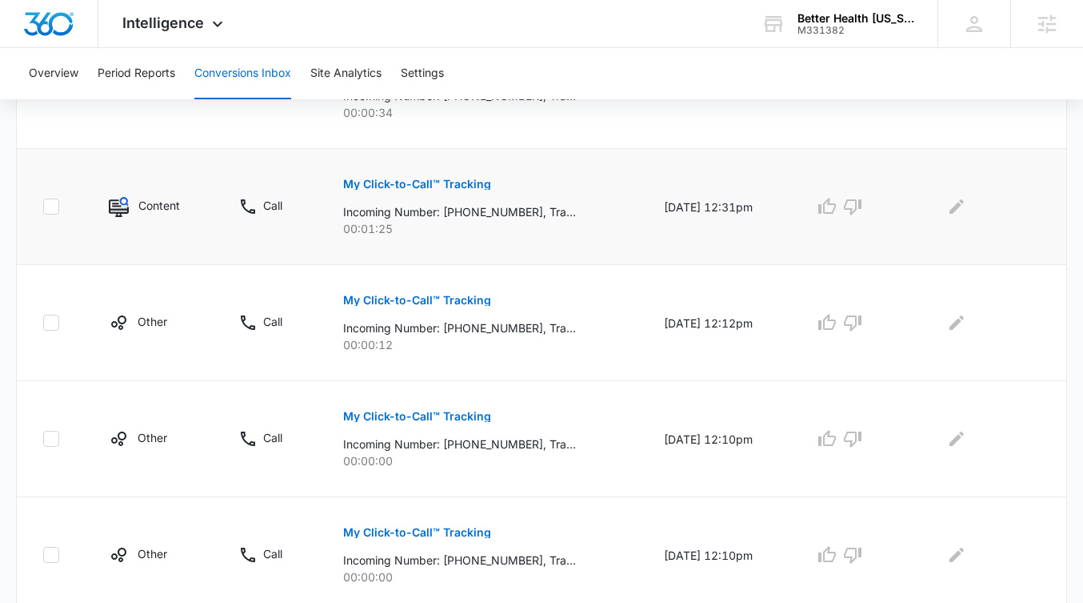
scroll to position [1111, 0]
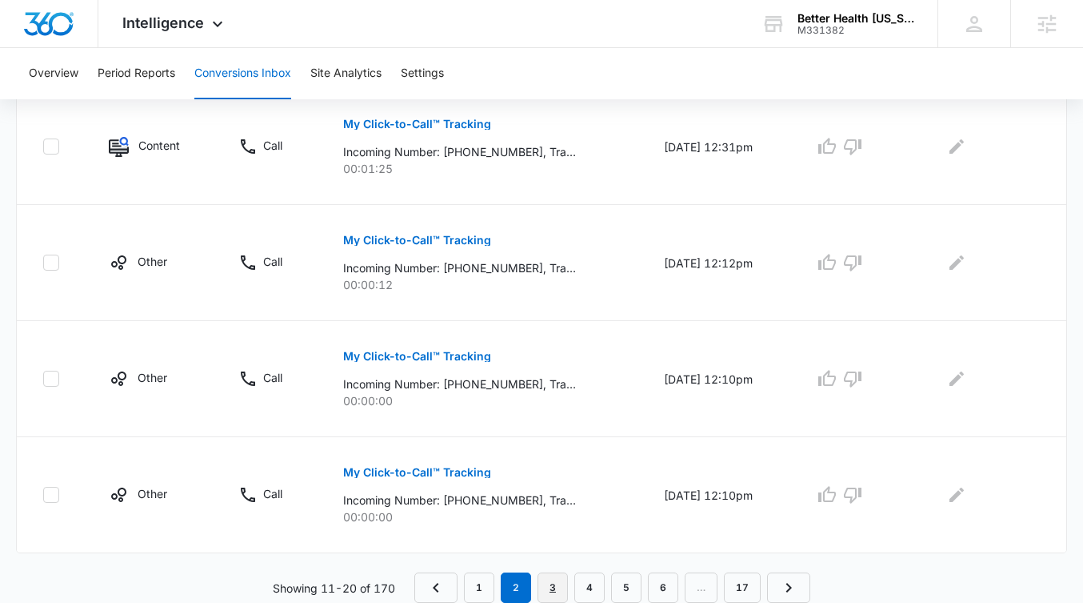
click at [551, 585] on link "3" at bounding box center [553, 587] width 30 height 30
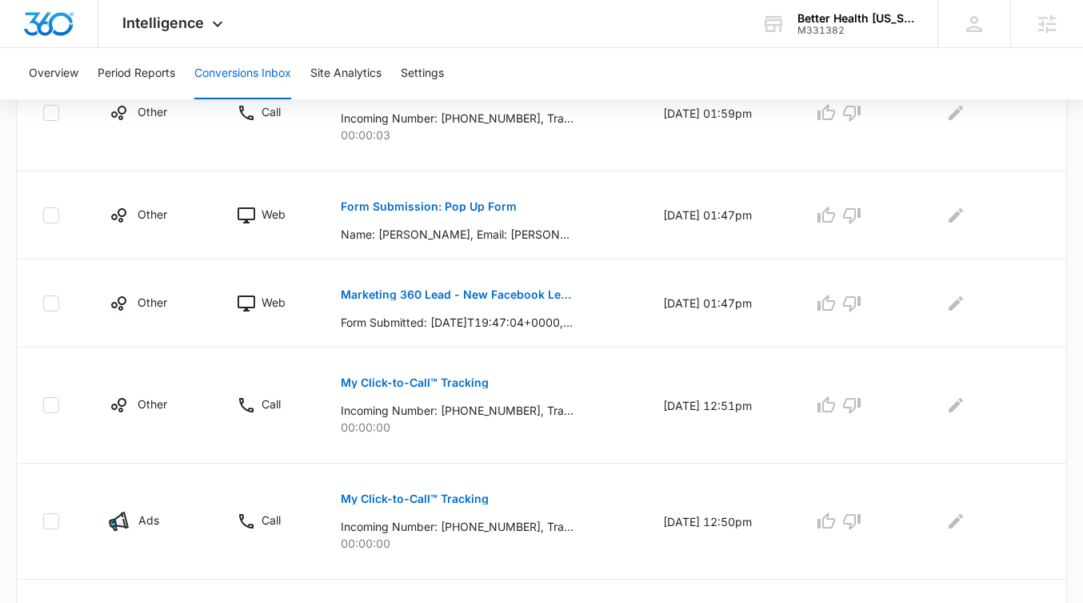
scroll to position [895, 0]
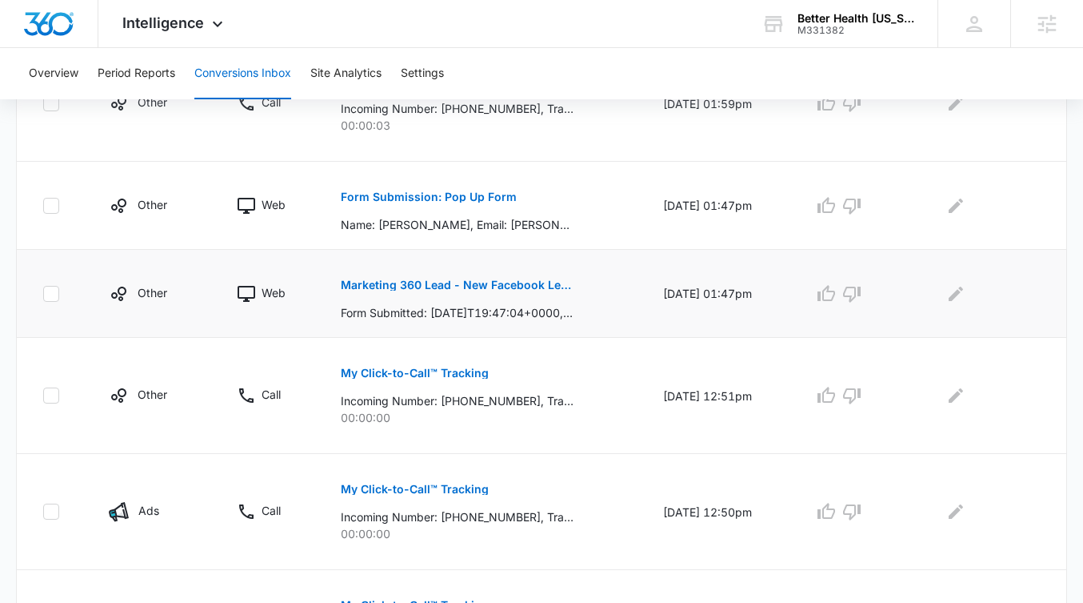
click at [476, 298] on button "Marketing 360 Lead - New Facebook Lead" at bounding box center [457, 285] width 233 height 38
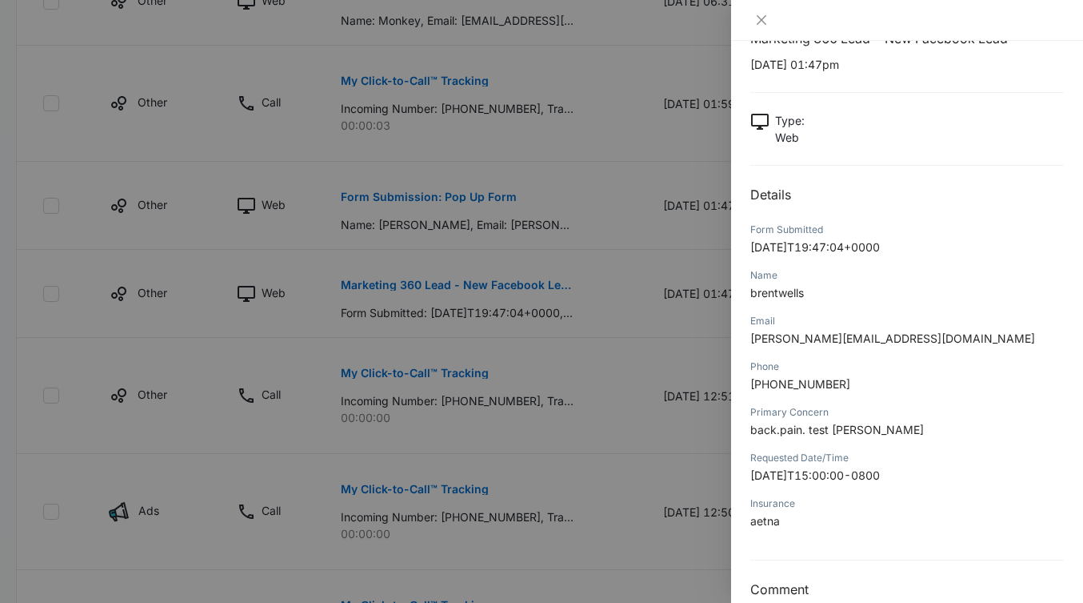
scroll to position [66, 0]
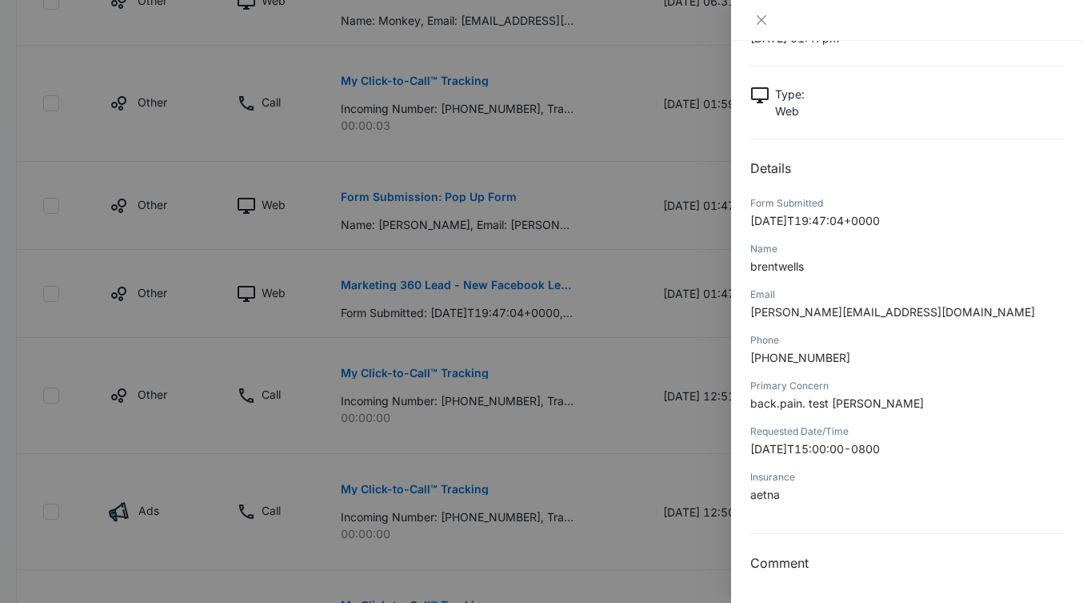
click at [614, 410] on div at bounding box center [541, 301] width 1083 height 603
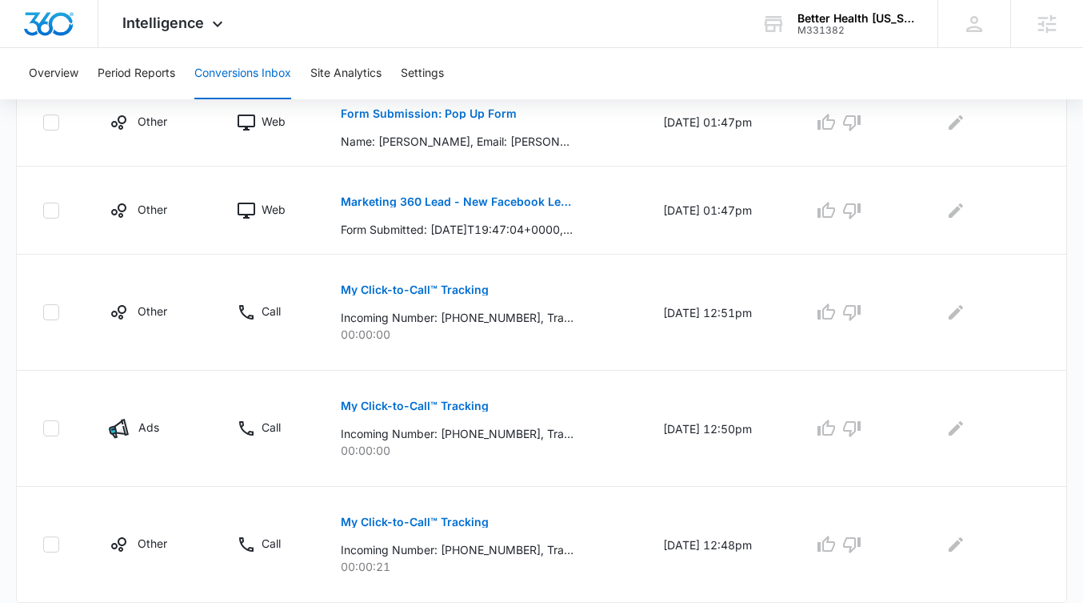
scroll to position [1027, 0]
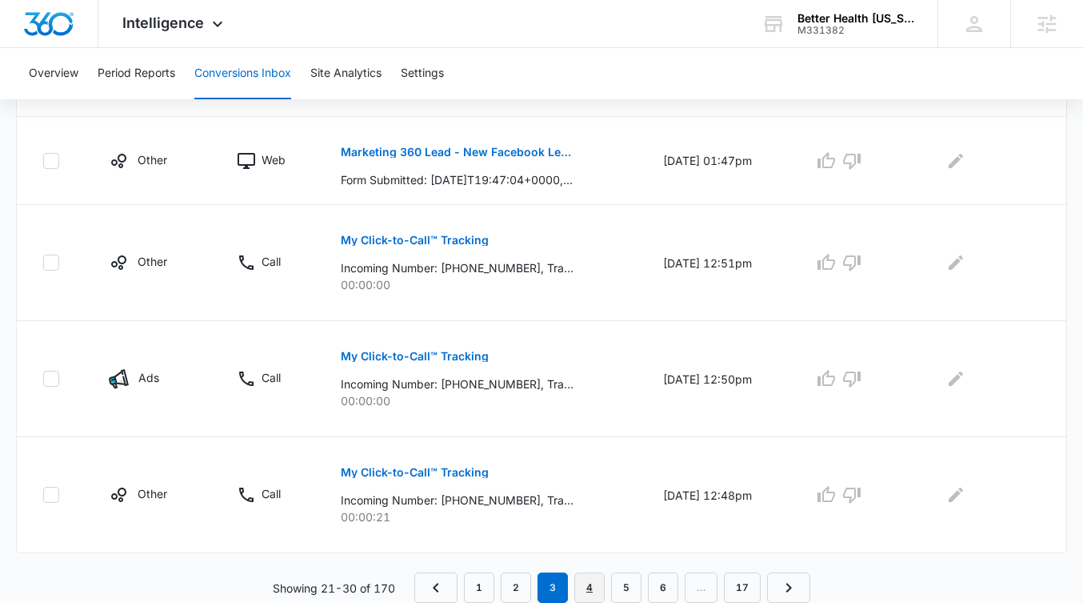
click at [589, 579] on link "4" at bounding box center [590, 587] width 30 height 30
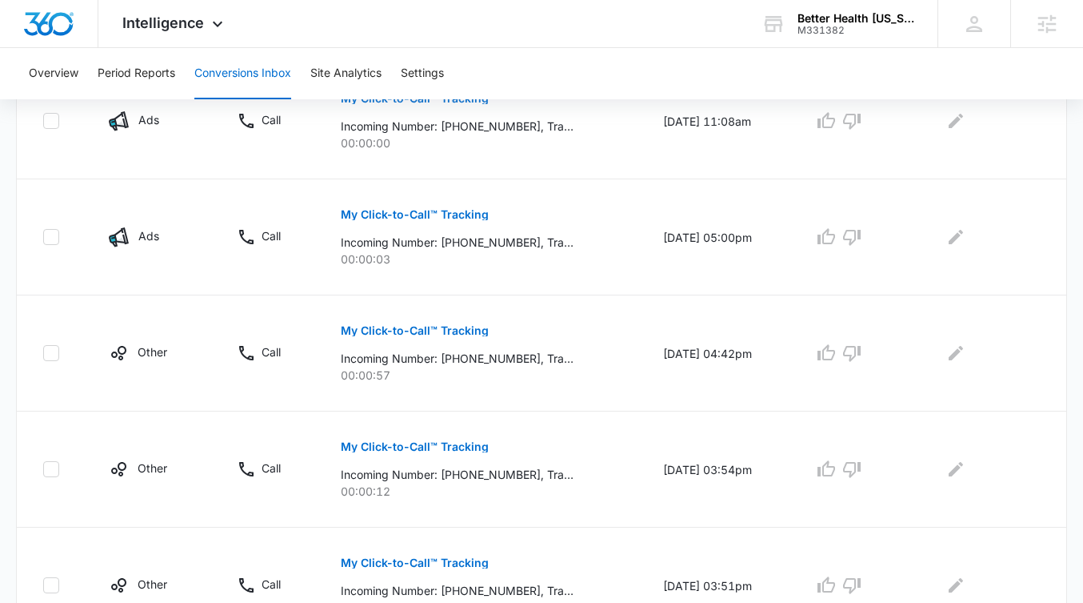
scroll to position [563, 0]
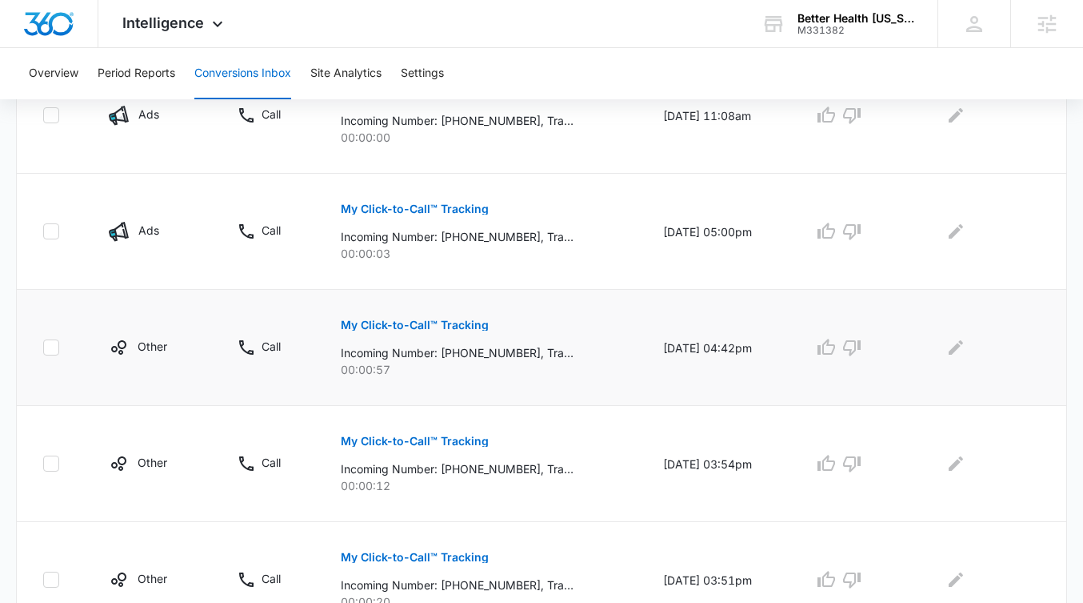
click at [429, 327] on p "My Click-to-Call™ Tracking" at bounding box center [415, 324] width 148 height 11
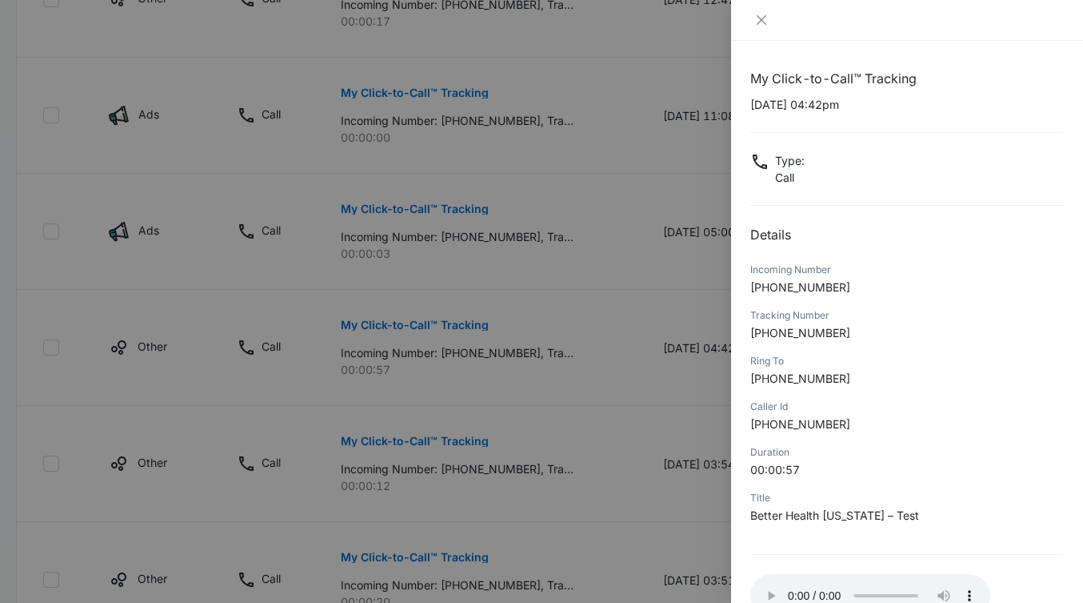
click at [308, 270] on div at bounding box center [541, 301] width 1083 height 603
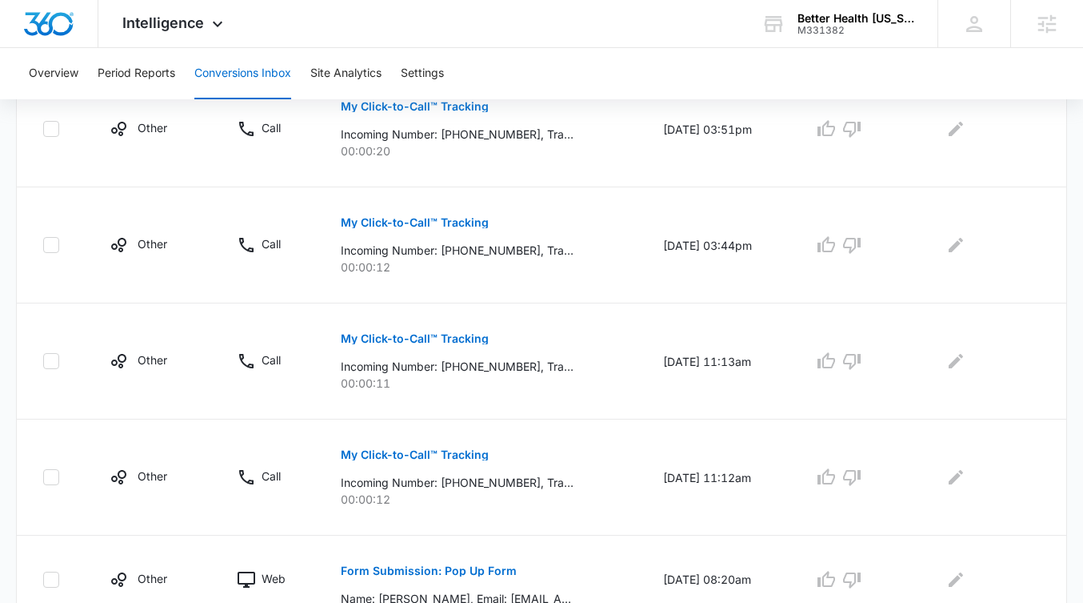
scroll to position [1083, 0]
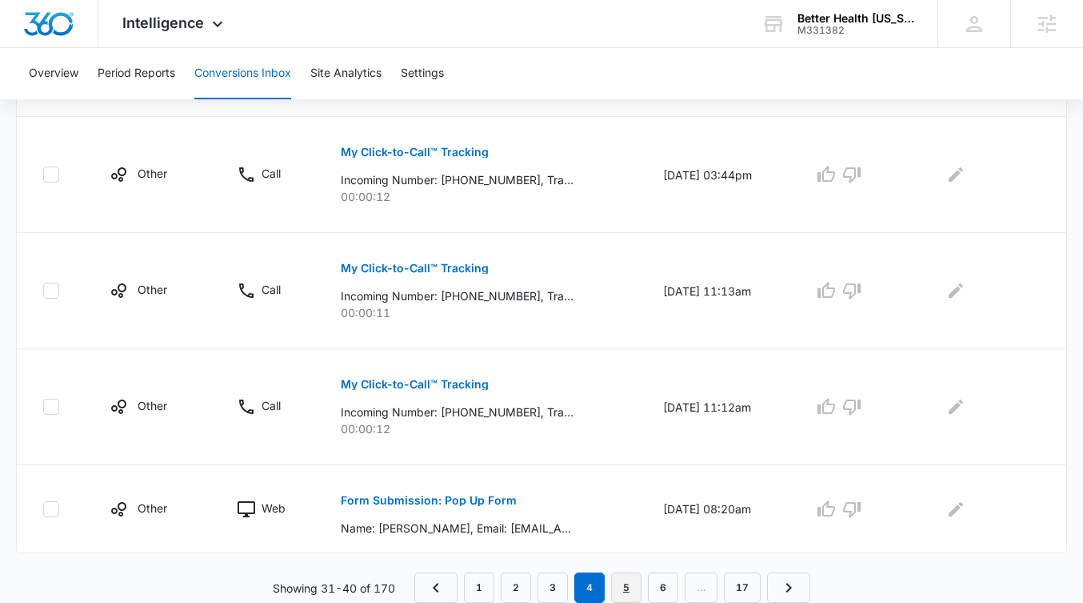
click at [626, 576] on link "5" at bounding box center [626, 587] width 30 height 30
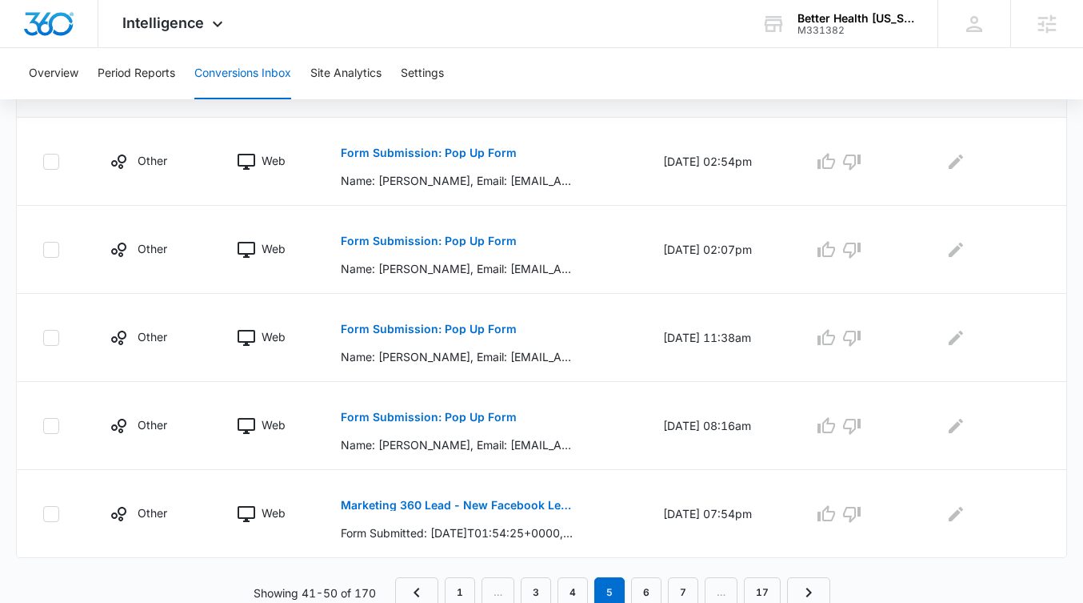
scroll to position [831, 0]
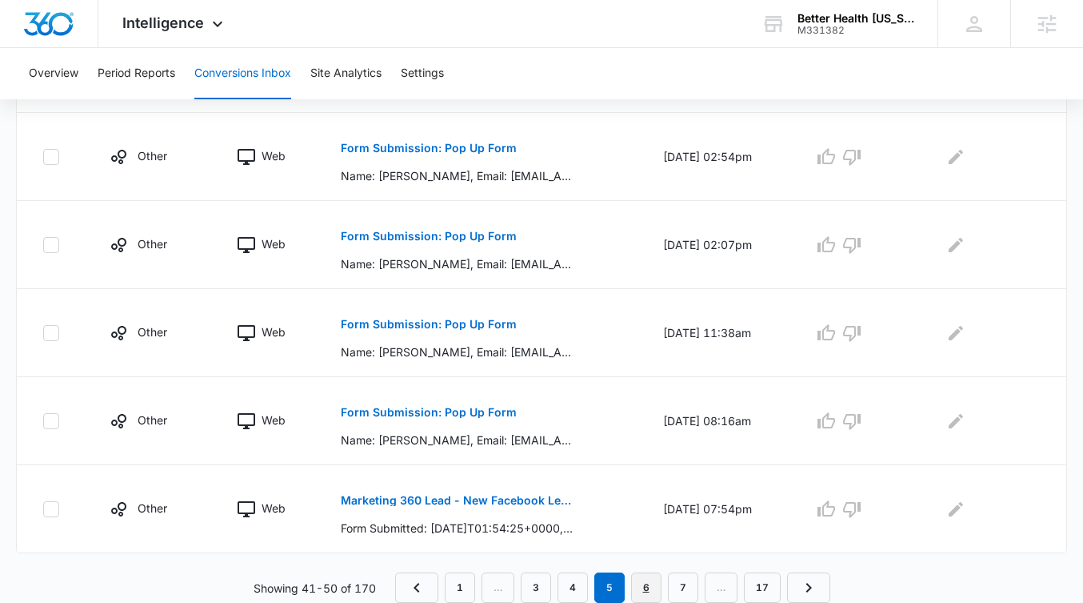
click at [644, 593] on link "6" at bounding box center [646, 587] width 30 height 30
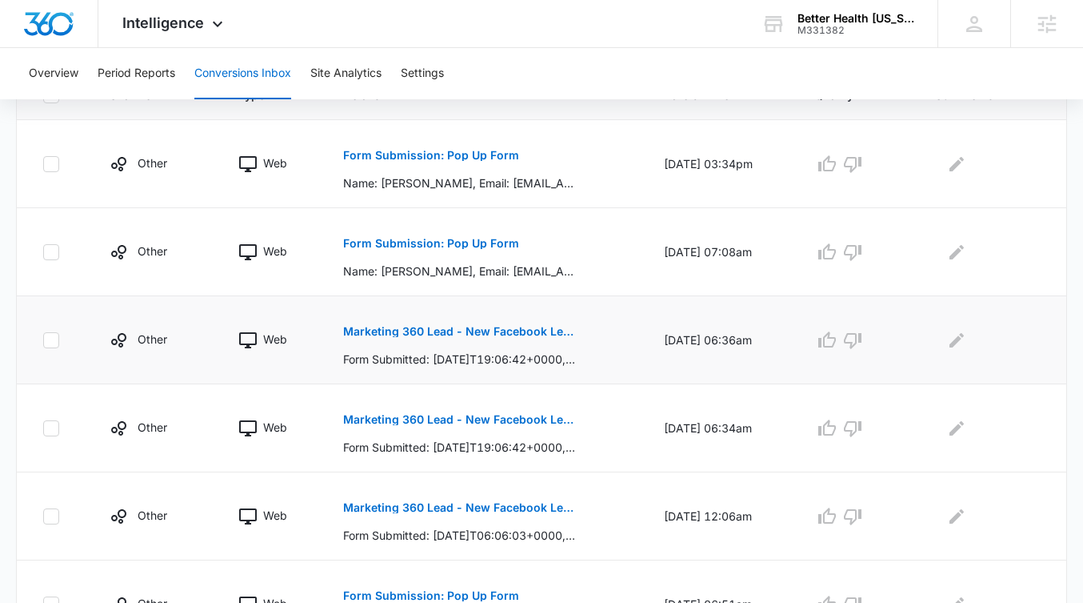
scroll to position [386, 0]
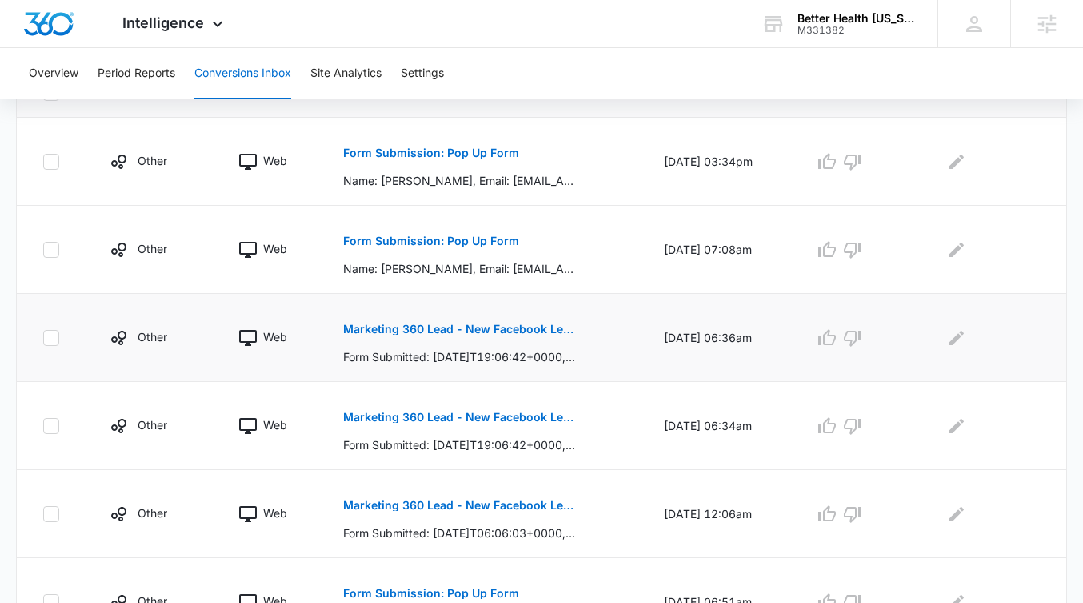
click at [469, 380] on td "Marketing 360 Lead - New Facebook Lead Form Submitted: 2025-08-29T19:06:42+0000…" at bounding box center [484, 338] width 321 height 88
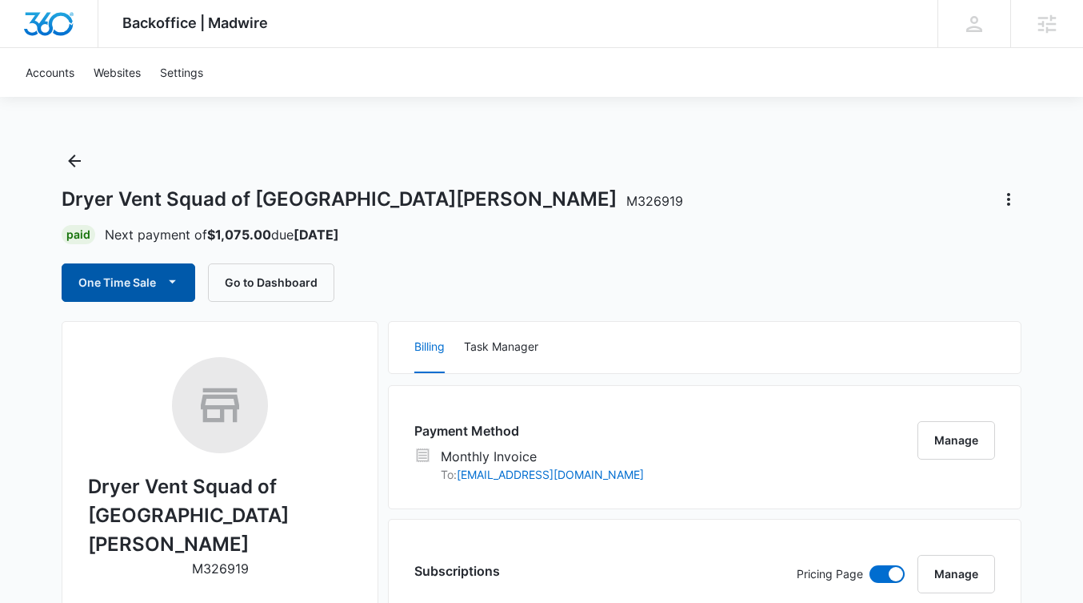
click at [141, 278] on button "One Time Sale" at bounding box center [129, 282] width 134 height 38
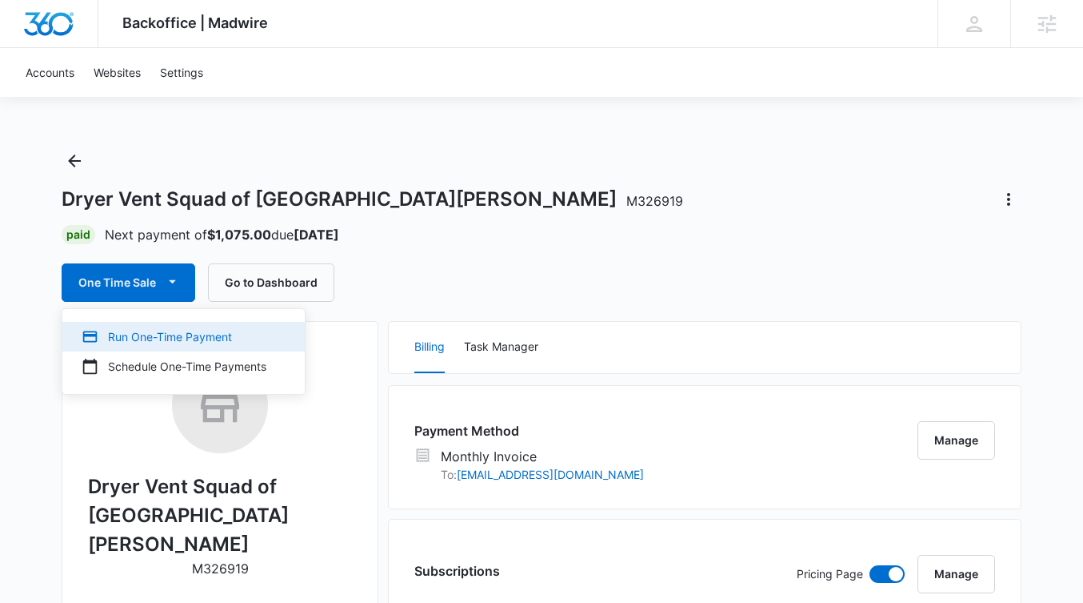
click at [145, 330] on div "Run One-Time Payment" at bounding box center [174, 336] width 185 height 17
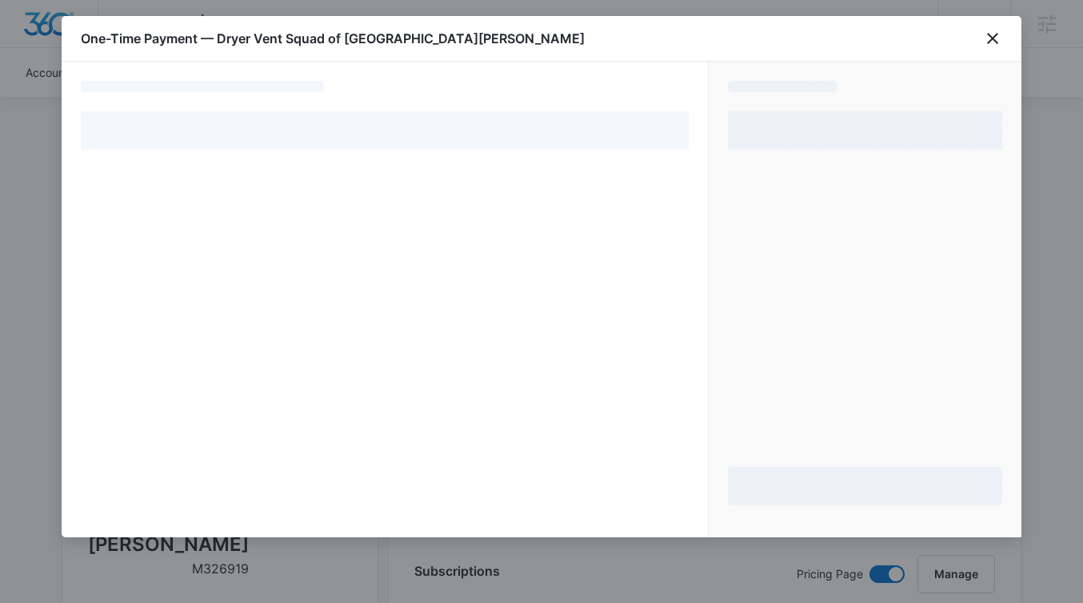
select select "MANUAL_INVOICE"
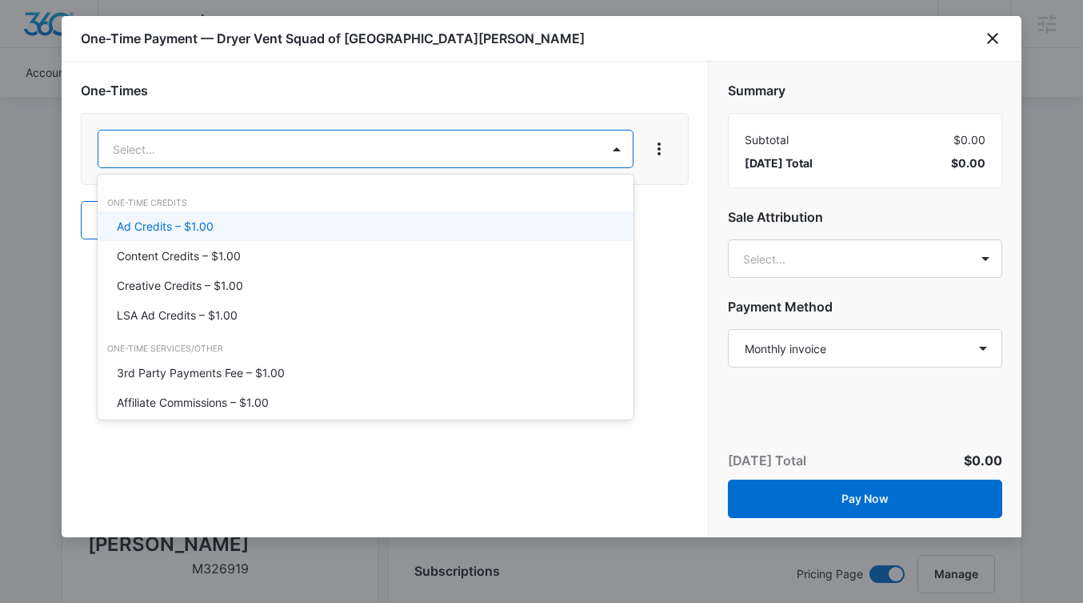
click at [208, 218] on p "Ad Credits – $1.00" at bounding box center [165, 226] width 97 height 17
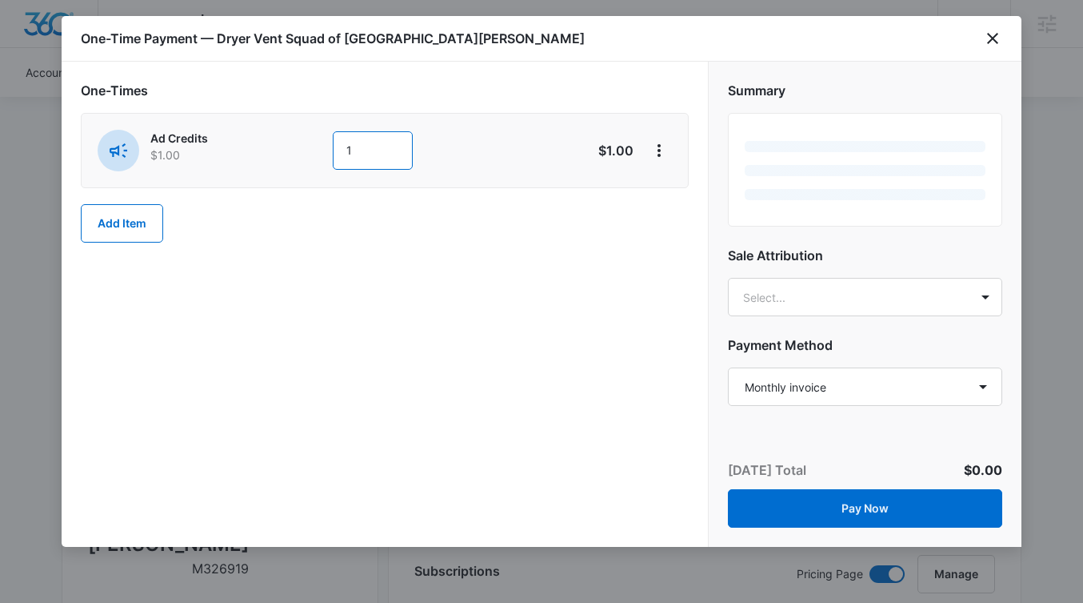
click at [362, 147] on input "1" at bounding box center [373, 150] width 80 height 38
type input "1075"
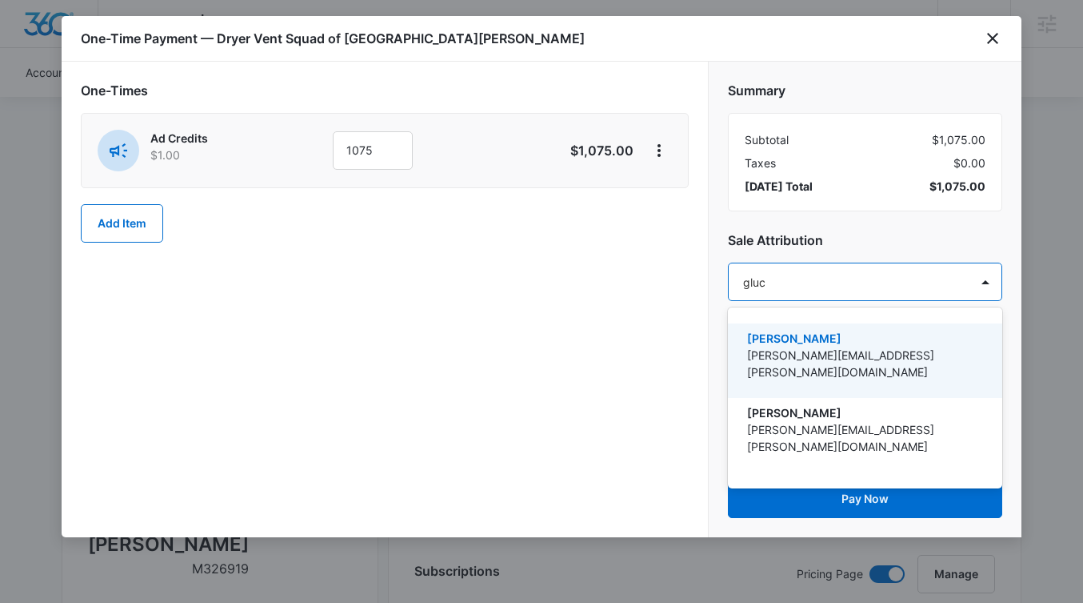
type input "[PERSON_NAME]"
click at [831, 357] on p "[PERSON_NAME][EMAIL_ADDRESS][PERSON_NAME][DOMAIN_NAME]" at bounding box center [863, 363] width 233 height 34
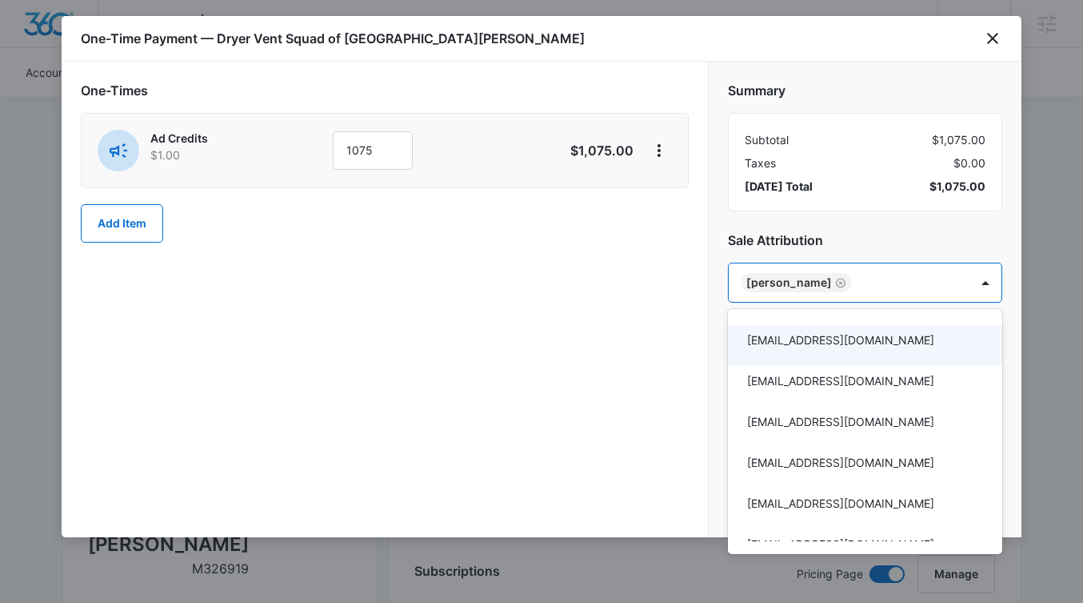
click at [837, 252] on div at bounding box center [541, 301] width 1083 height 603
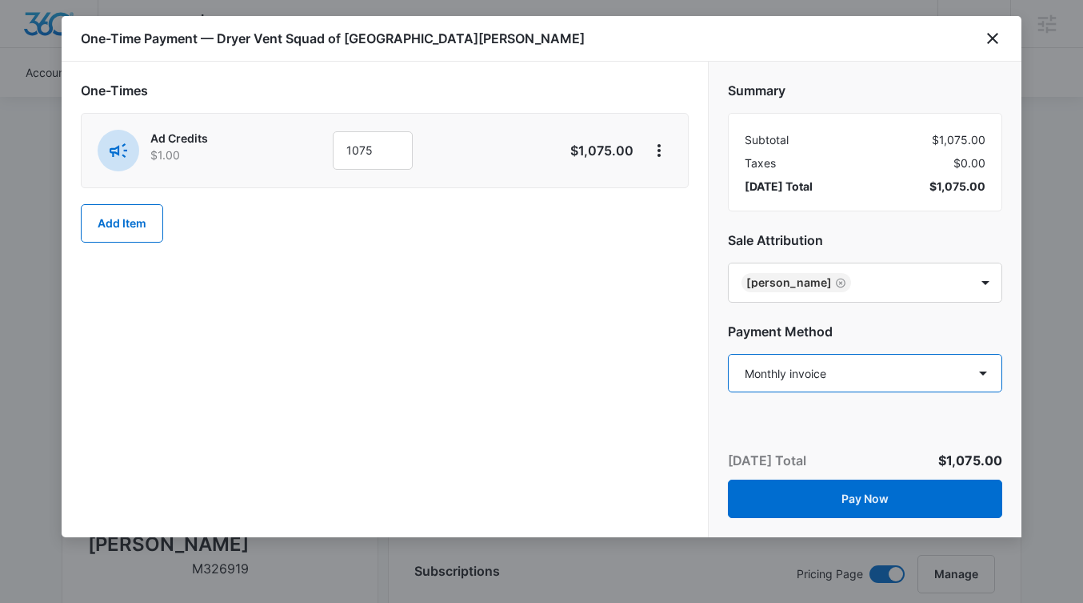
click at [836, 369] on select "Select a payment method Visa ending in 8227 Visa ending in 8227 Visa ending in …" at bounding box center [865, 373] width 274 height 38
select select "pm_1RotSsA4n8RTgNjUTwyACT8a"
click at [728, 354] on select "Select a payment method Visa ending in 8227 Visa ending in 8227 Visa ending in …" at bounding box center [865, 373] width 274 height 38
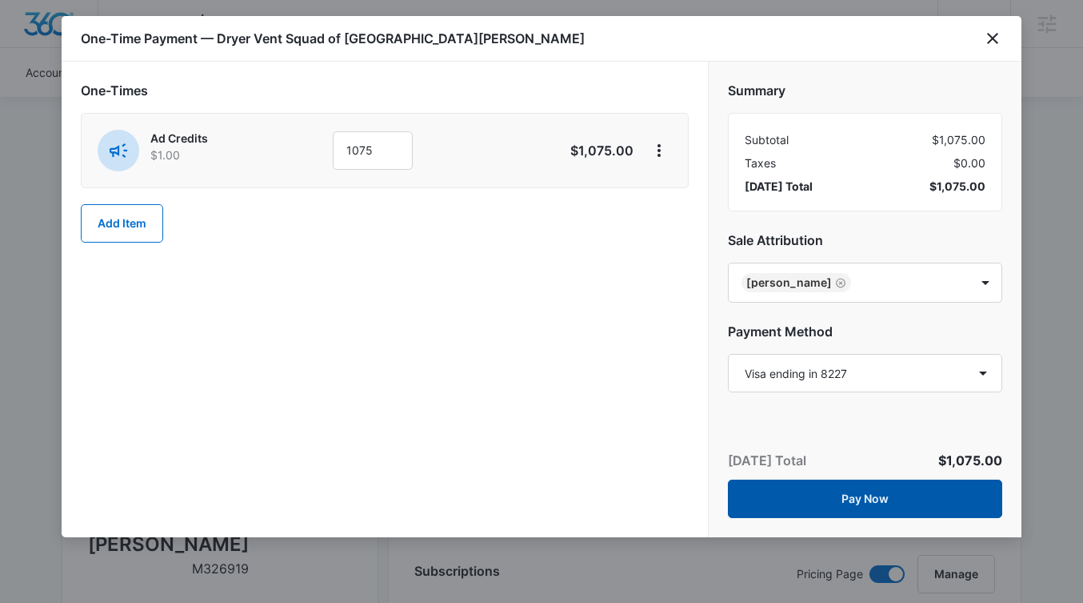
click at [822, 495] on button "Pay Now" at bounding box center [865, 498] width 274 height 38
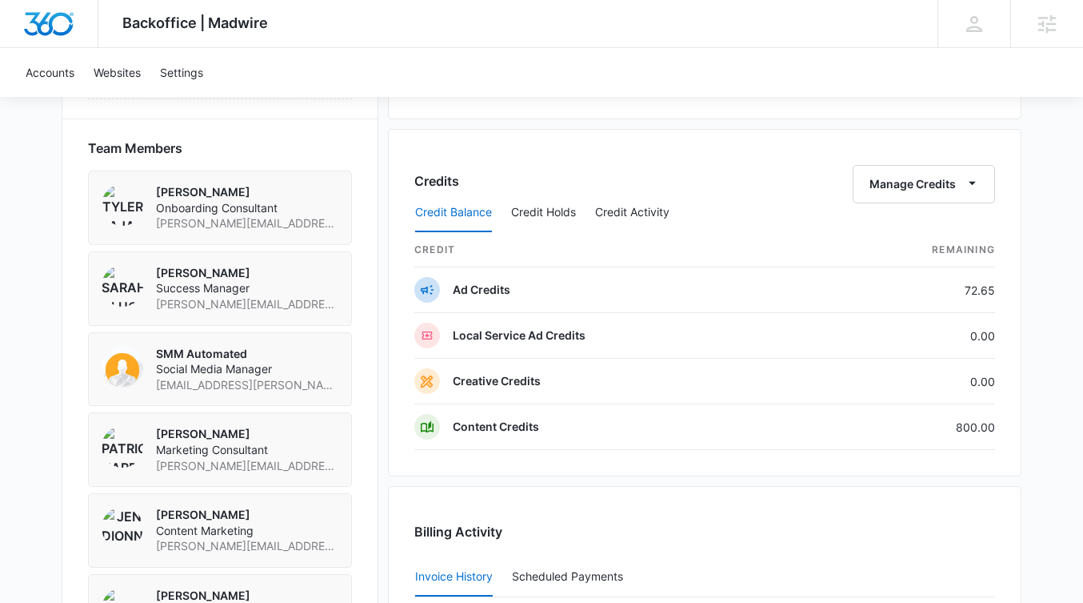
scroll to position [1172, 0]
click at [701, 164] on div "Credits Manage Credits" at bounding box center [705, 182] width 581 height 38
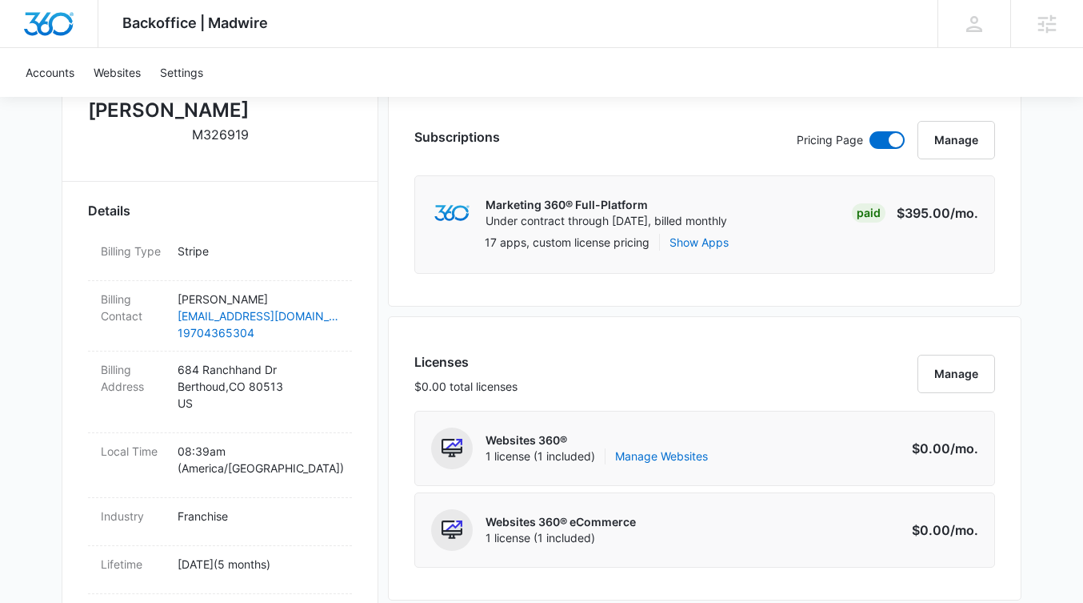
scroll to position [0, 0]
